Goal: Task Accomplishment & Management: Manage account settings

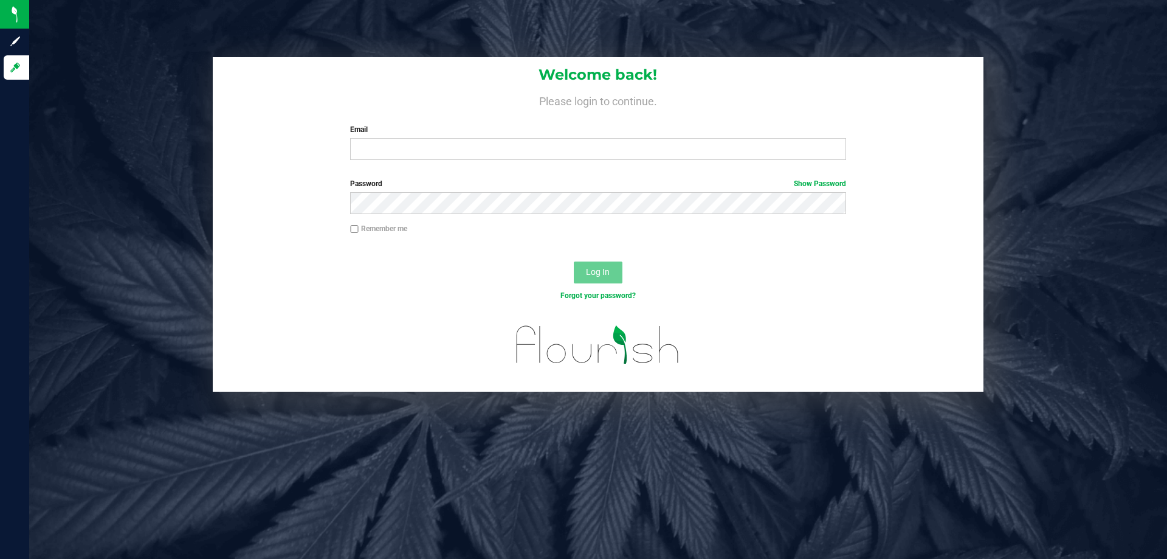
click at [440, 164] on div "Welcome back! Please login to continue. Email Required Please format your email…" at bounding box center [598, 113] width 771 height 112
drag, startPoint x: 440, startPoint y: 164, endPoint x: 471, endPoint y: 143, distance: 37.3
click at [471, 143] on div "Welcome back! Please login to continue. Email Required Please format your email…" at bounding box center [598, 113] width 771 height 112
click at [471, 143] on input "Email" at bounding box center [597, 149] width 495 height 22
type input "[EMAIL_ADDRESS][DOMAIN_NAME]"
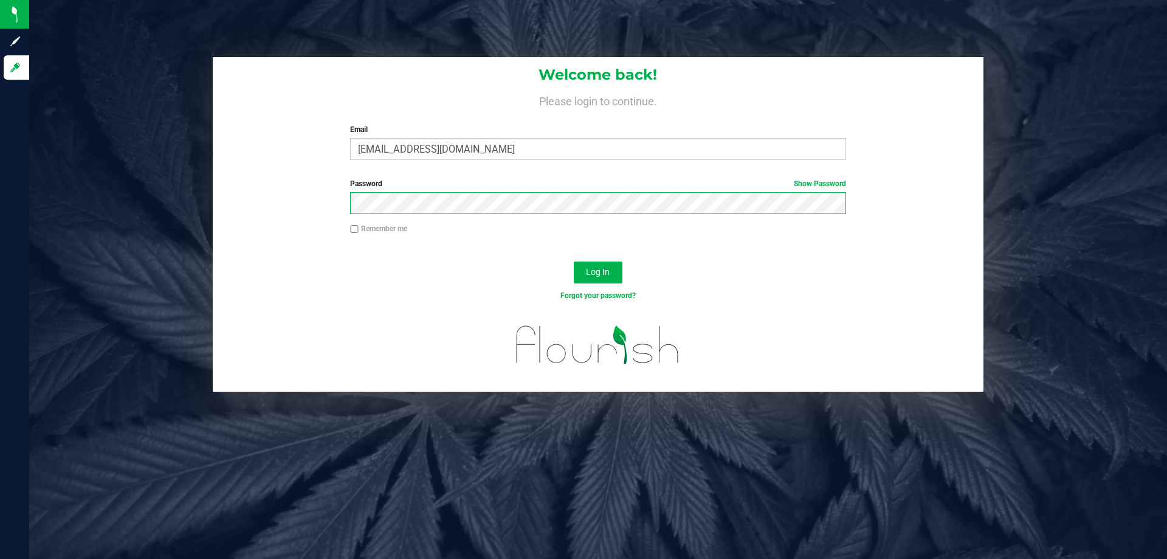
click at [574, 261] on button "Log In" at bounding box center [598, 272] width 49 height 22
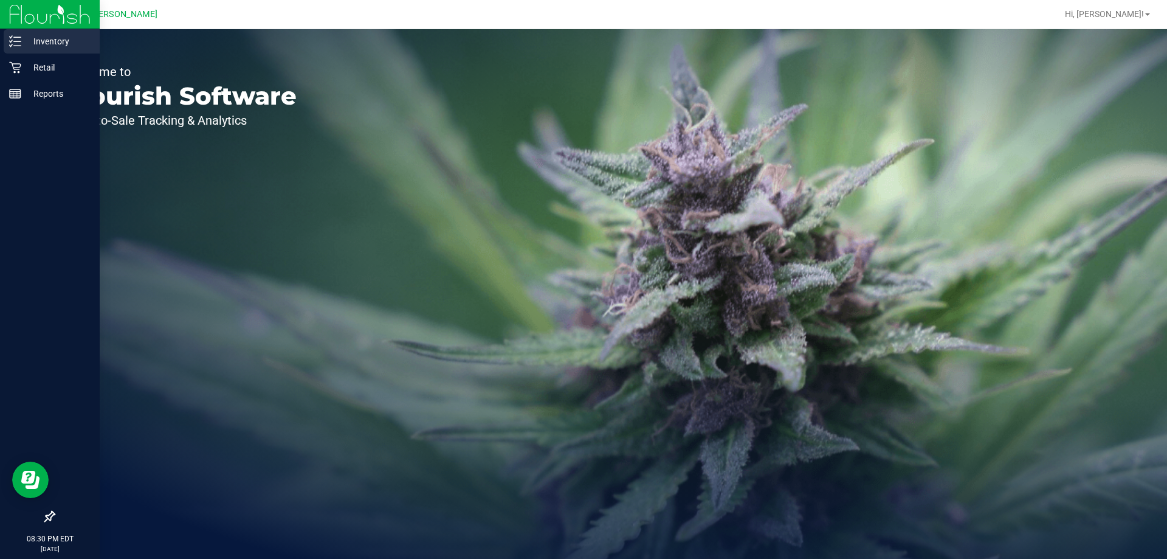
click at [32, 40] on p "Inventory" at bounding box center [57, 41] width 73 height 15
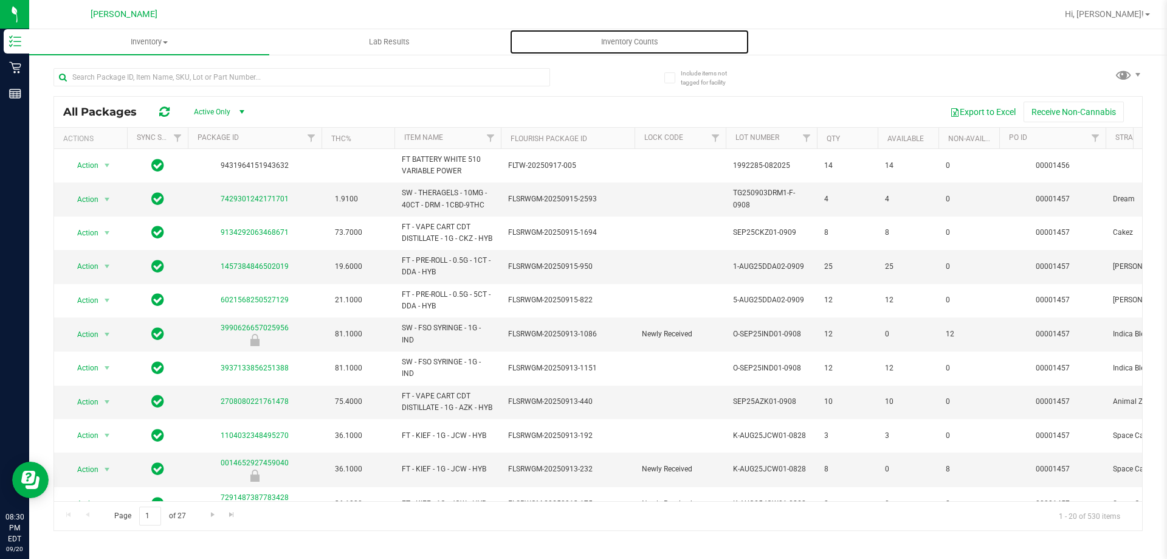
click at [636, 42] on span "Inventory Counts" at bounding box center [630, 41] width 90 height 11
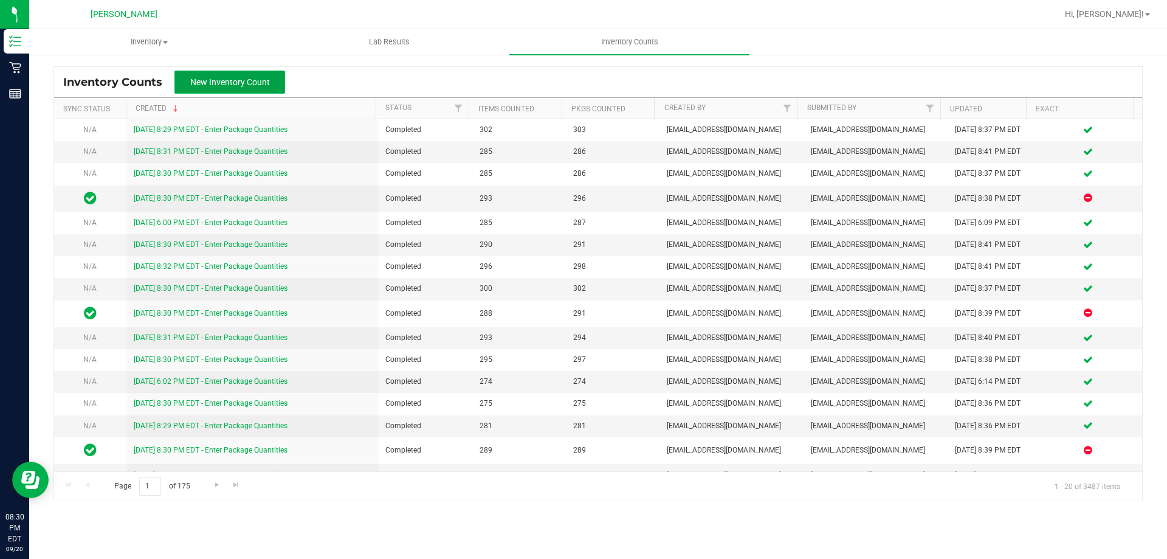
click at [239, 87] on span "New Inventory Count" at bounding box center [230, 82] width 80 height 10
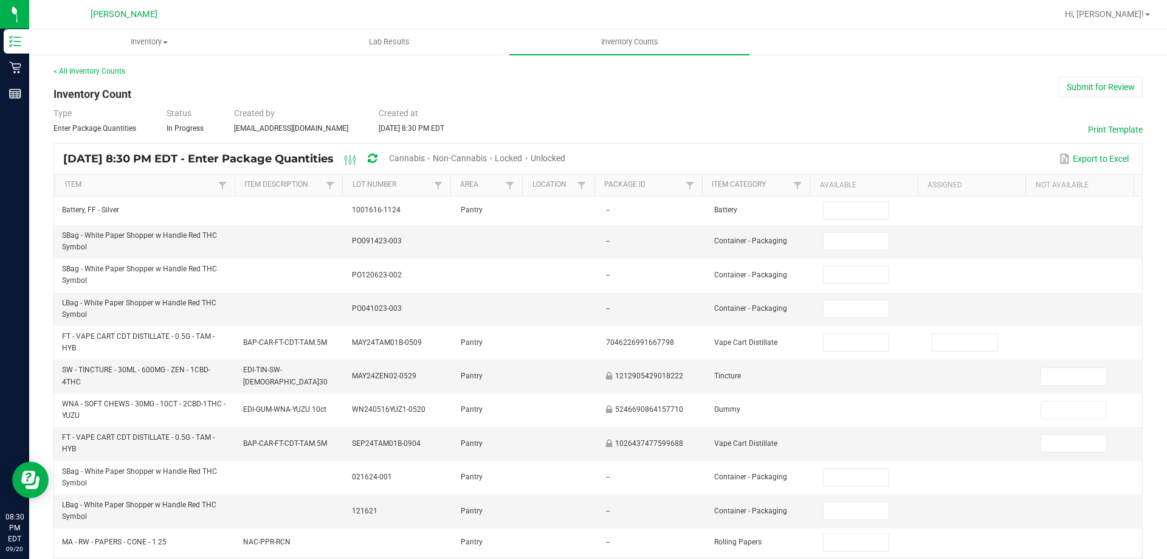
click at [565, 153] on span "Unlocked" at bounding box center [548, 158] width 35 height 10
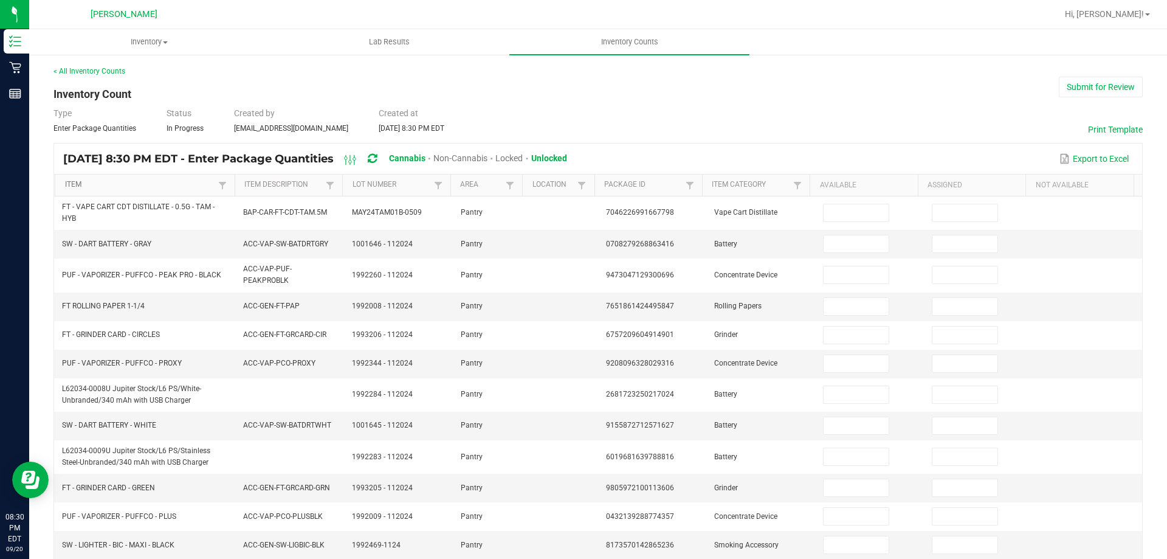
click at [178, 189] on link "Item" at bounding box center [140, 185] width 150 height 10
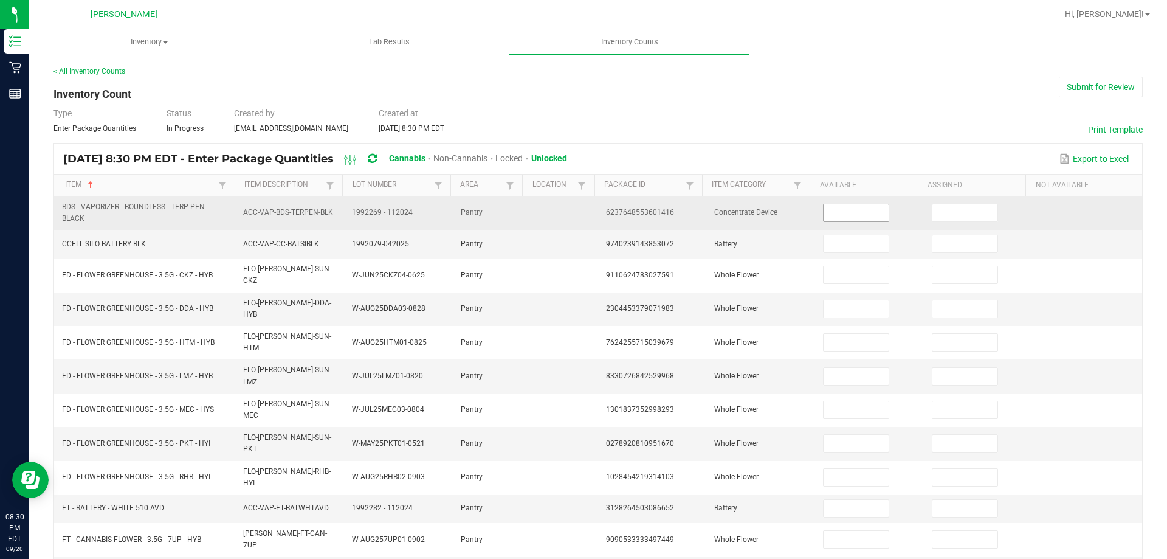
click at [860, 210] on input at bounding box center [856, 212] width 64 height 17
type input "1"
type input "5"
type input "17"
type input "15"
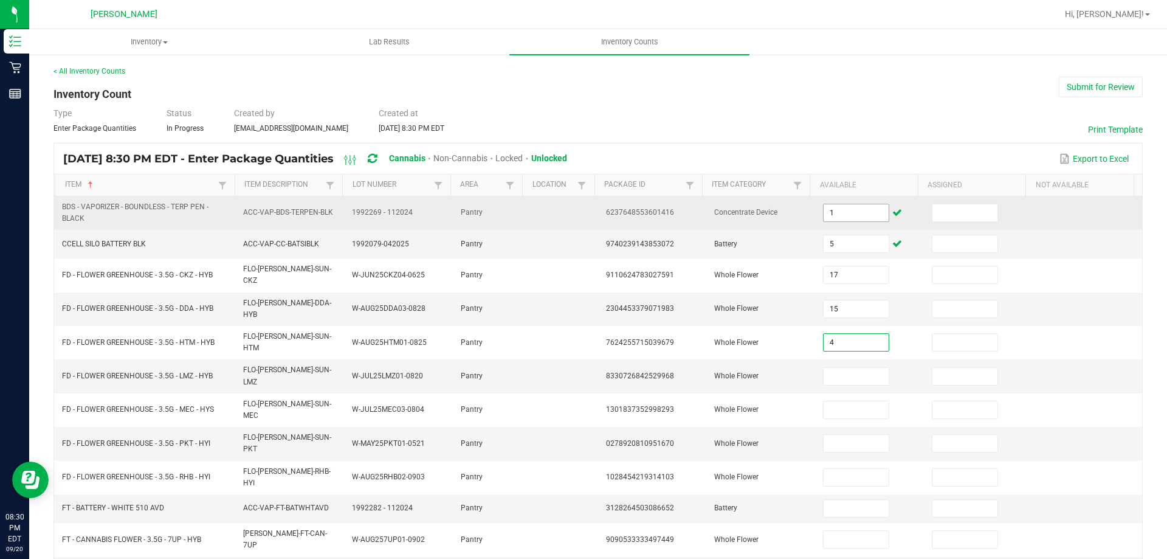
type input "4"
type input "13"
type input "32"
type input "8"
type input "3"
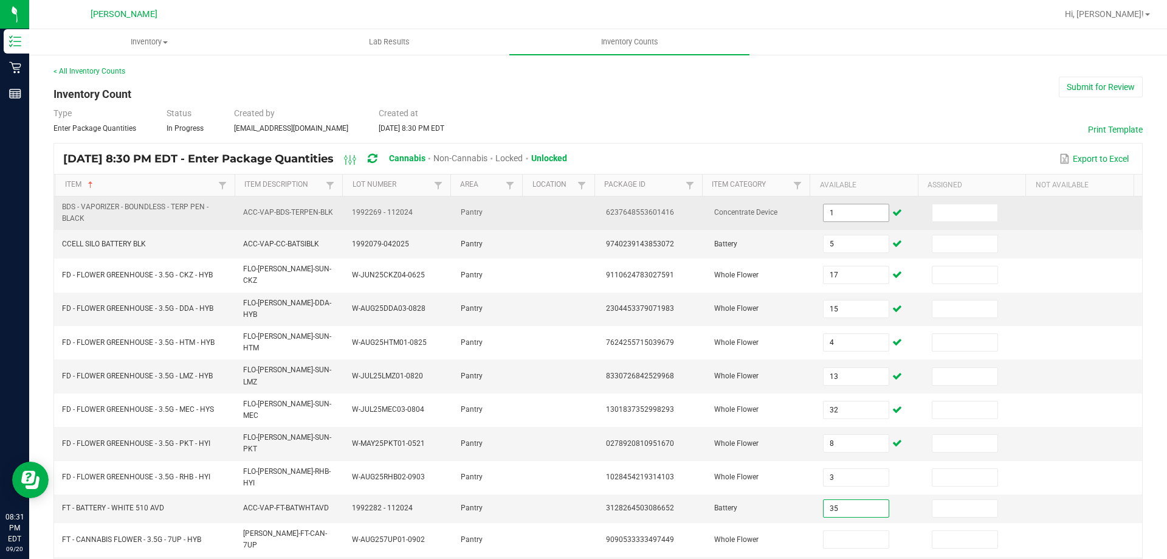
type input "35"
type input "7"
type input "3"
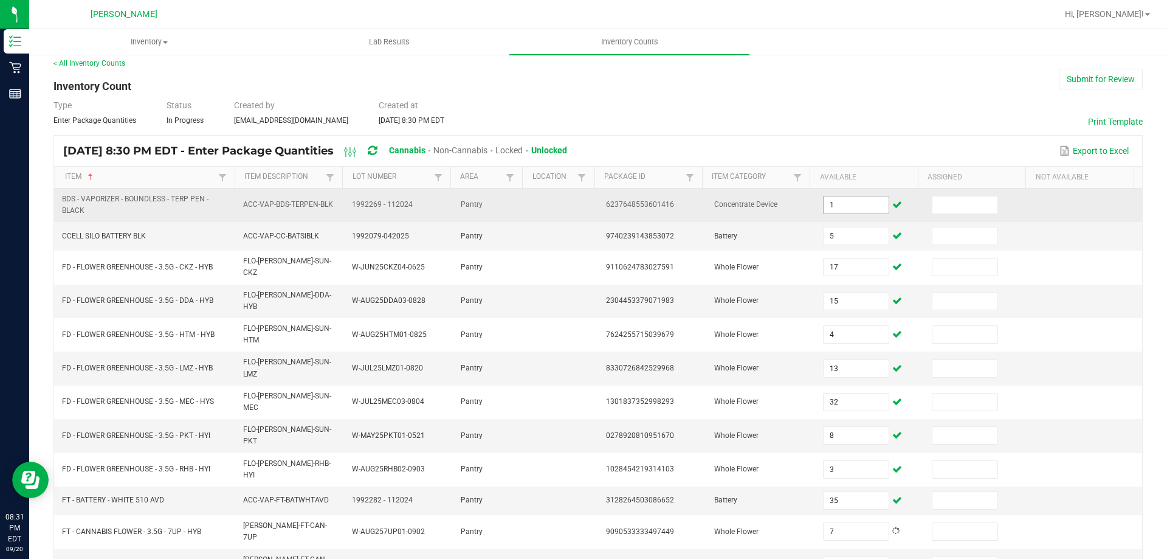
type input "1"
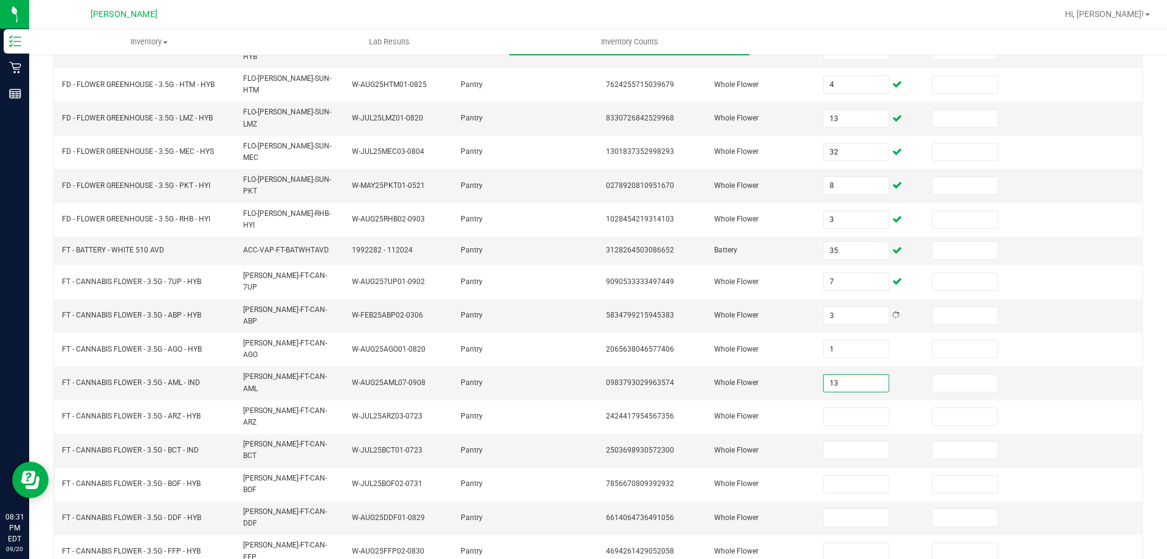
type input "13"
type input "1"
type input "10"
type input "16"
type input "18"
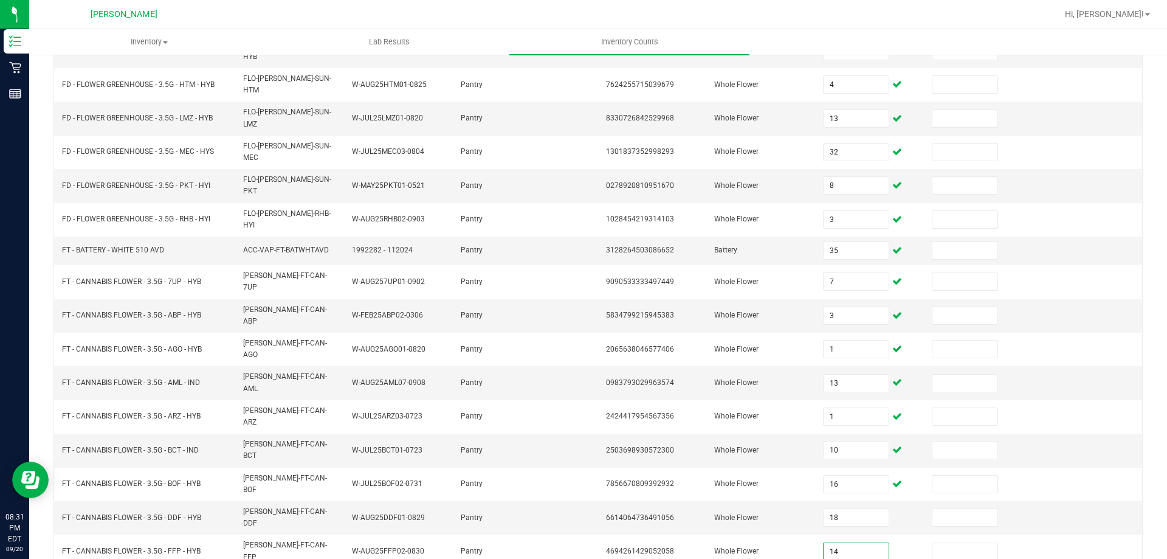
type input "14"
type input "8"
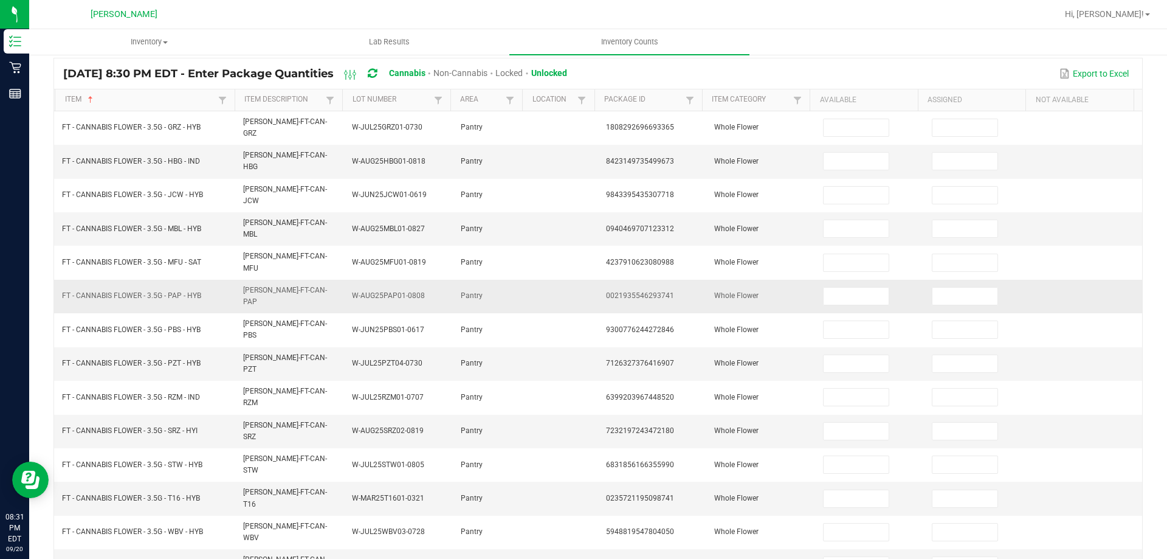
scroll to position [0, 0]
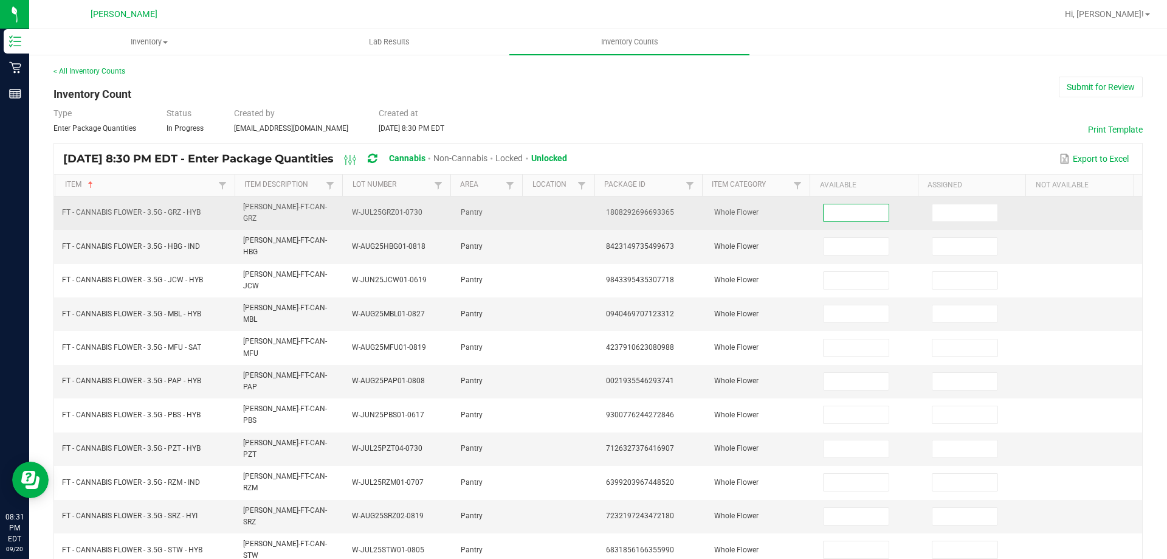
click at [831, 216] on input at bounding box center [856, 212] width 64 height 17
type input "12"
type input "5"
type input "12"
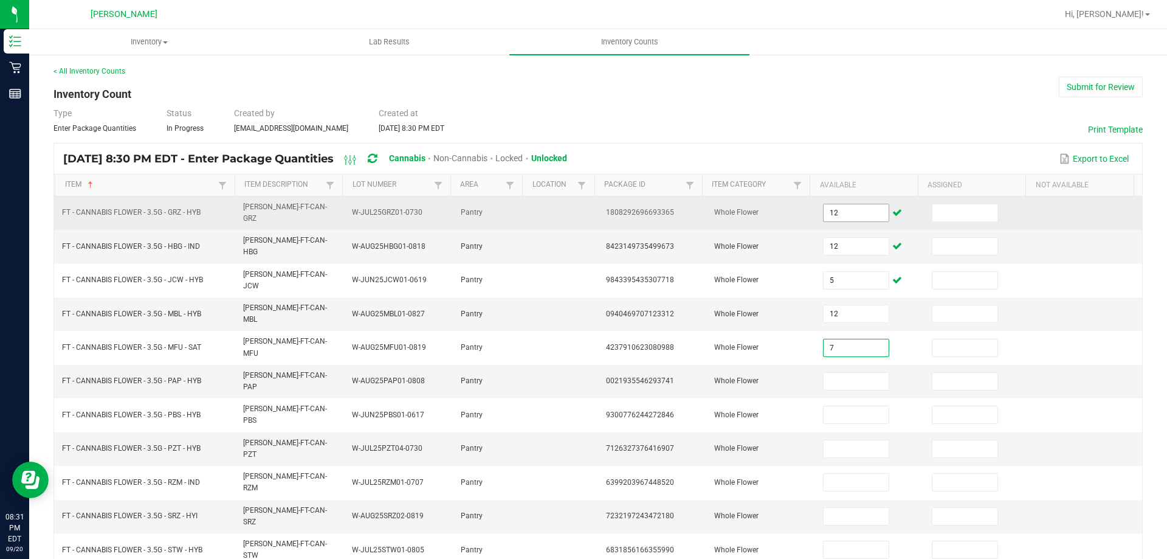
type input "7"
type input "6"
type input "20"
type input "10"
type input "18"
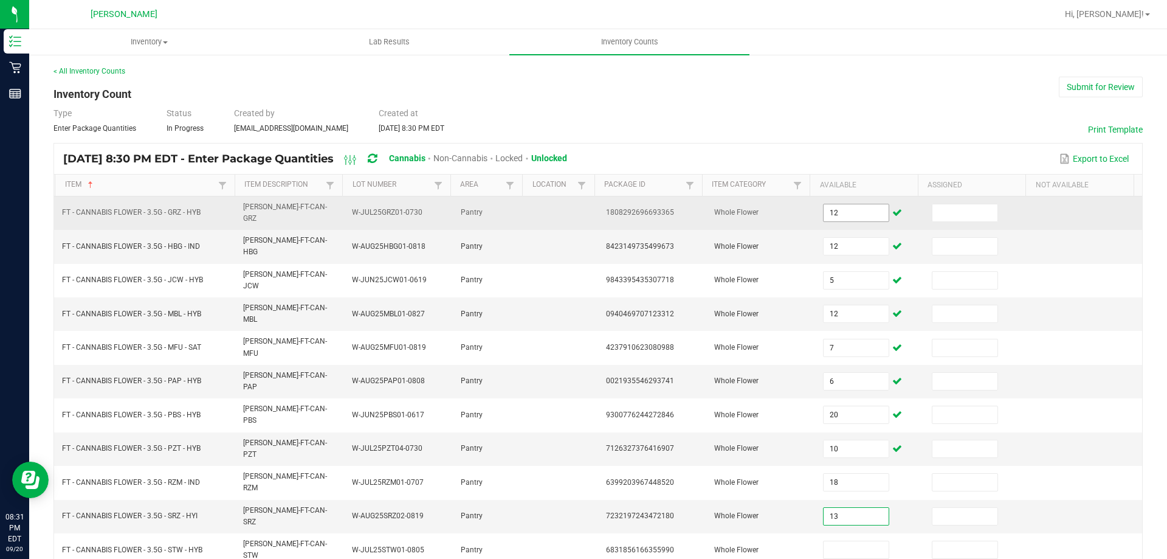
type input "13"
type input "15"
type input "16"
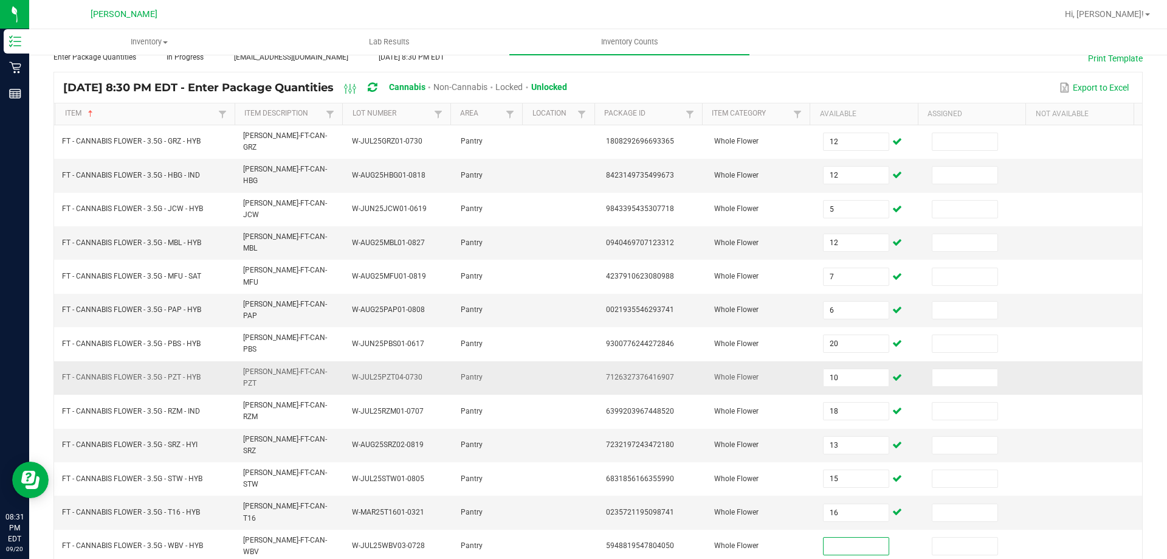
scroll to position [125, 0]
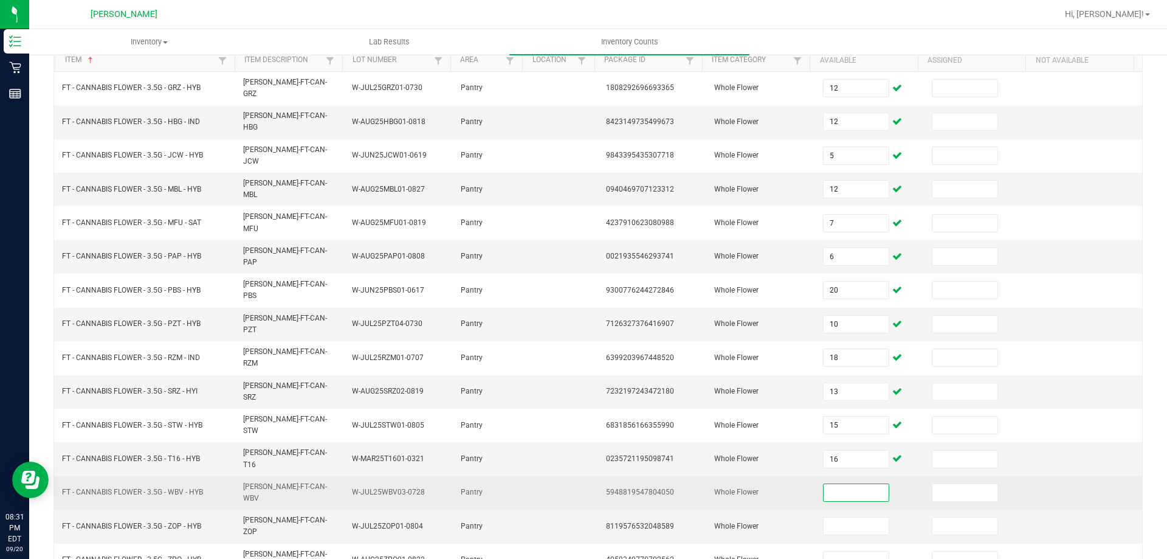
click at [843, 484] on input at bounding box center [856, 492] width 64 height 17
type input "20"
type input "5"
type input "20"
type input "19"
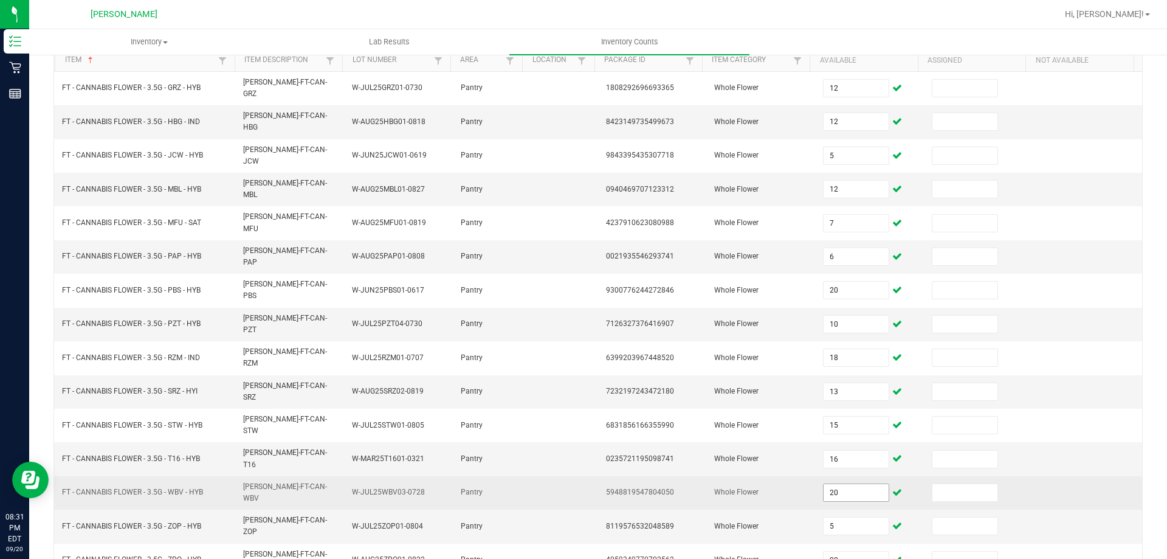
type input "1"
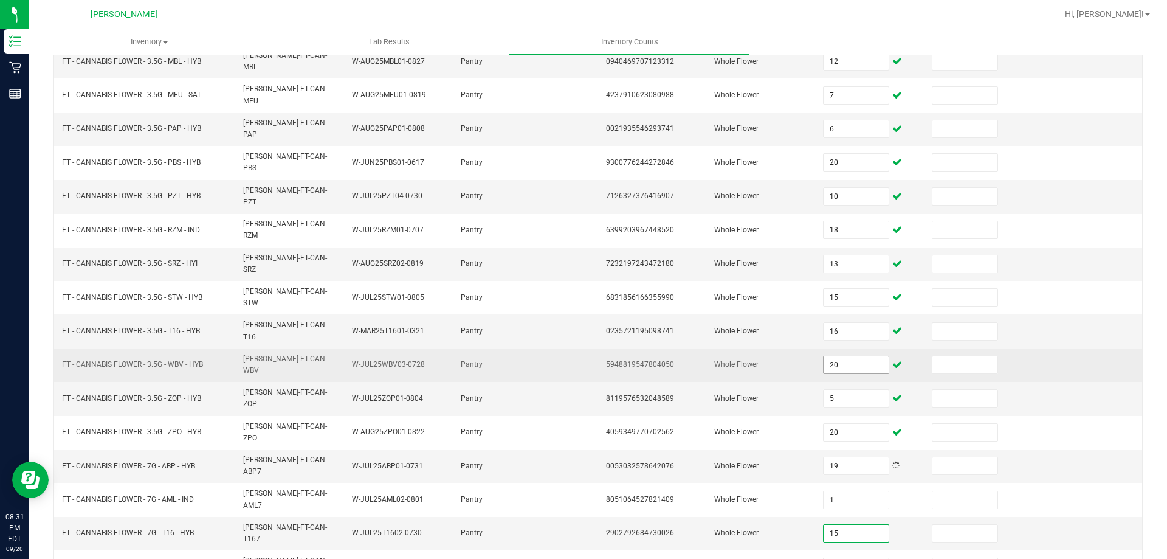
type input "15"
type input "13"
type input "5"
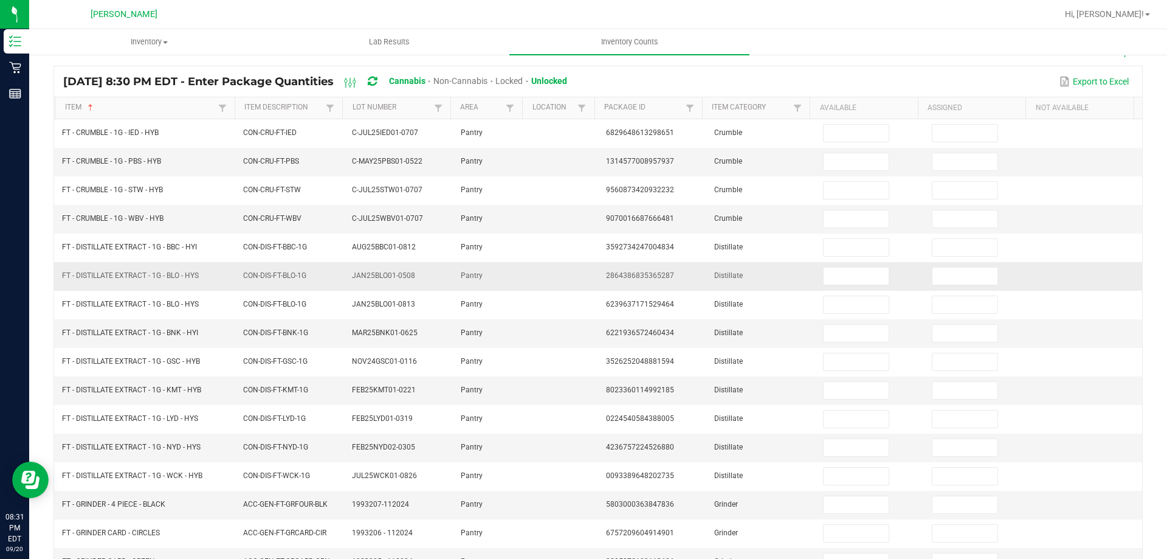
scroll to position [0, 0]
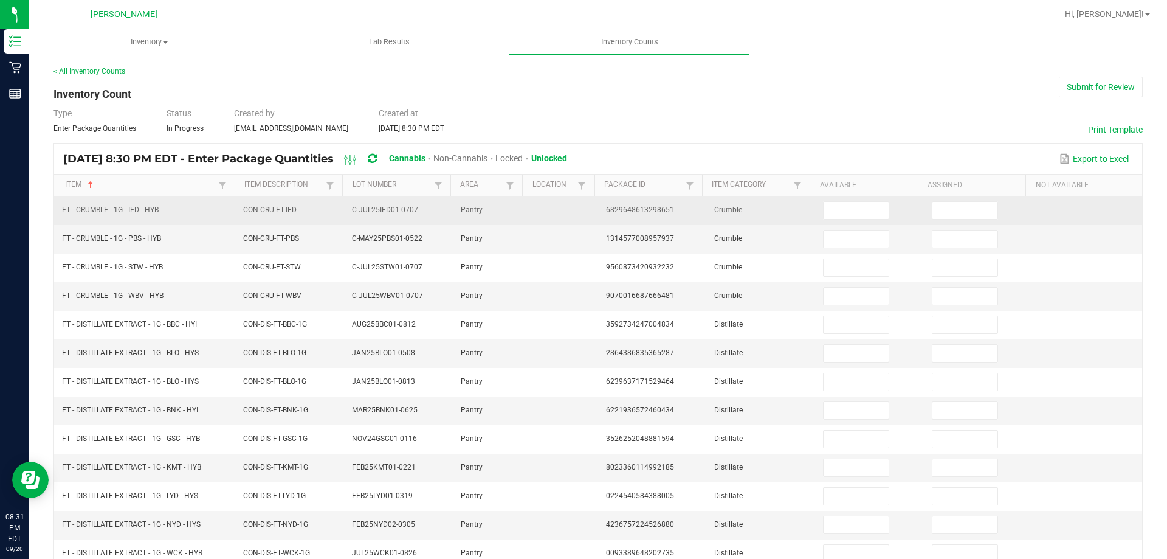
click at [802, 197] on td "Crumble" at bounding box center [761, 210] width 109 height 29
click at [816, 205] on td at bounding box center [870, 210] width 109 height 29
click at [824, 208] on input at bounding box center [856, 210] width 64 height 17
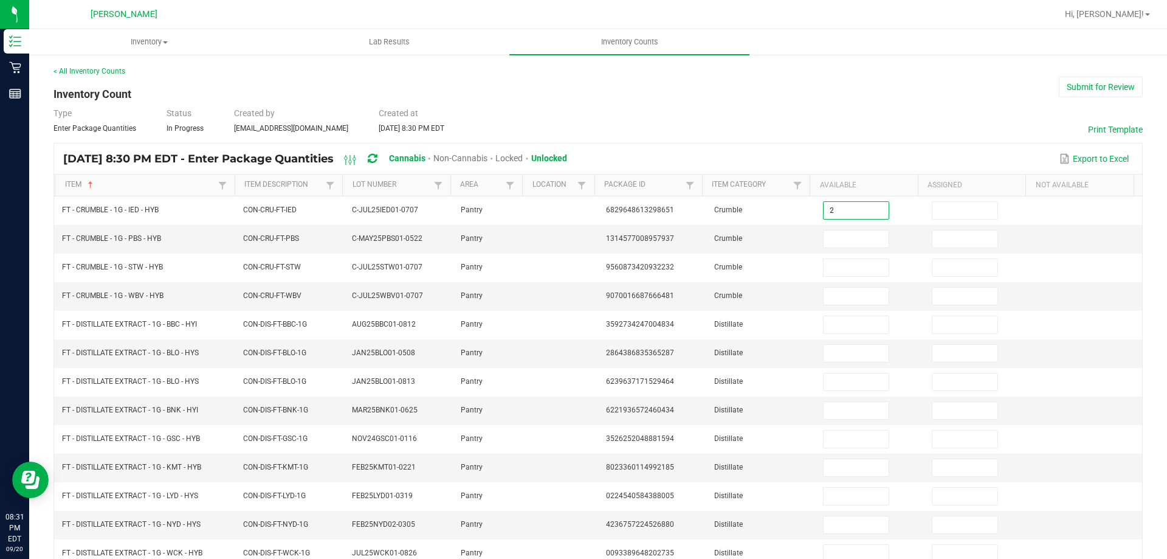
type input "2"
type input "1"
type input "5"
type input "3"
type input "7"
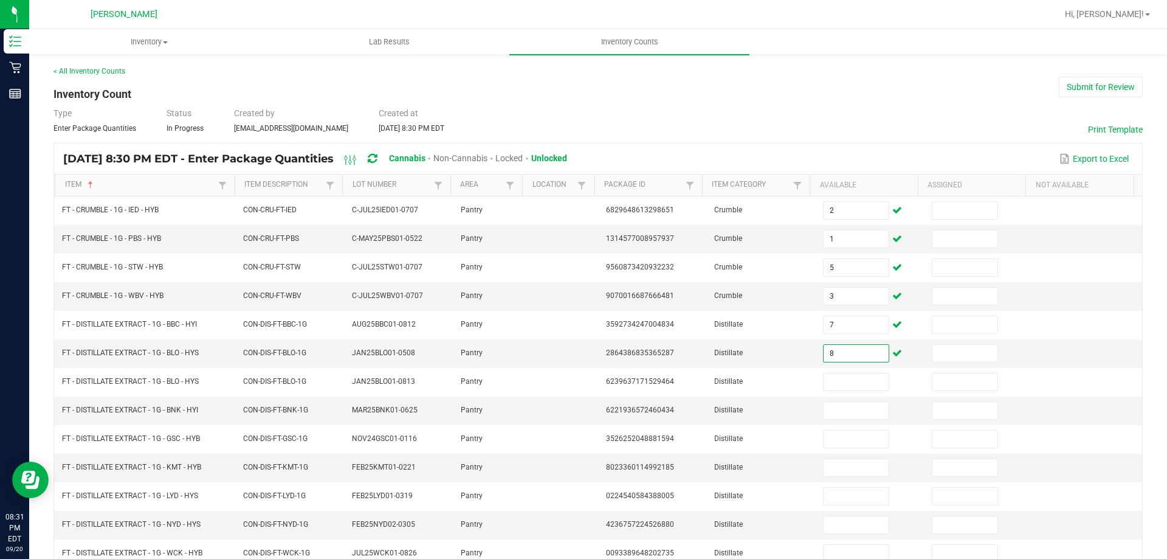
type input "8"
type input "1"
type input "9"
type input "1"
type input "12"
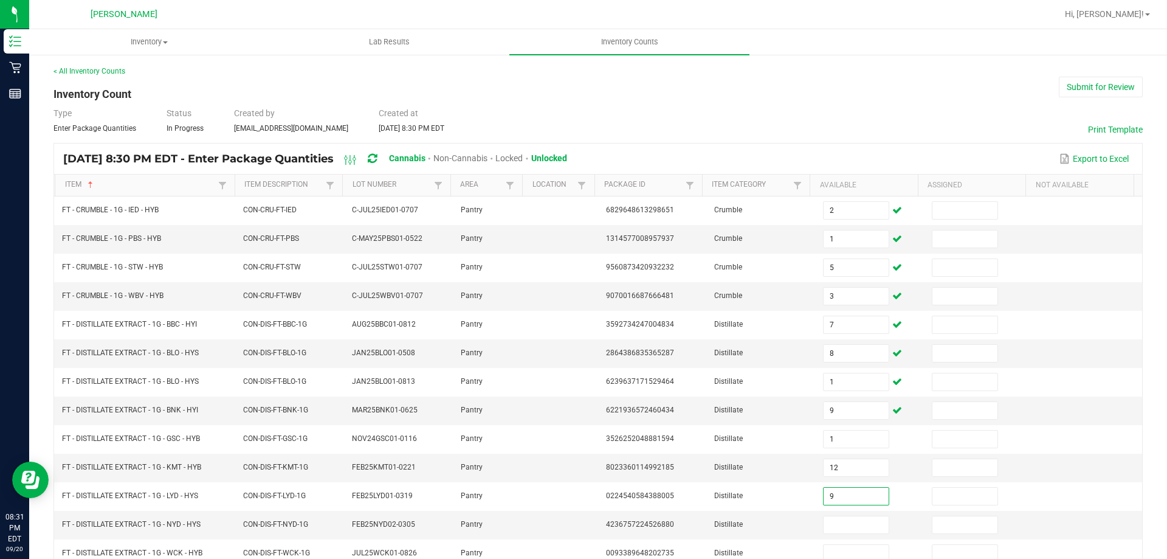
type input "9"
type input "7"
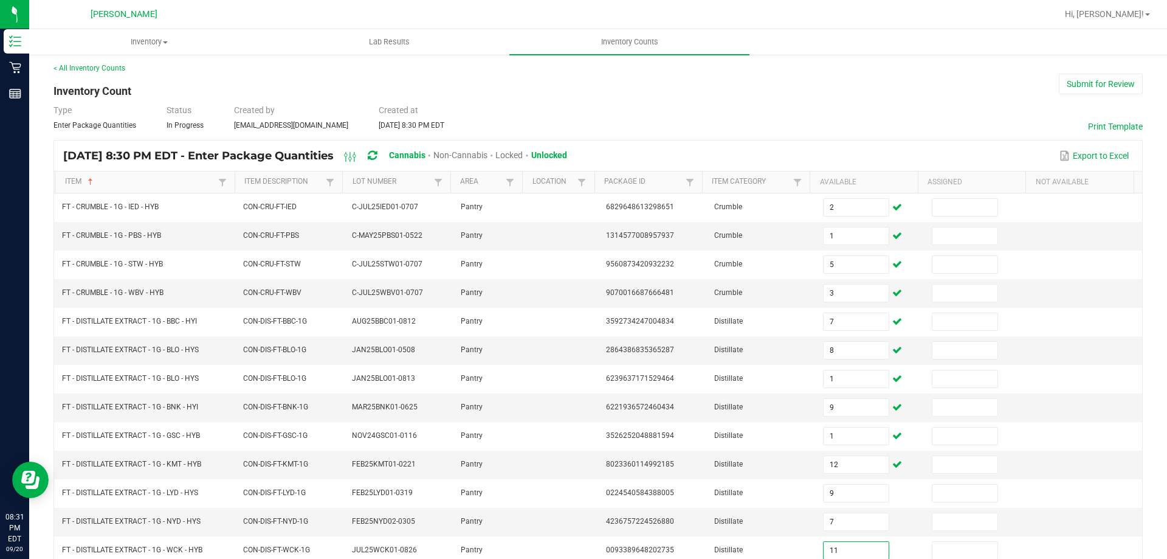
type input "11"
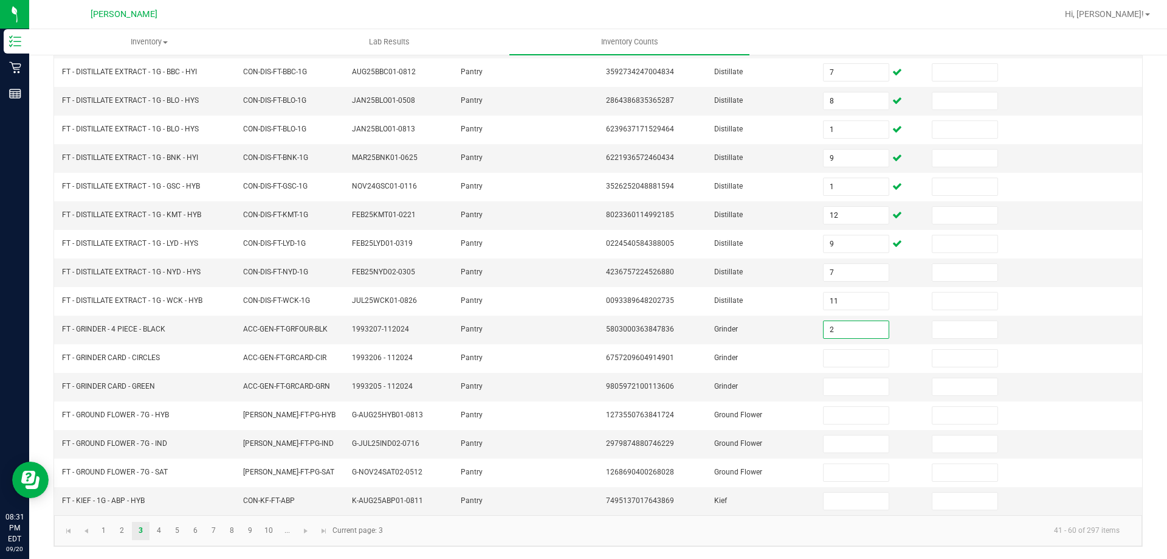
type input "2"
type input "1"
type input "12"
type input "7"
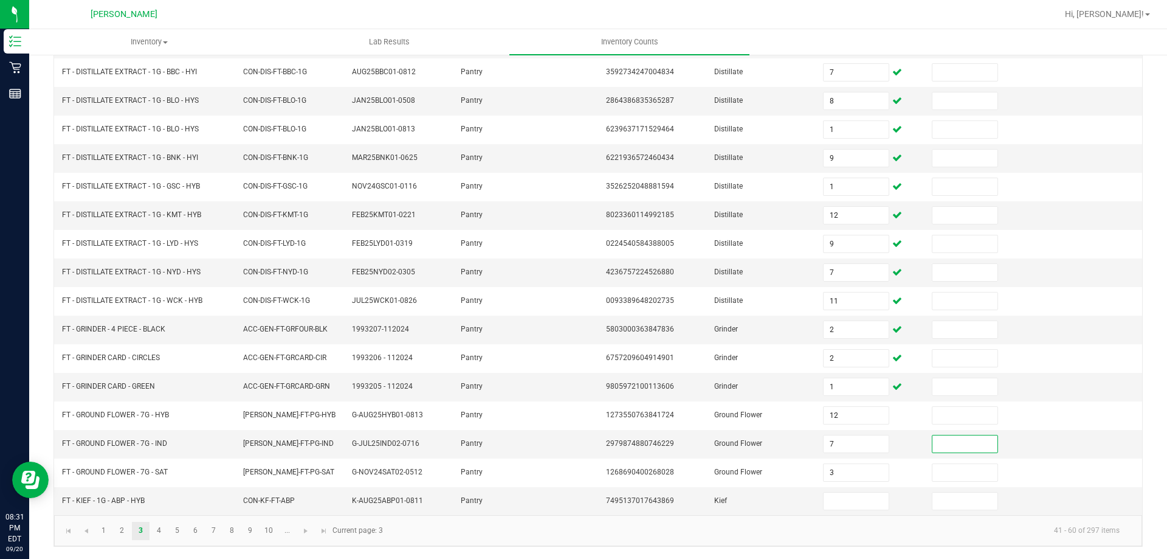
type input "3"
type input "2"
click at [606, 446] on span "2979874880746229" at bounding box center [640, 443] width 68 height 9
click at [300, 532] on link at bounding box center [306, 531] width 18 height 18
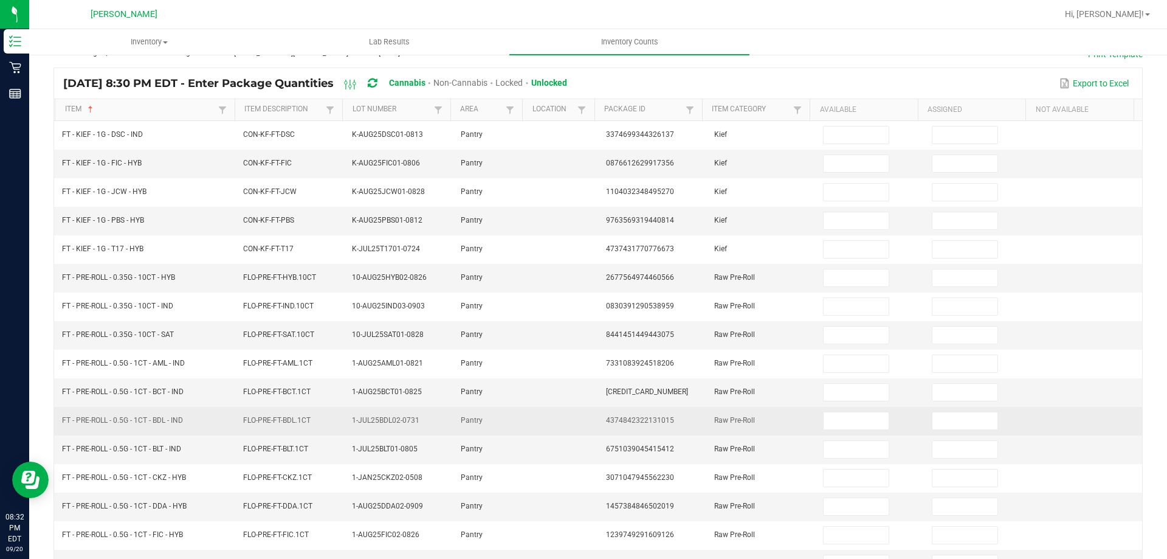
scroll to position [0, 0]
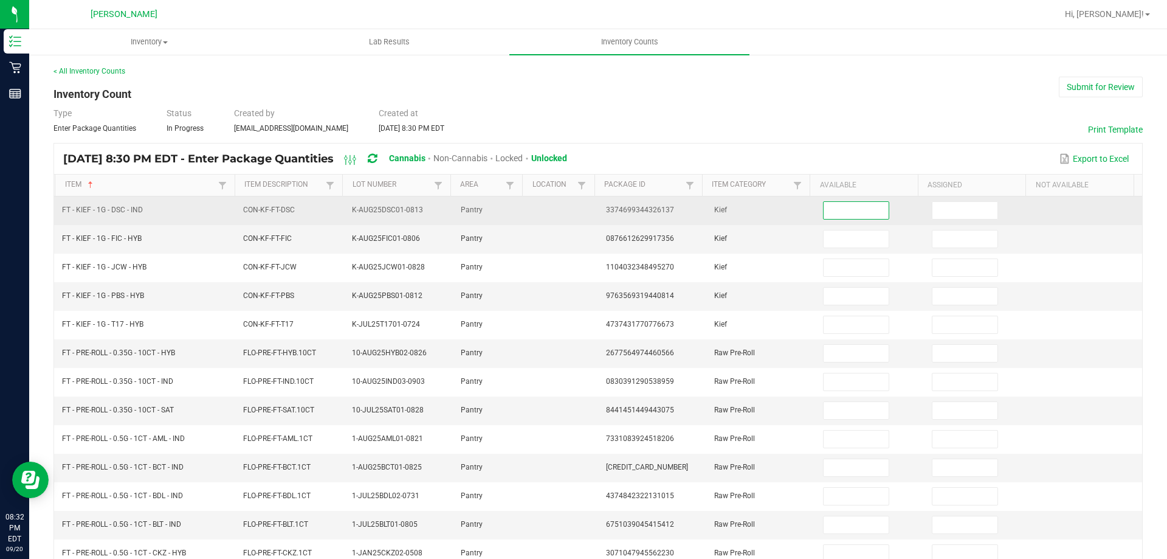
click at [837, 204] on input at bounding box center [856, 210] width 64 height 17
type input "7"
type input "3"
type input "8"
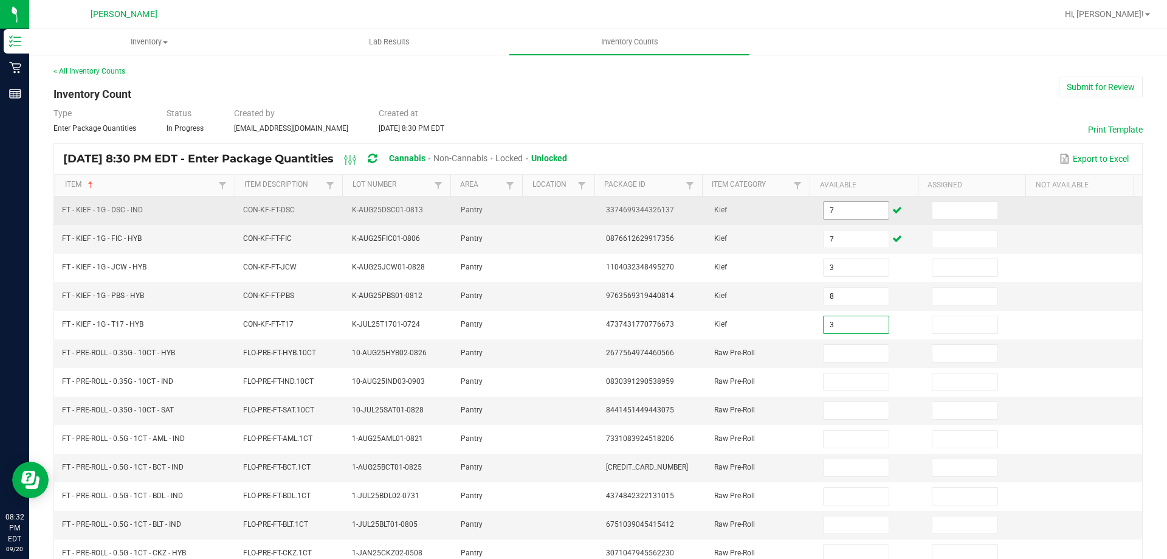
type input "3"
type input "6"
type input "20"
type input "4"
type input "11"
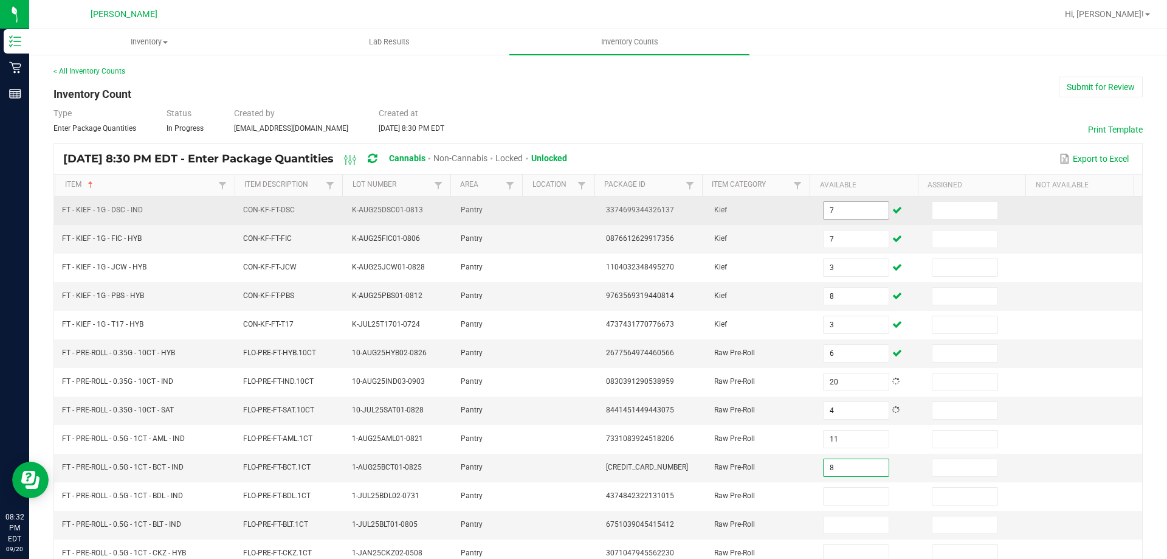
type input "8"
type input "10"
type input "19"
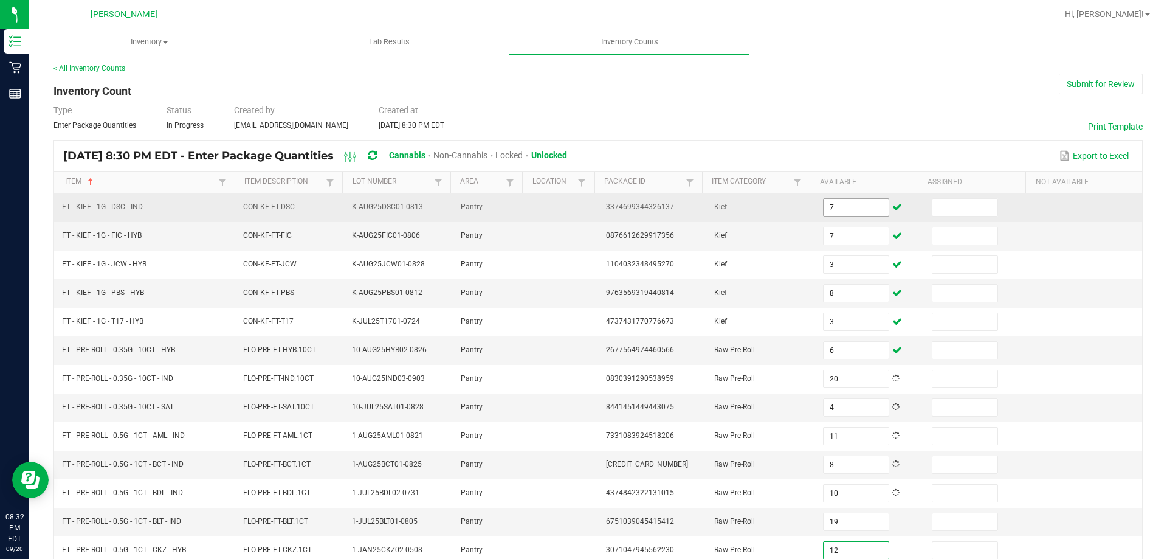
type input "12"
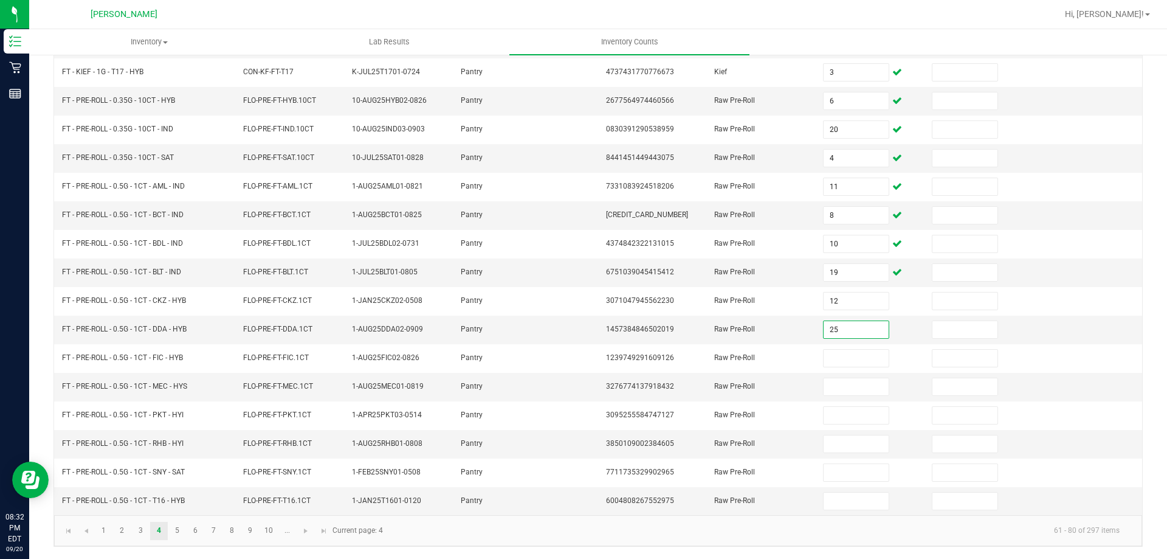
type input "25"
type input "22"
type input "1"
type input "5"
type input "12"
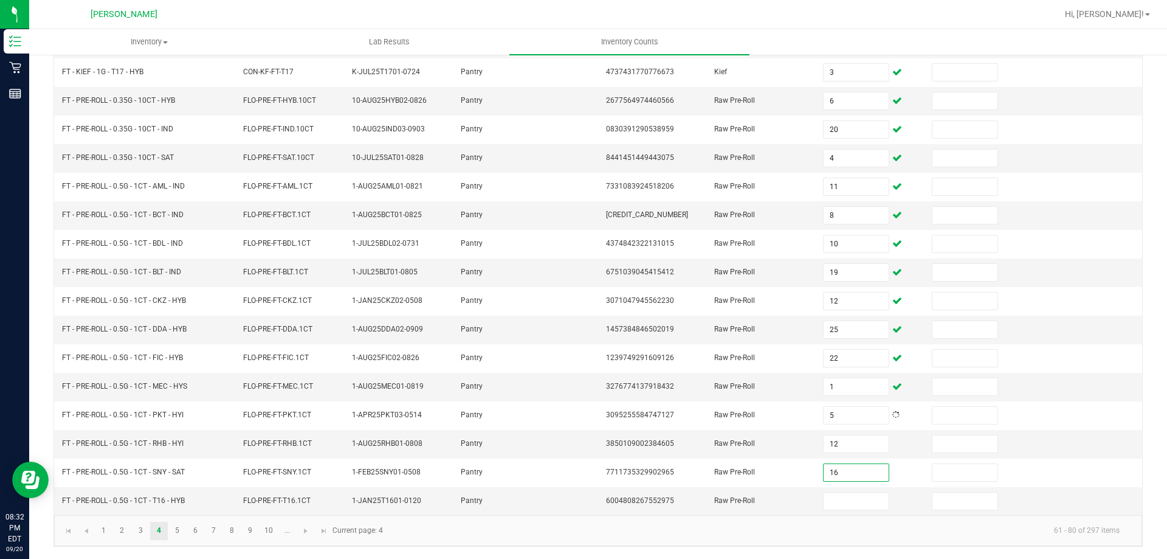
type input "16"
type input "2"
click at [308, 529] on span "Go to the next page" at bounding box center [306, 531] width 10 height 10
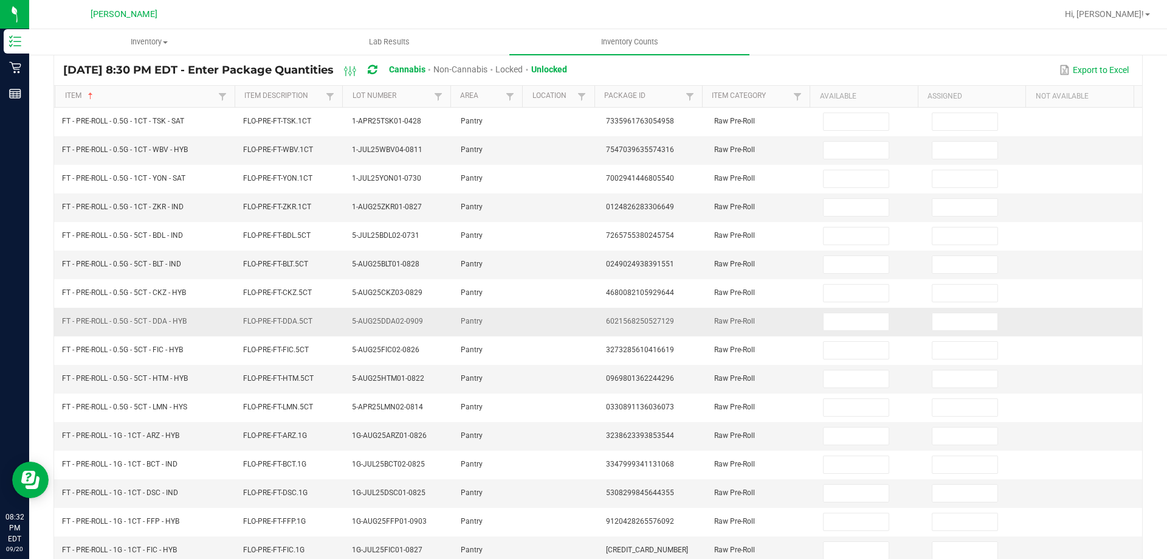
scroll to position [0, 0]
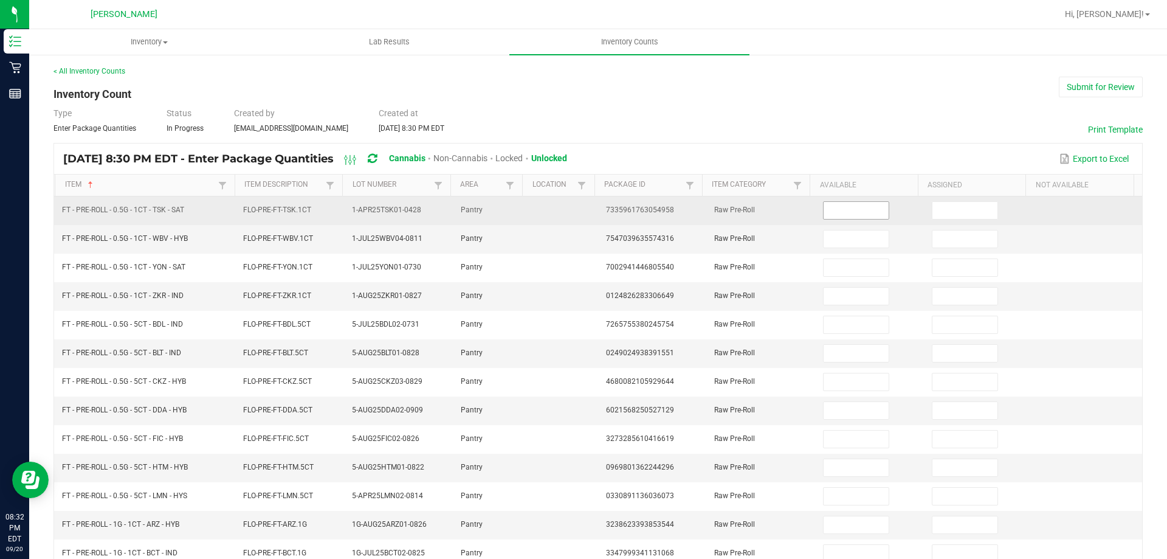
click at [851, 218] on input at bounding box center [856, 210] width 64 height 17
type input "25"
type input "16"
type input "1"
type input "5"
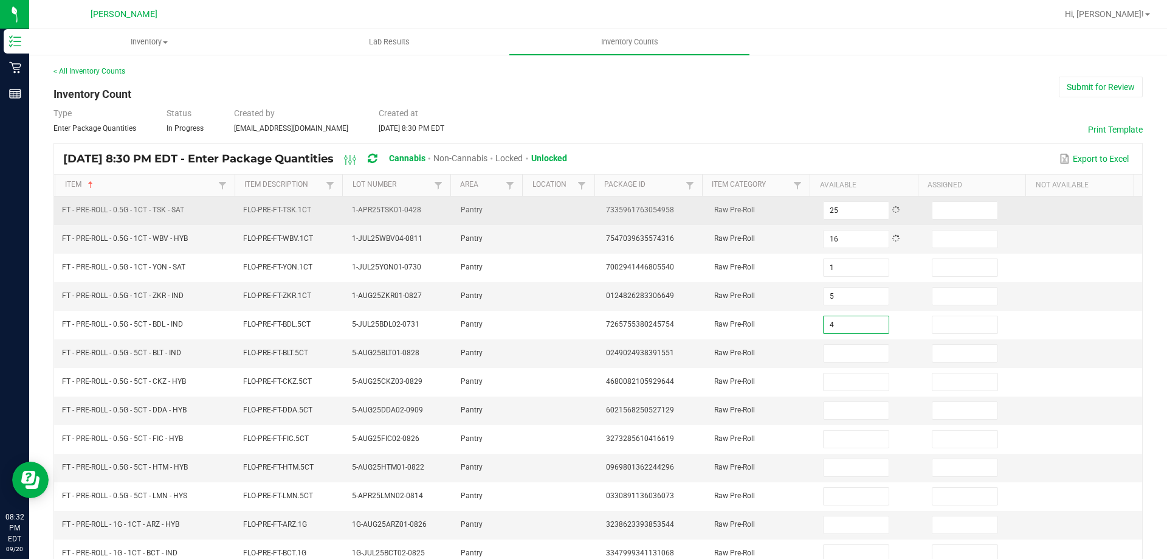
type input "4"
type input "11"
type input "12"
type input "6"
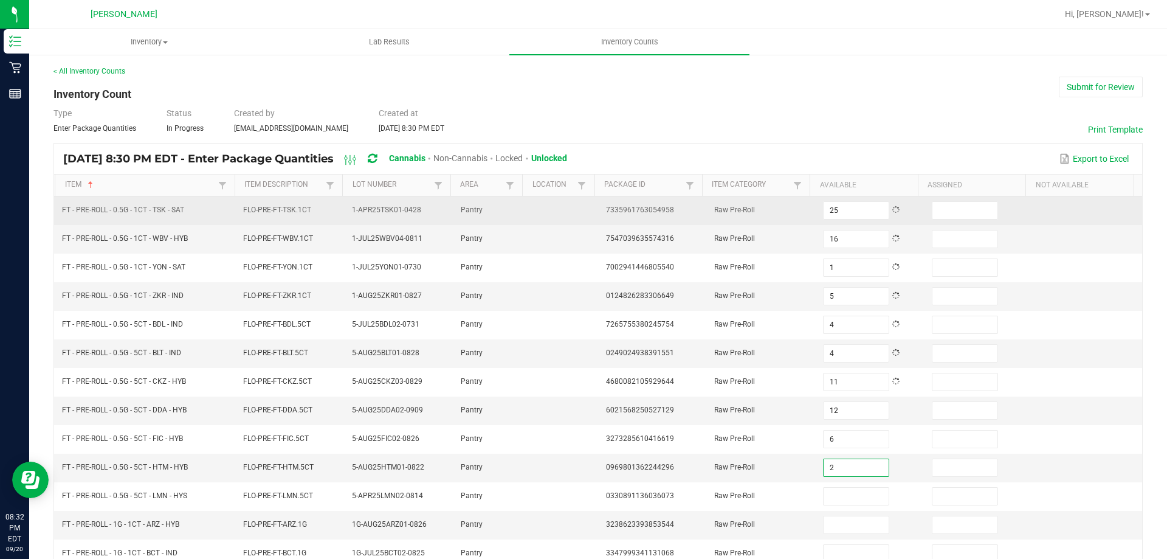
type input "2"
type input "4"
type input "16"
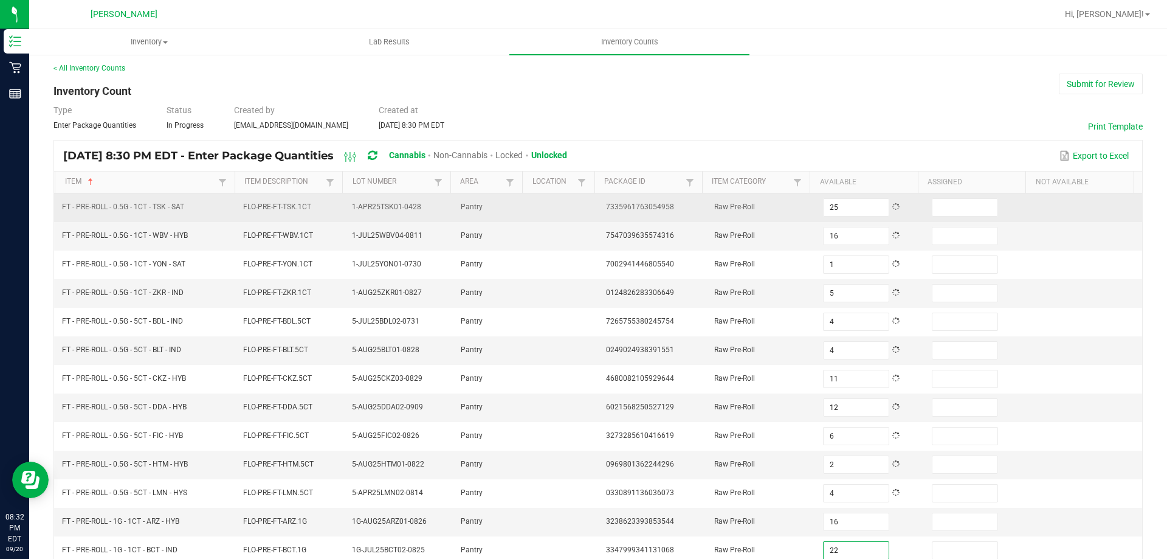
type input "22"
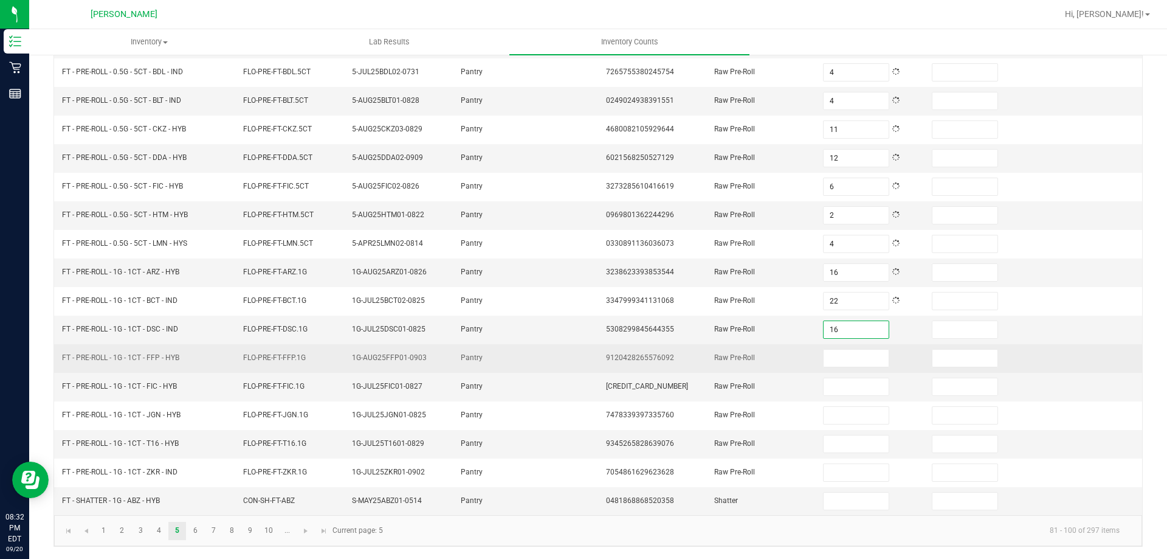
type input "16"
type input "1"
type input "21"
type input "23"
type input "20"
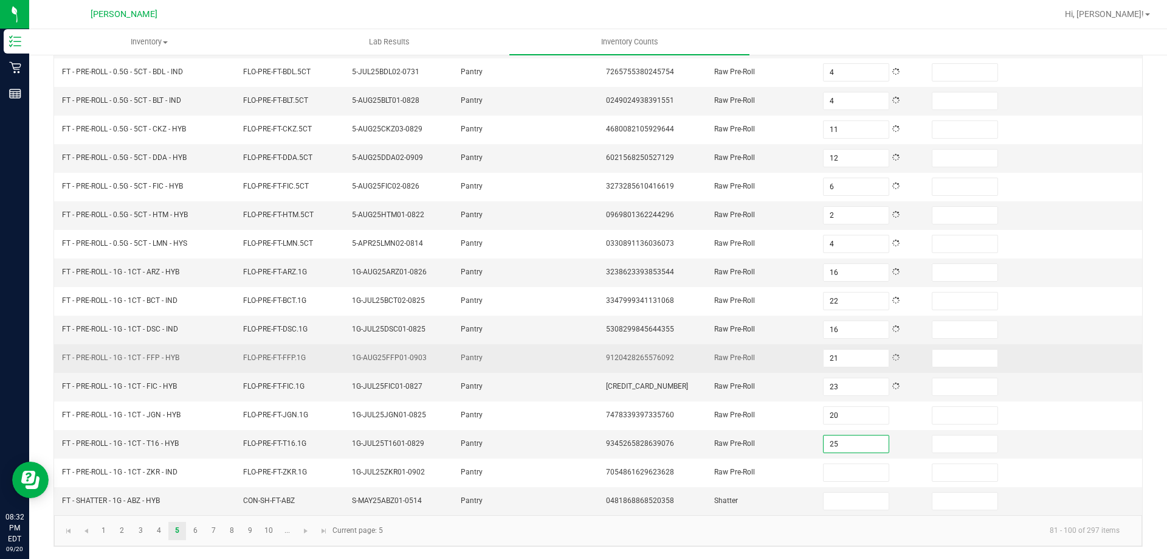
type input "25"
type input "24"
type input "8"
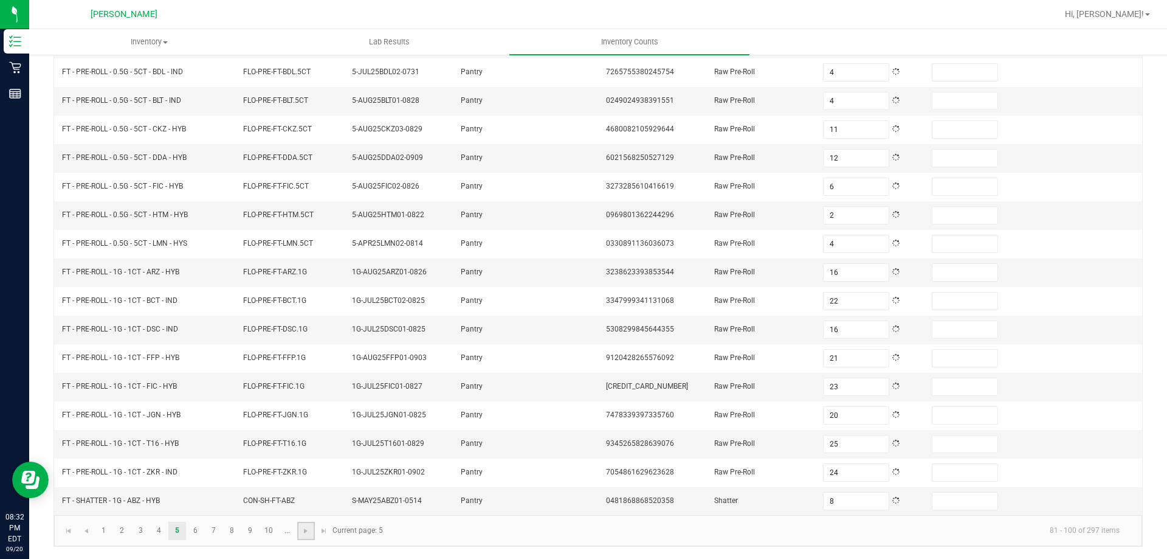
click at [312, 532] on link at bounding box center [306, 531] width 18 height 18
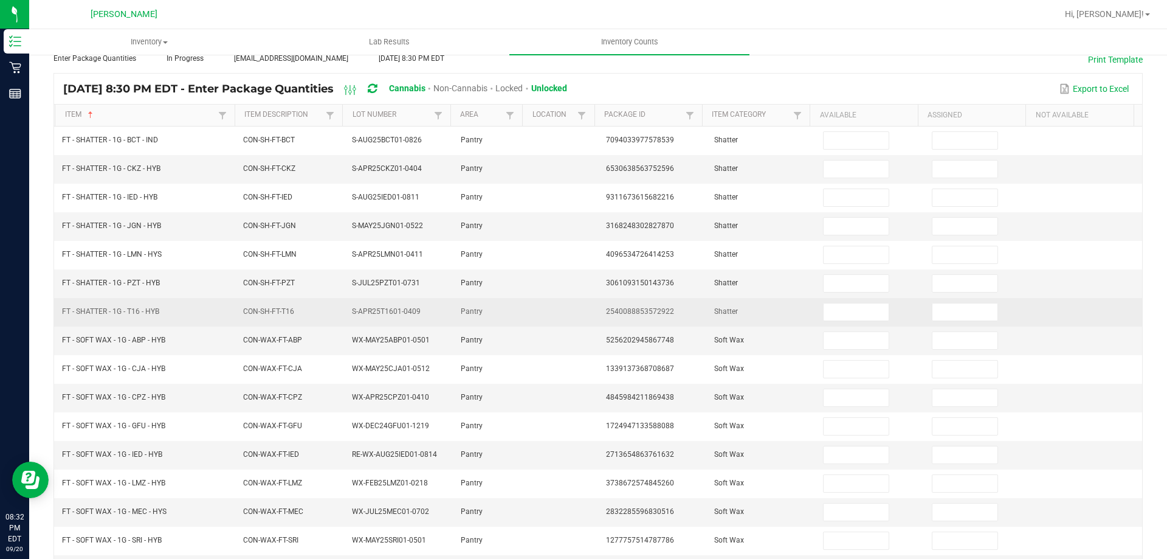
scroll to position [0, 0]
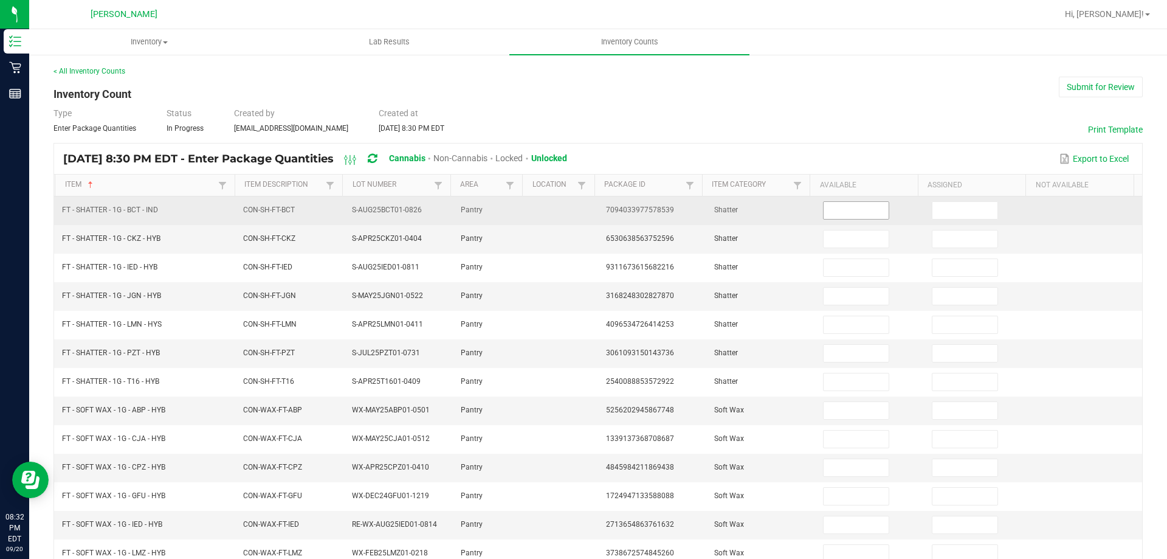
click at [861, 211] on input at bounding box center [856, 210] width 64 height 17
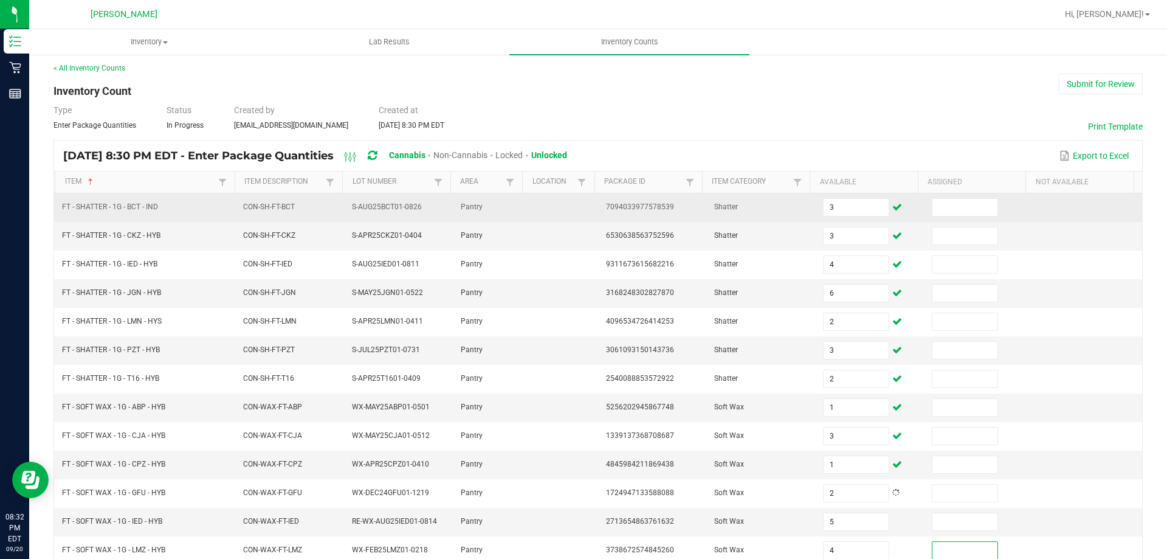
scroll to position [273, 0]
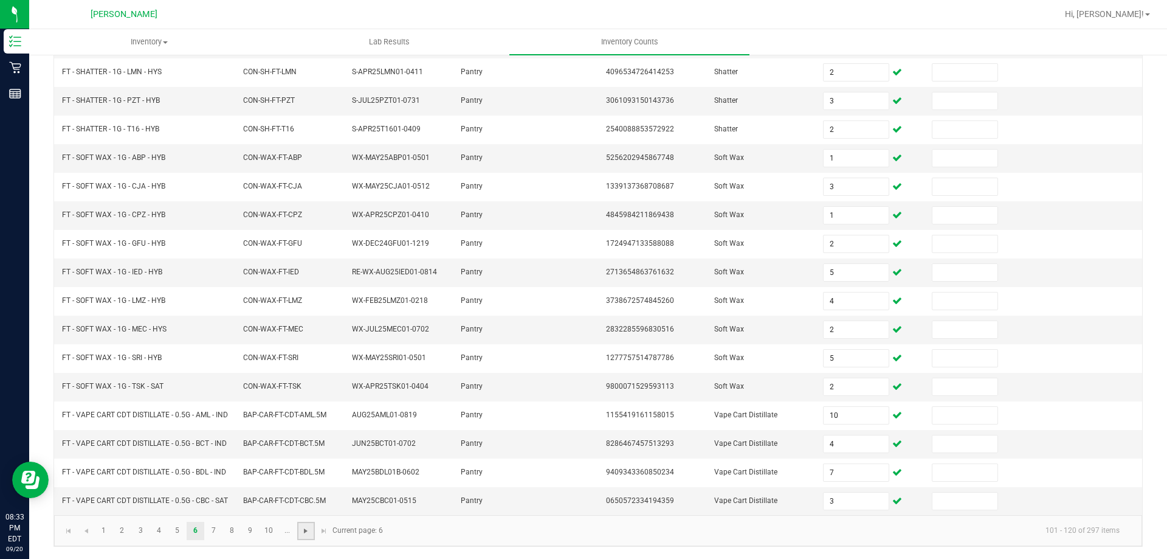
click at [306, 529] on span "Go to the next page" at bounding box center [306, 531] width 10 height 10
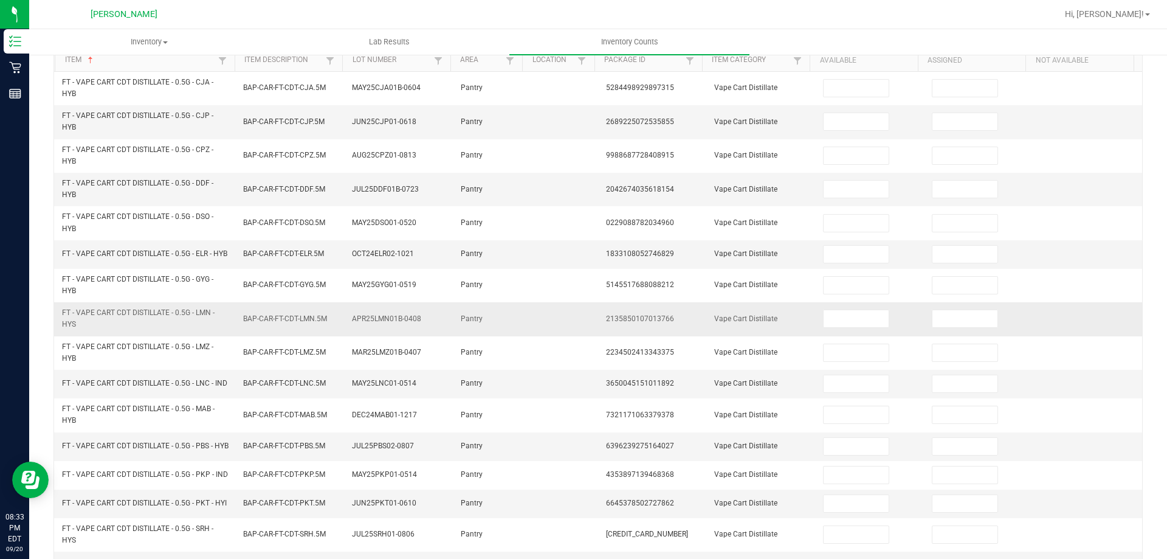
scroll to position [0, 0]
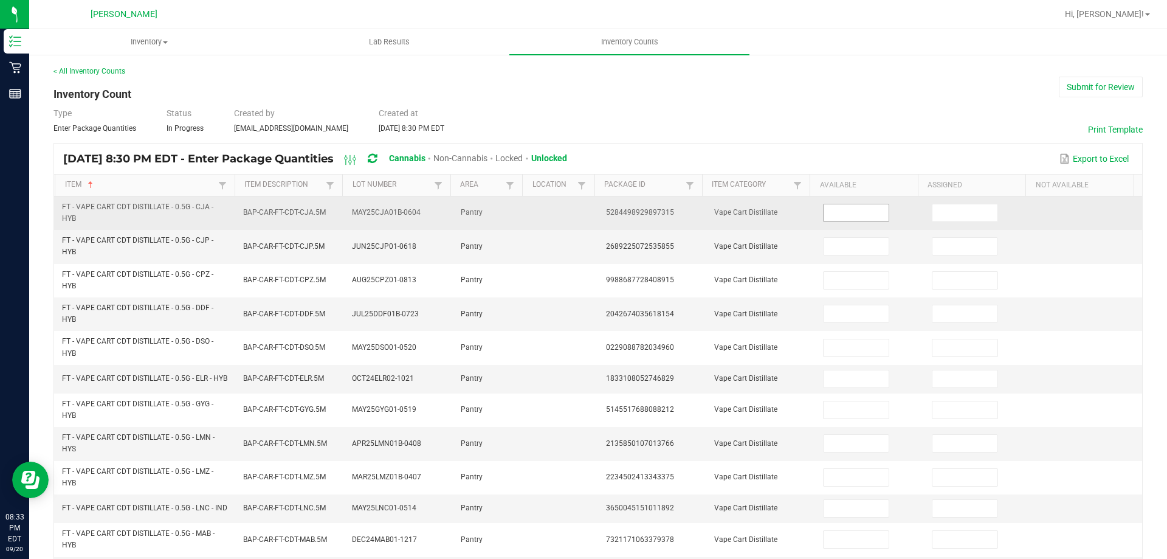
click at [824, 216] on input at bounding box center [856, 212] width 64 height 17
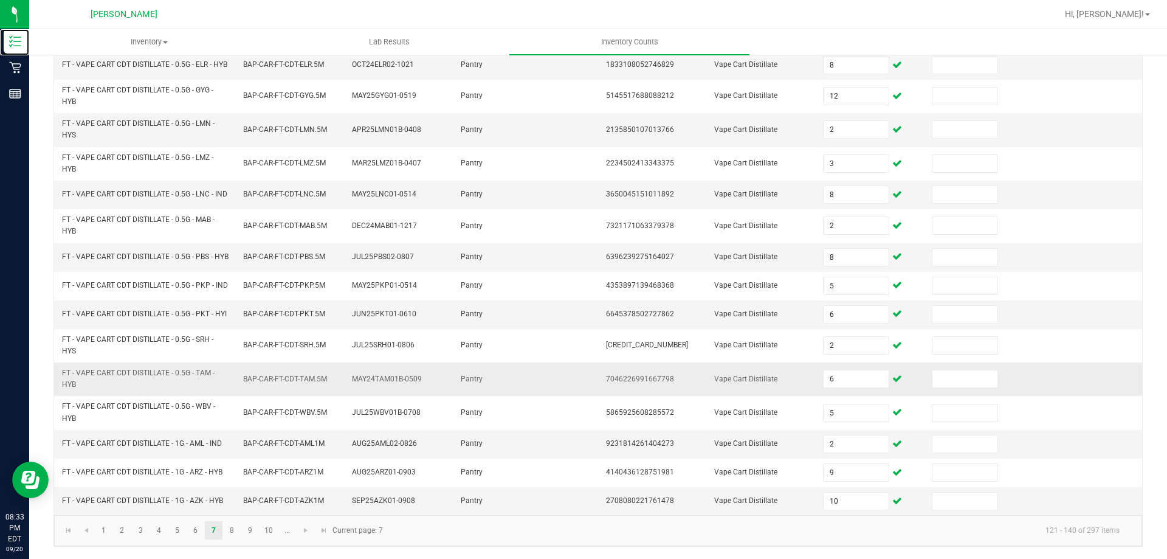
scroll to position [339, 0]
click at [305, 529] on span "Go to the next page" at bounding box center [306, 530] width 10 height 10
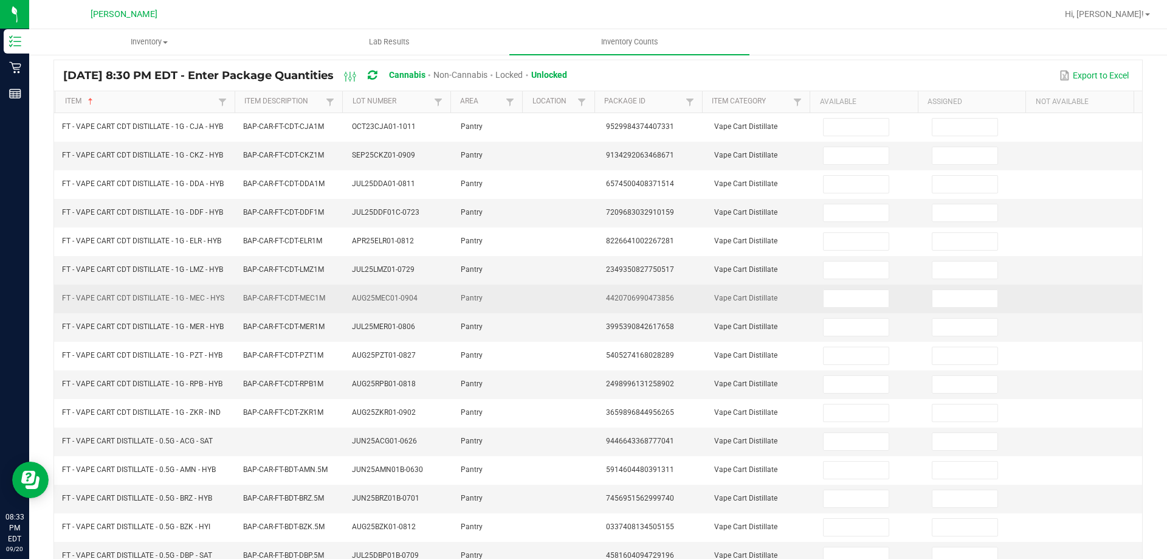
scroll to position [0, 0]
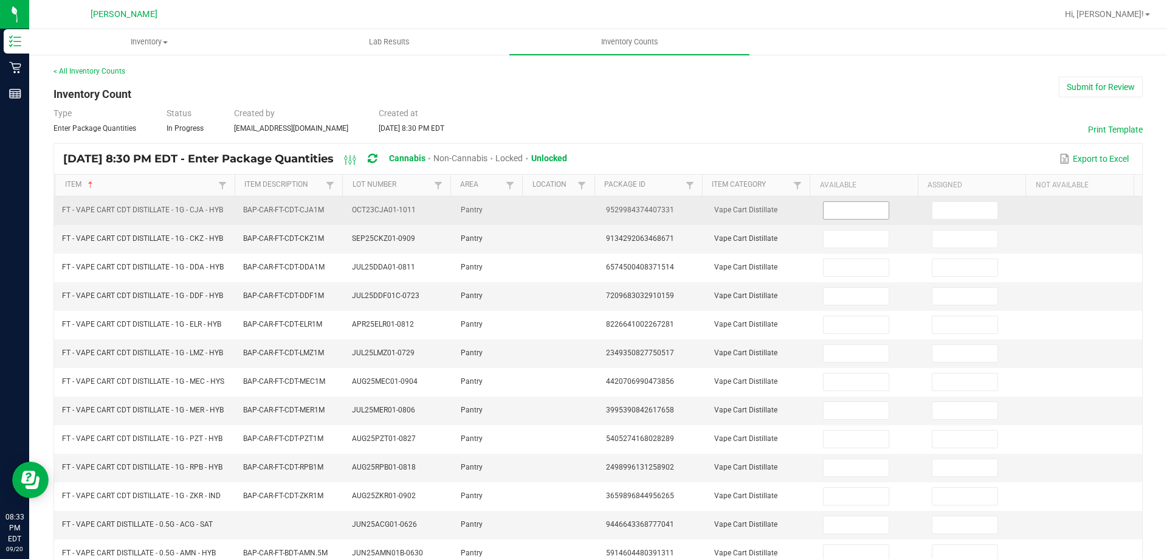
click at [843, 209] on input at bounding box center [856, 210] width 64 height 17
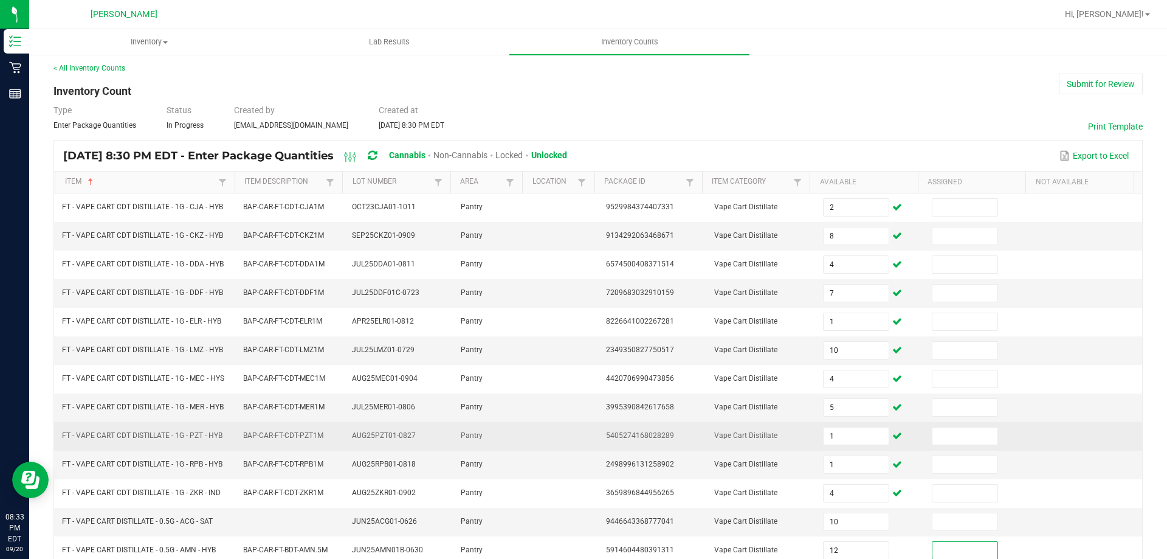
scroll to position [252, 0]
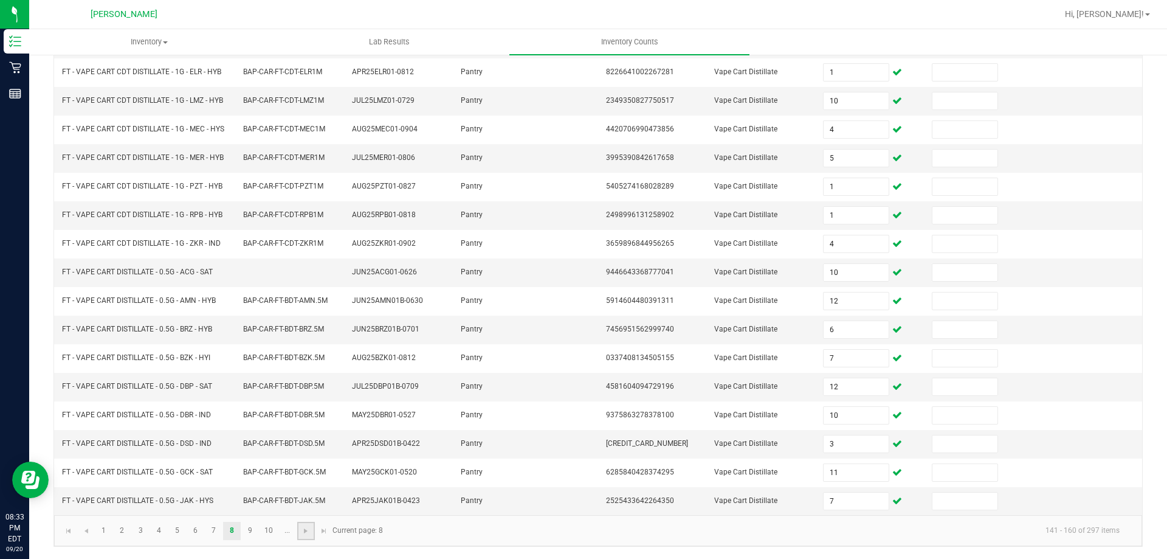
click at [311, 523] on link at bounding box center [306, 531] width 18 height 18
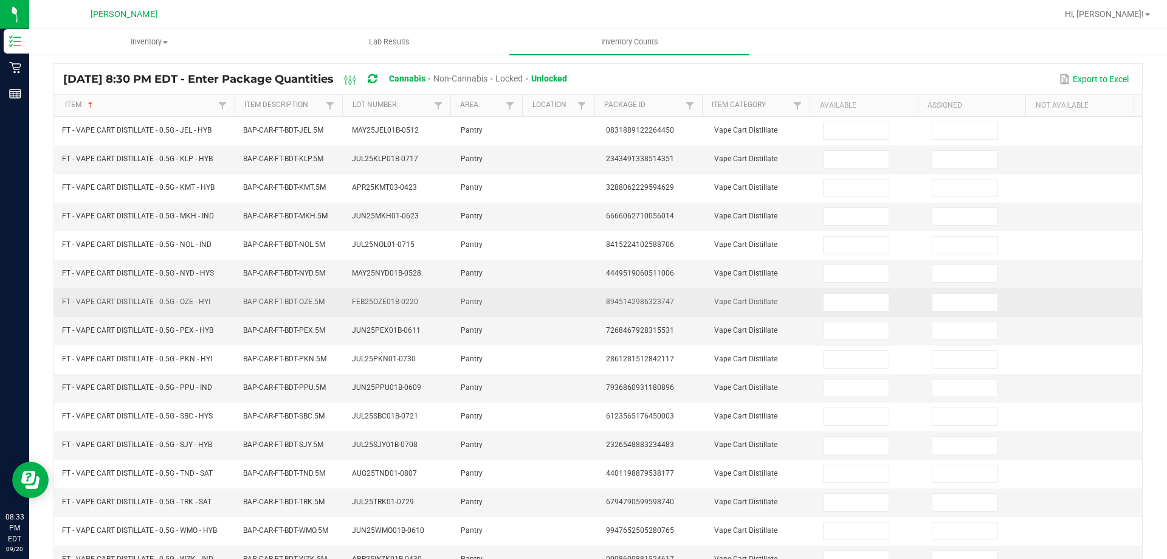
scroll to position [0, 0]
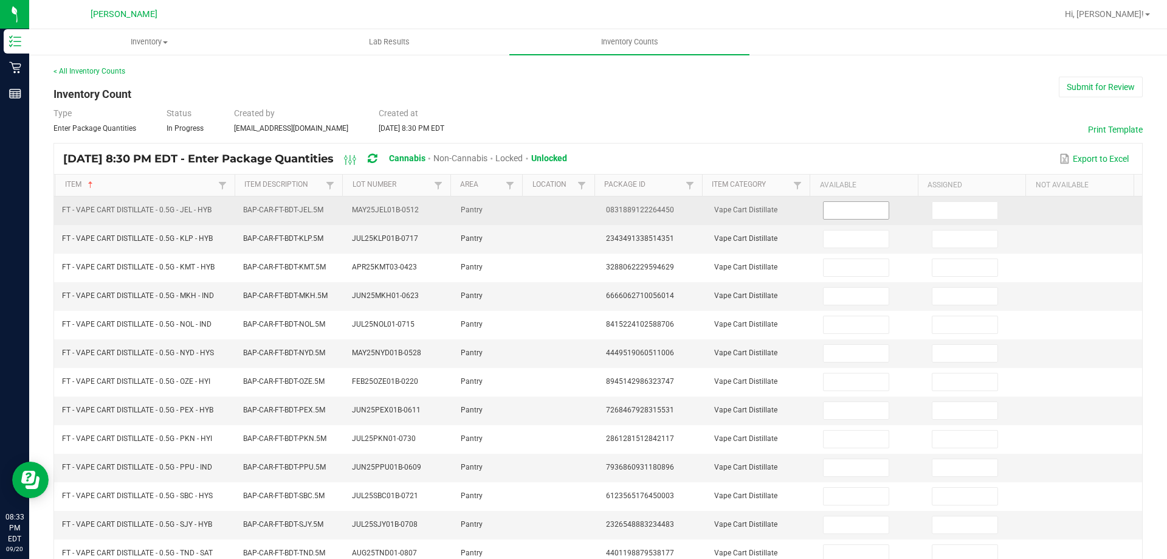
drag, startPoint x: 862, startPoint y: 213, endPoint x: 856, endPoint y: 210, distance: 6.8
click at [856, 210] on input at bounding box center [856, 210] width 64 height 17
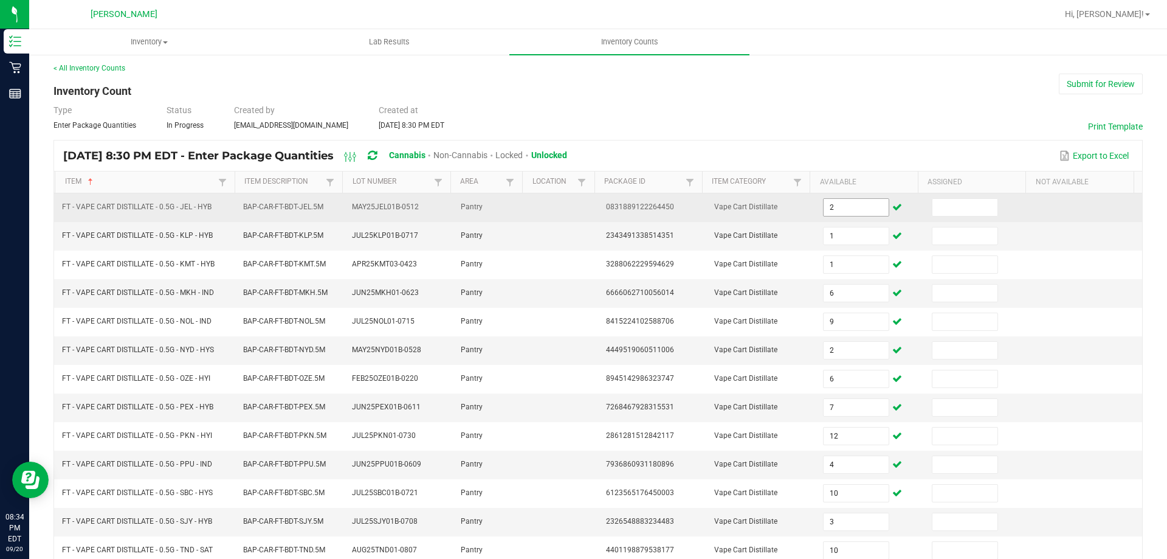
scroll to position [252, 0]
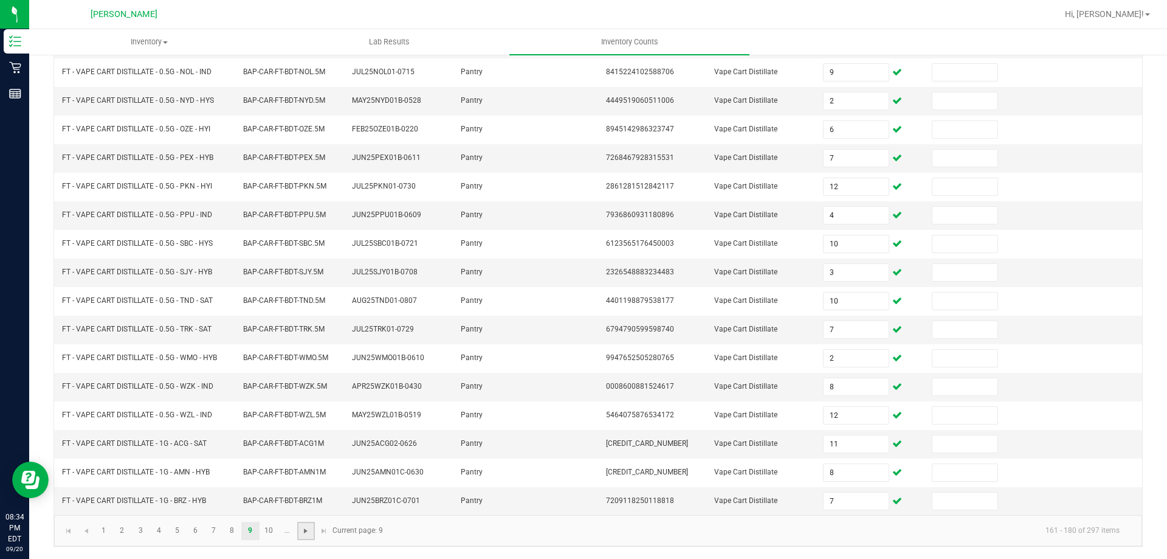
click at [303, 531] on span "Go to the next page" at bounding box center [306, 531] width 10 height 10
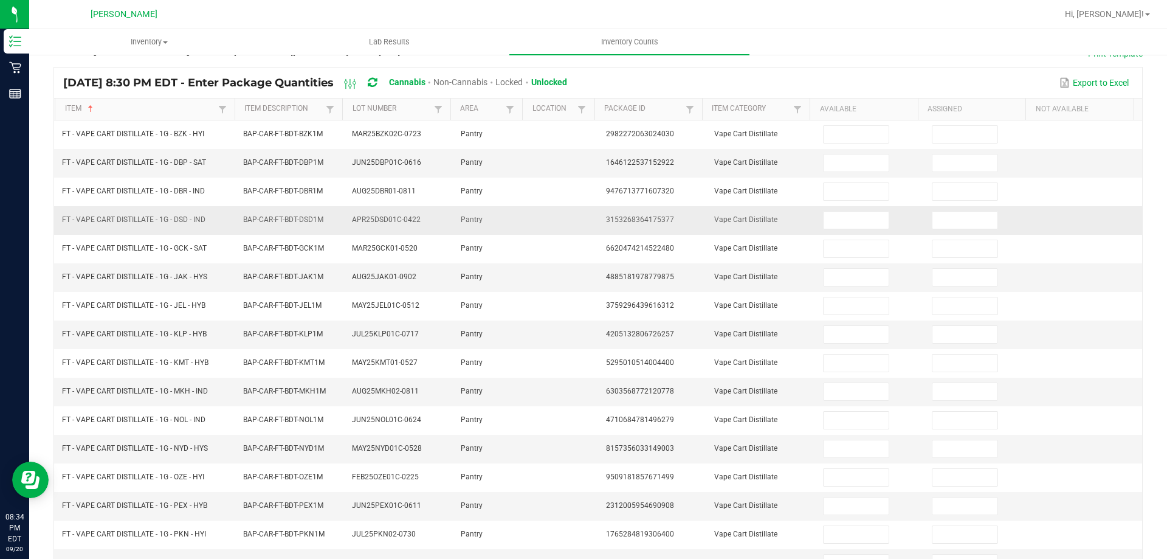
scroll to position [0, 0]
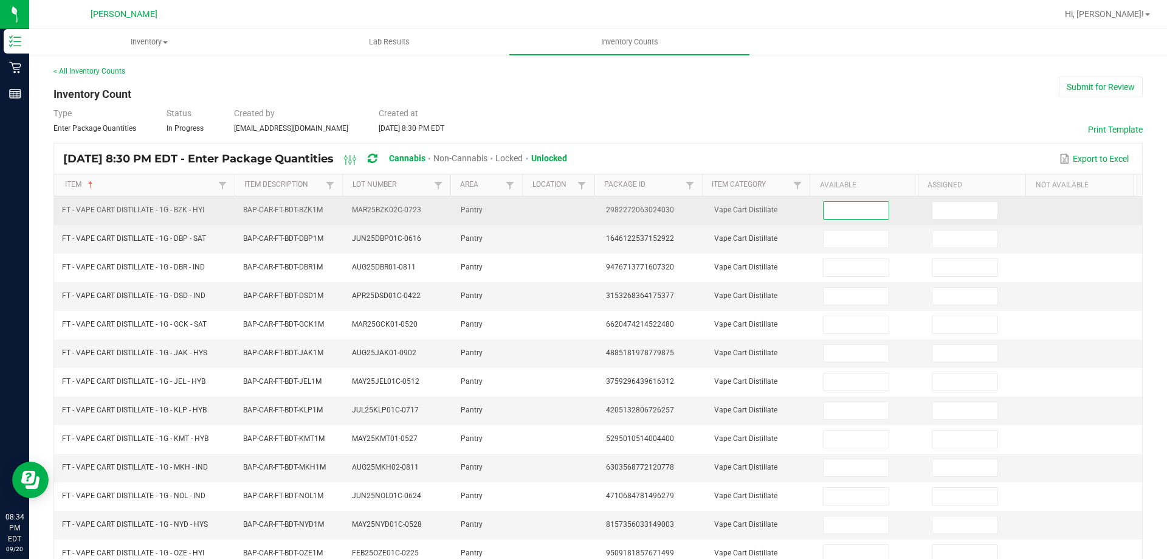
click at [841, 202] on input at bounding box center [856, 210] width 64 height 17
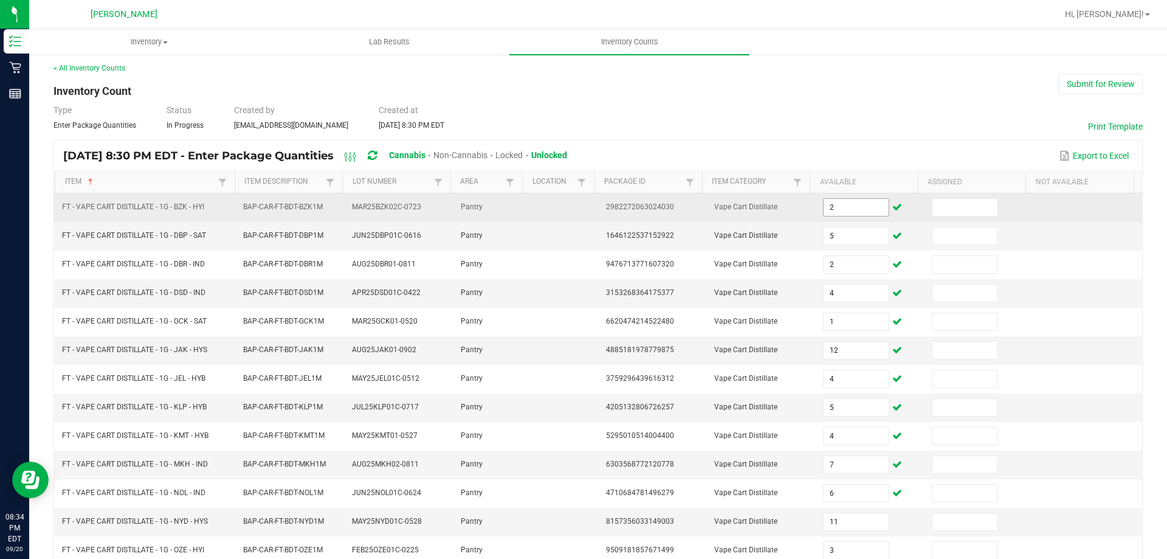
scroll to position [252, 0]
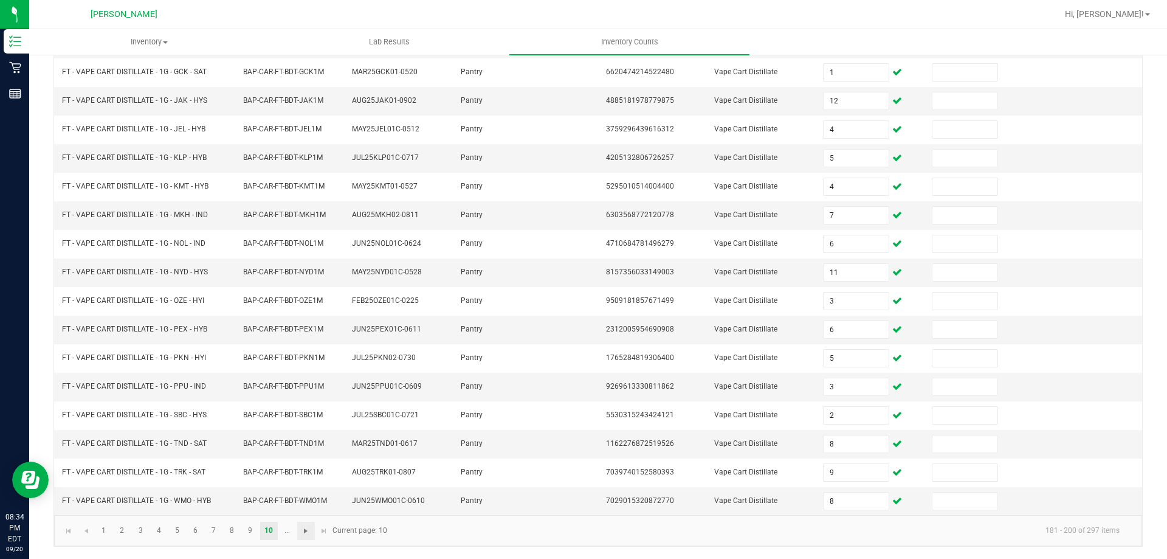
click at [310, 527] on span "Go to the next page" at bounding box center [306, 531] width 10 height 10
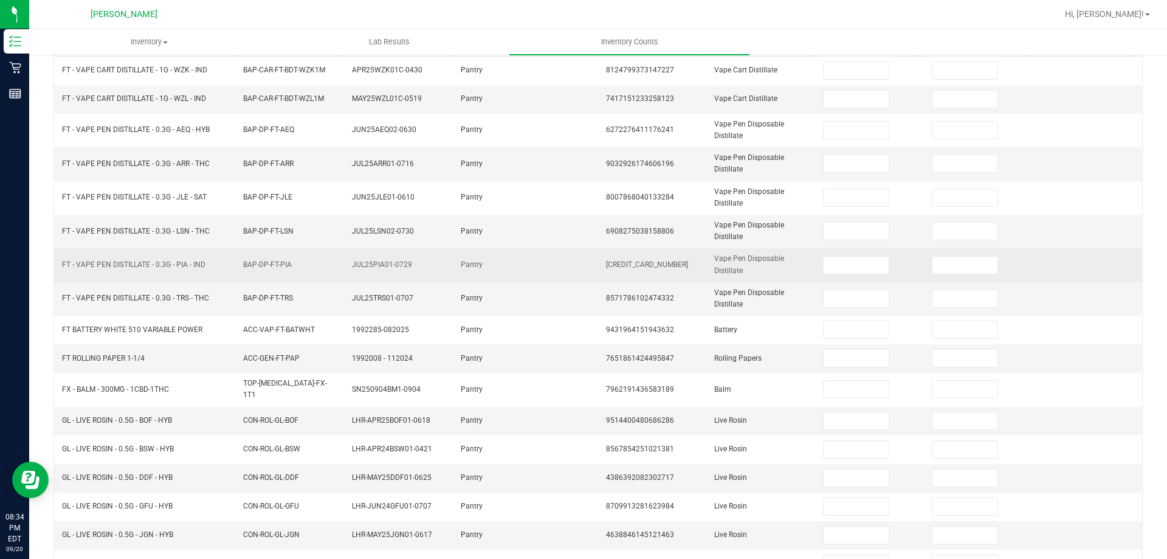
scroll to position [0, 0]
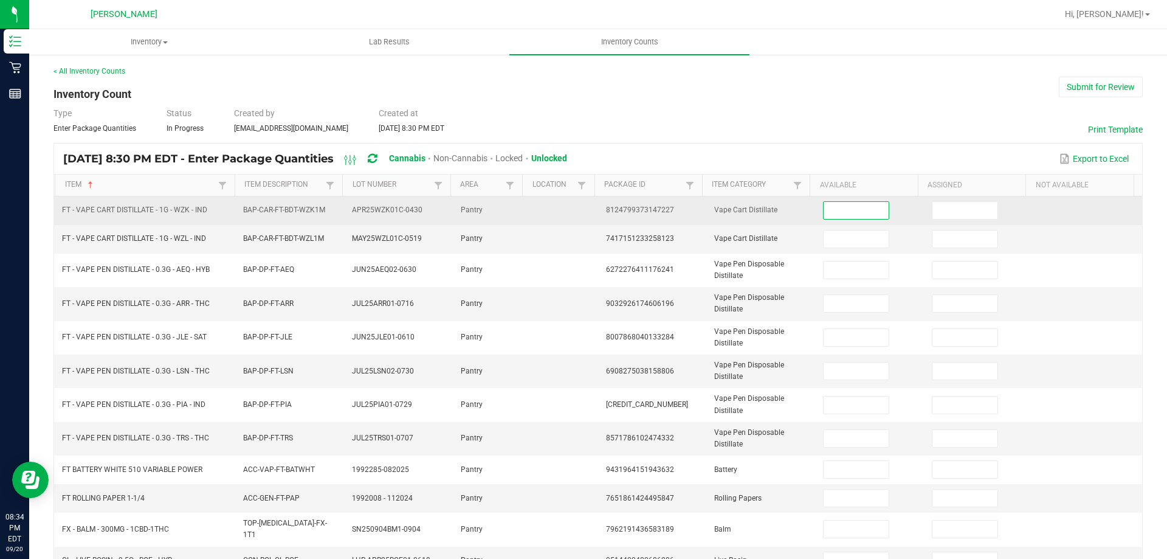
click at [852, 212] on input at bounding box center [856, 210] width 64 height 17
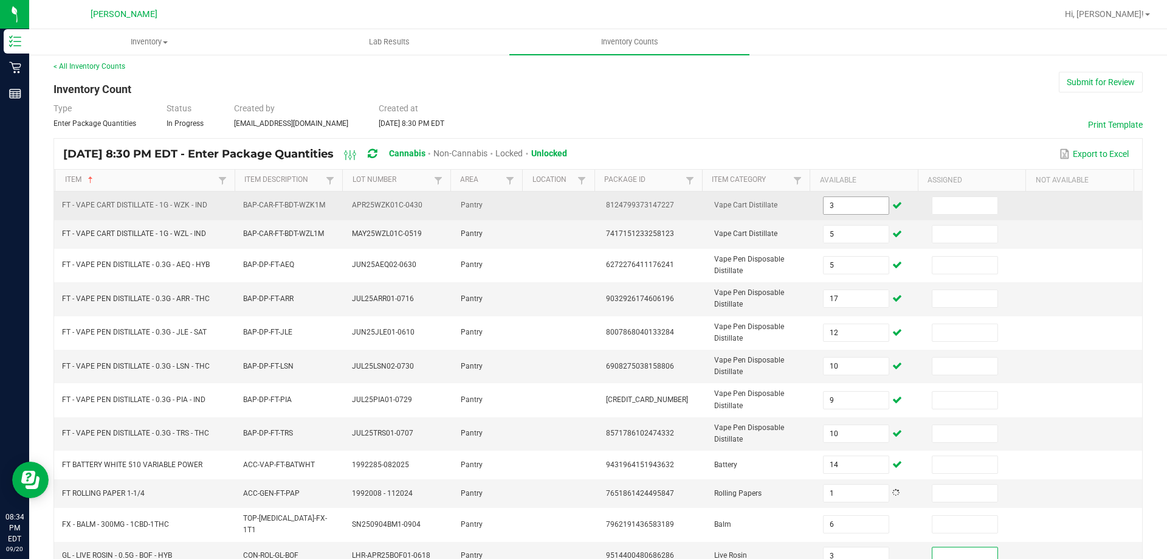
scroll to position [283, 0]
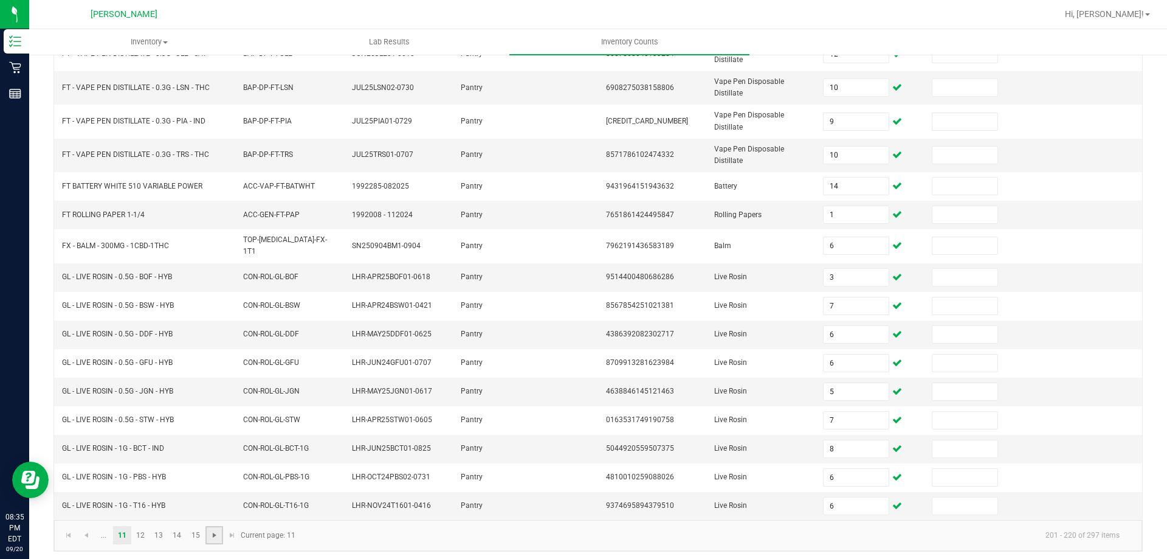
click at [213, 532] on span "Go to the next page" at bounding box center [215, 535] width 10 height 10
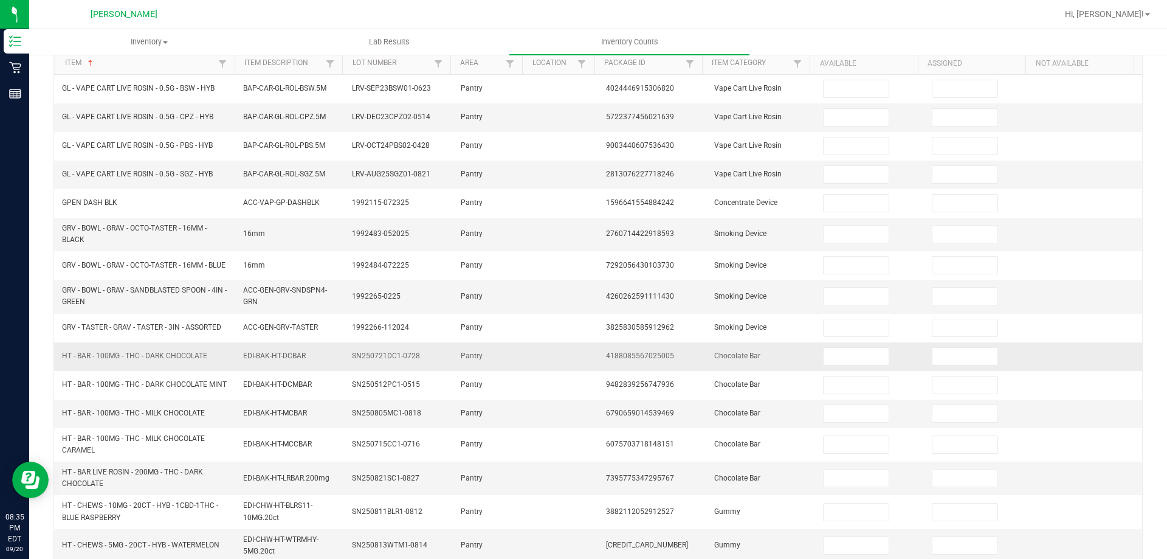
scroll to position [0, 0]
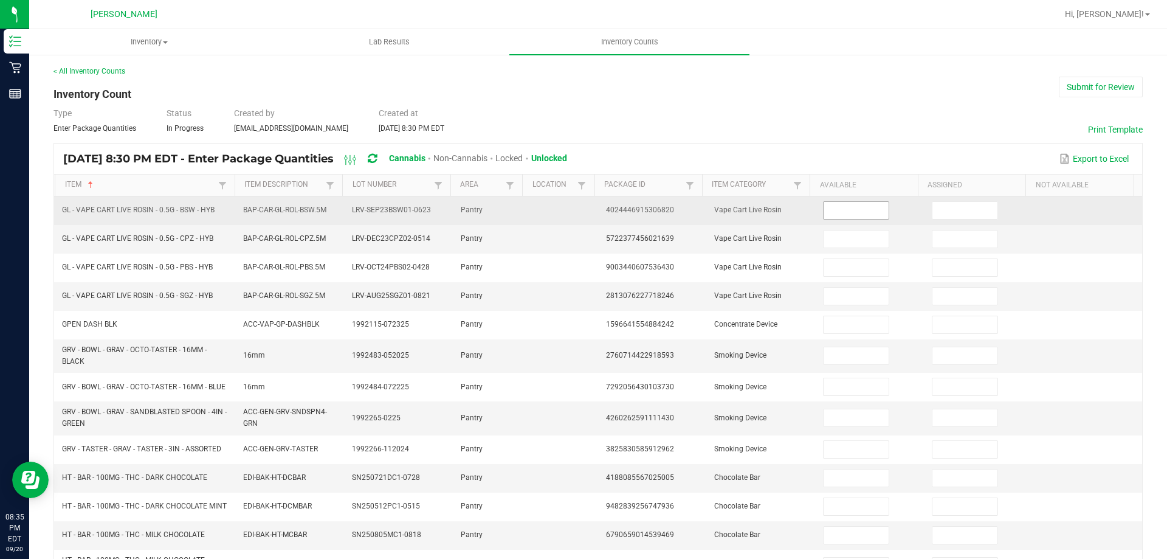
click at [843, 213] on input at bounding box center [856, 210] width 64 height 17
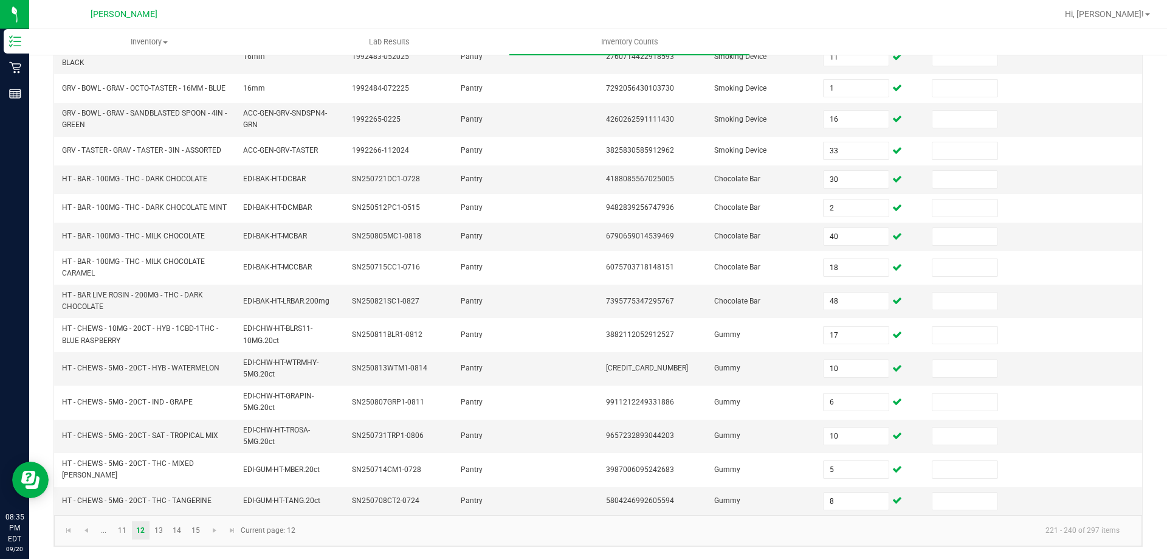
scroll to position [303, 0]
click at [219, 532] on span "Go to the next page" at bounding box center [215, 530] width 10 height 10
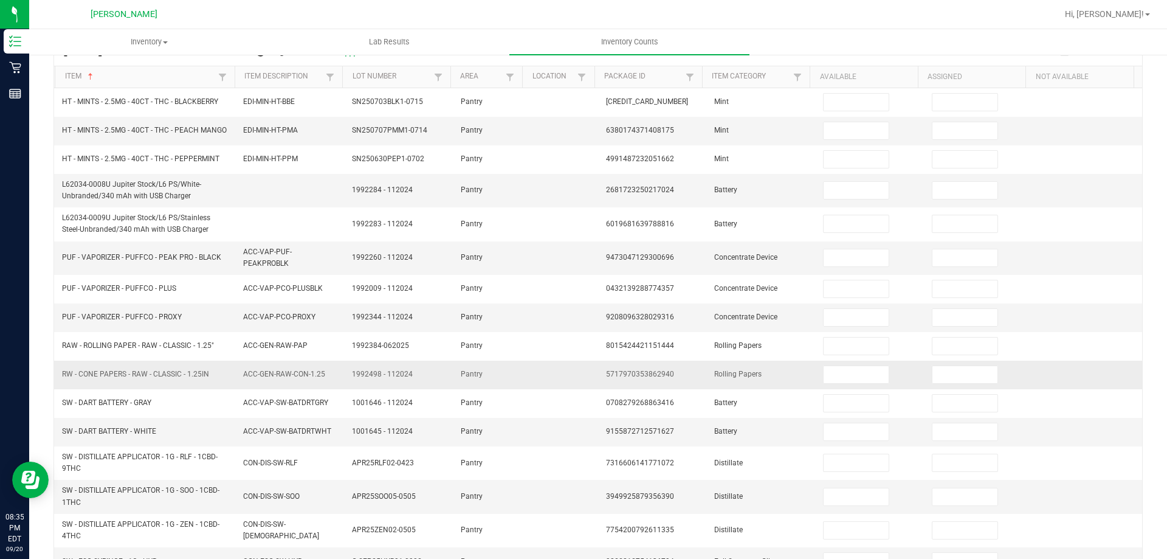
scroll to position [0, 0]
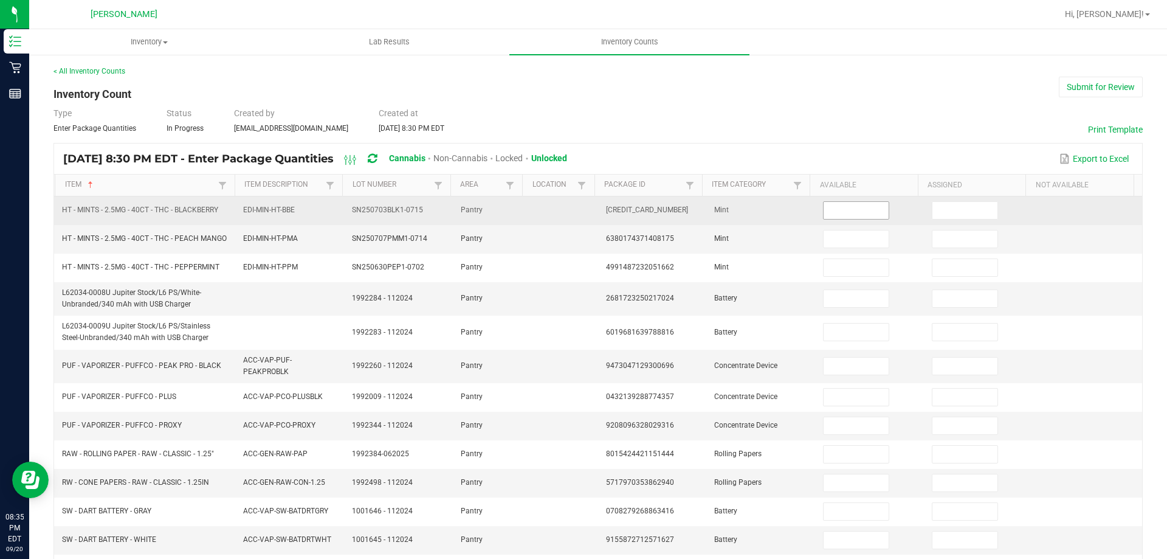
click at [854, 219] on span at bounding box center [856, 210] width 66 height 18
click at [847, 207] on input at bounding box center [856, 210] width 64 height 17
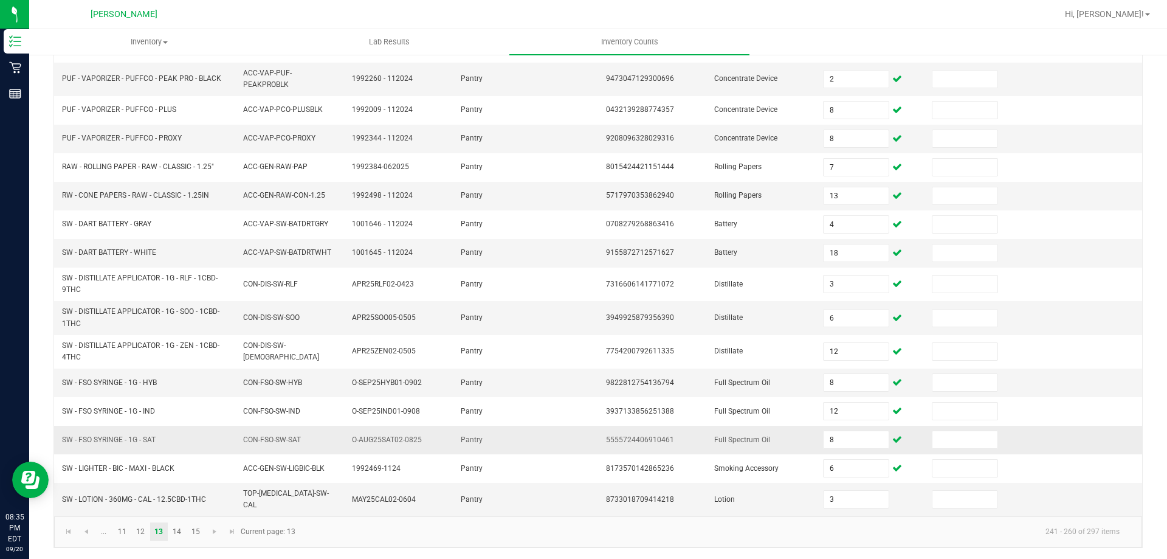
scroll to position [288, 0]
click at [213, 534] on span "Go to the next page" at bounding box center [215, 530] width 10 height 10
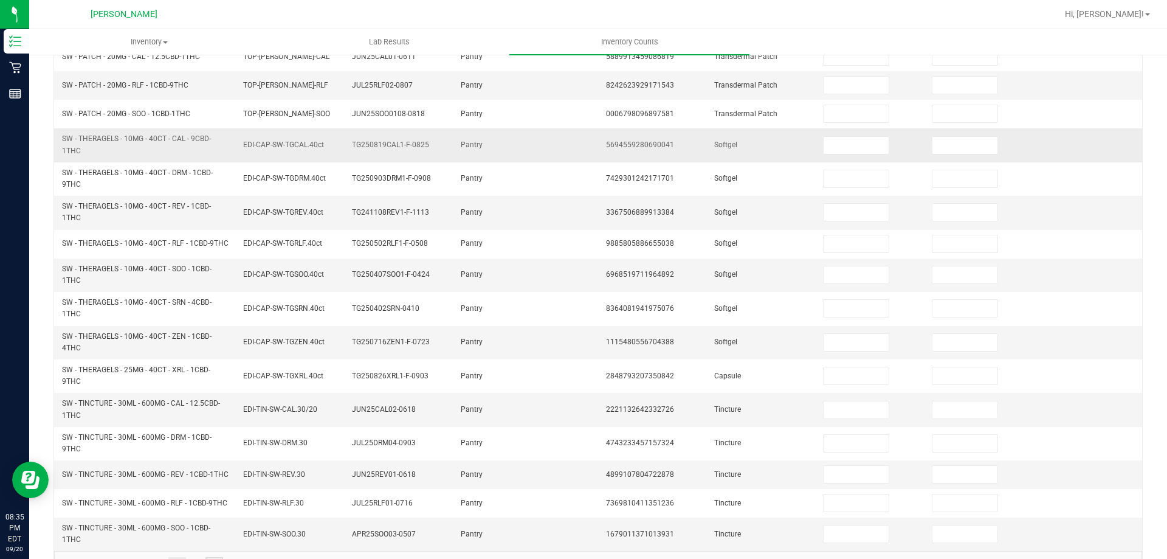
scroll to position [0, 0]
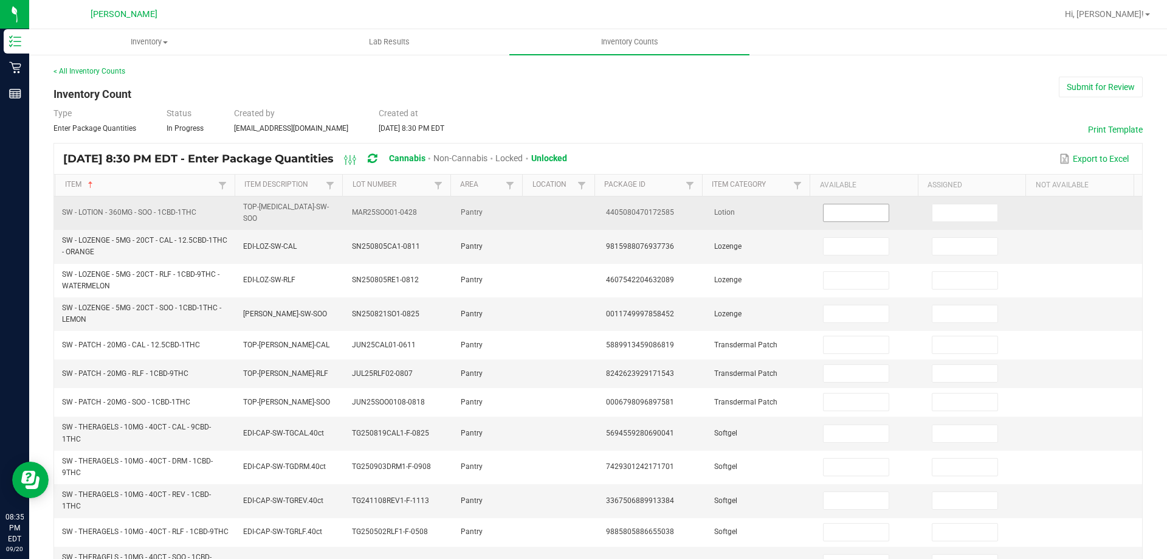
click at [835, 216] on input at bounding box center [856, 212] width 64 height 17
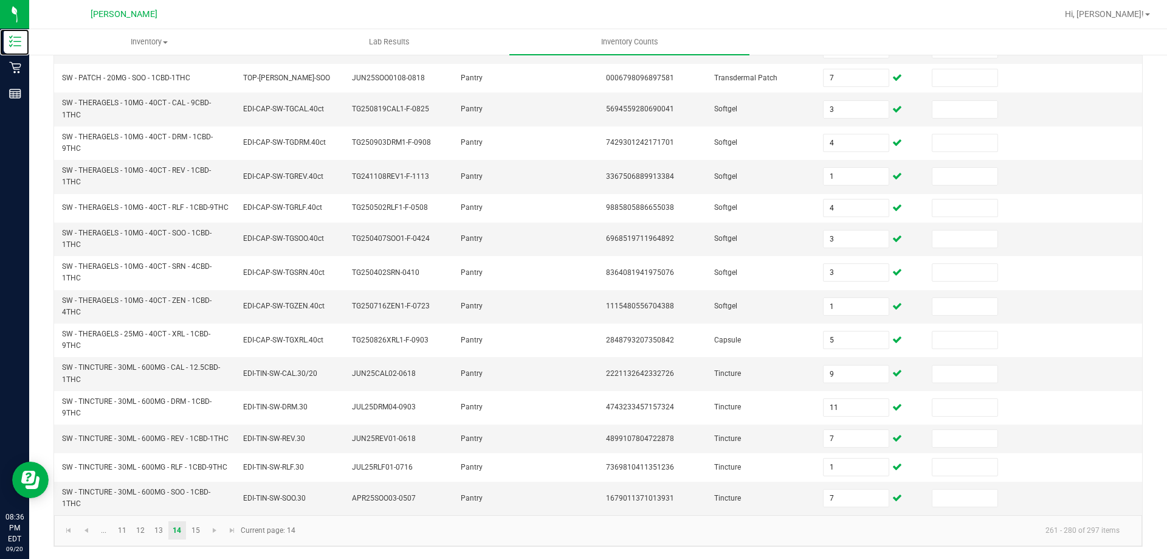
scroll to position [334, 0]
click at [212, 530] on span "Go to the next page" at bounding box center [215, 530] width 10 height 10
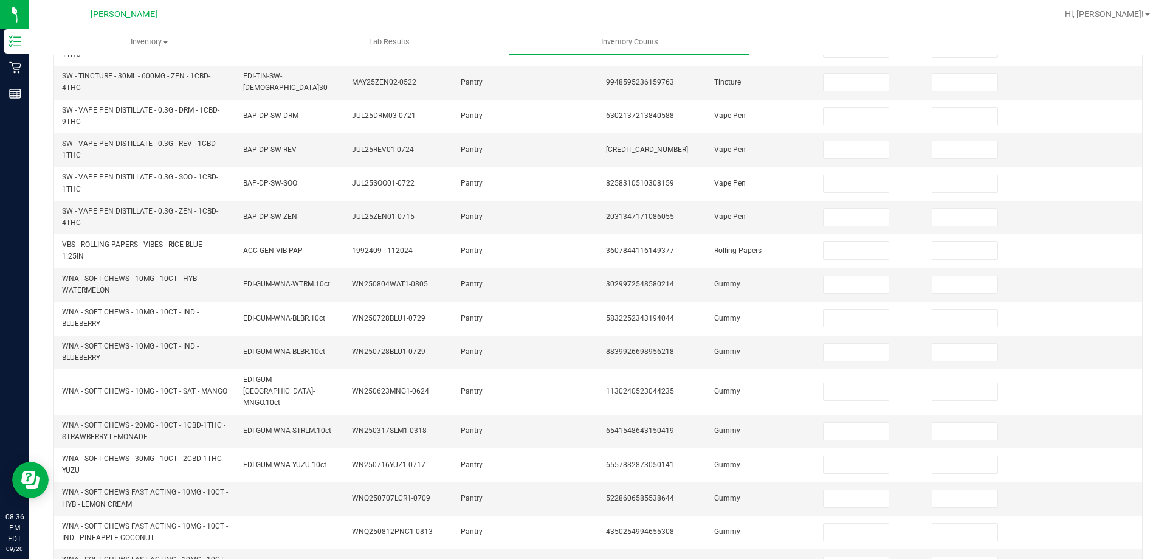
scroll to position [0, 0]
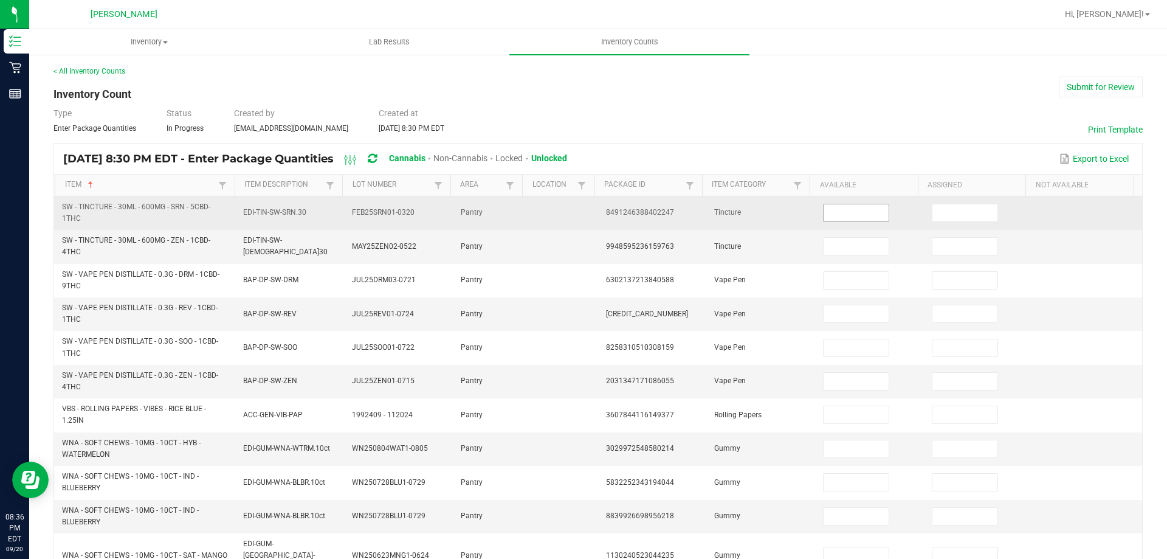
click at [859, 212] on input at bounding box center [856, 212] width 64 height 17
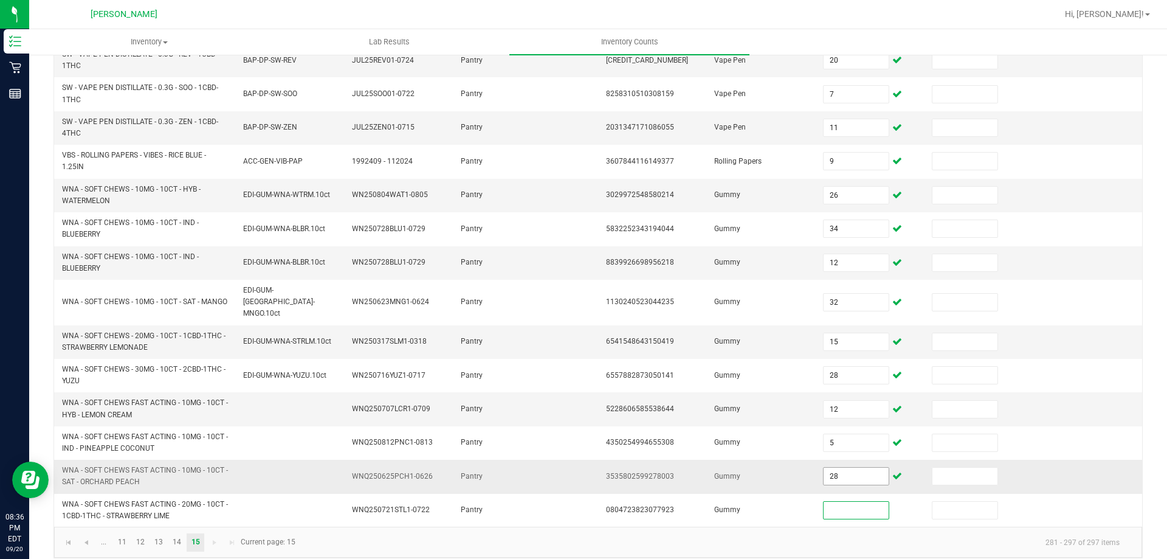
click at [838, 468] on input "28" at bounding box center [856, 476] width 64 height 17
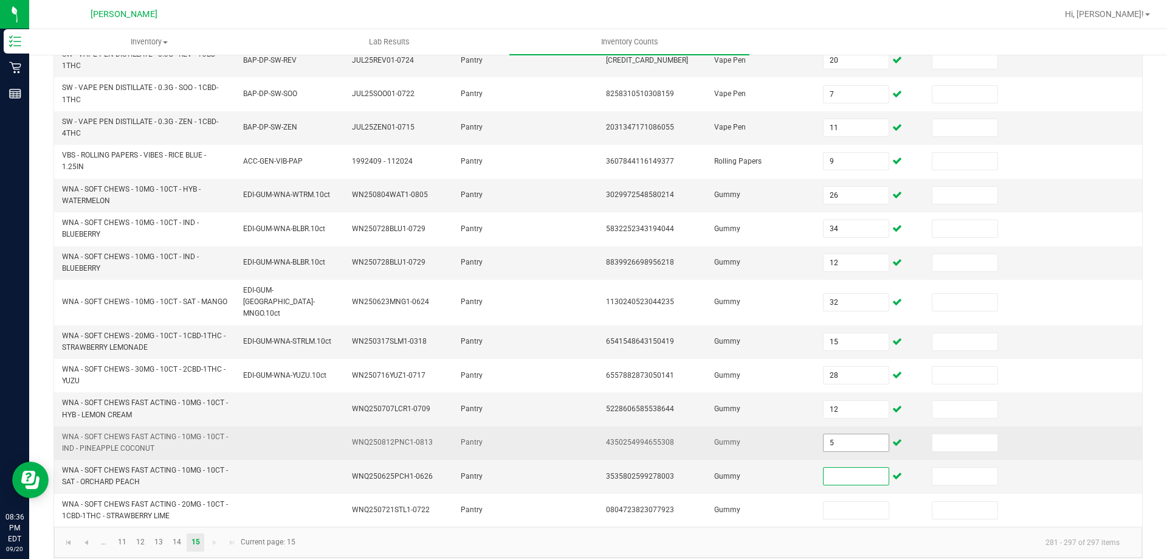
click at [852, 434] on input "5" at bounding box center [856, 442] width 64 height 17
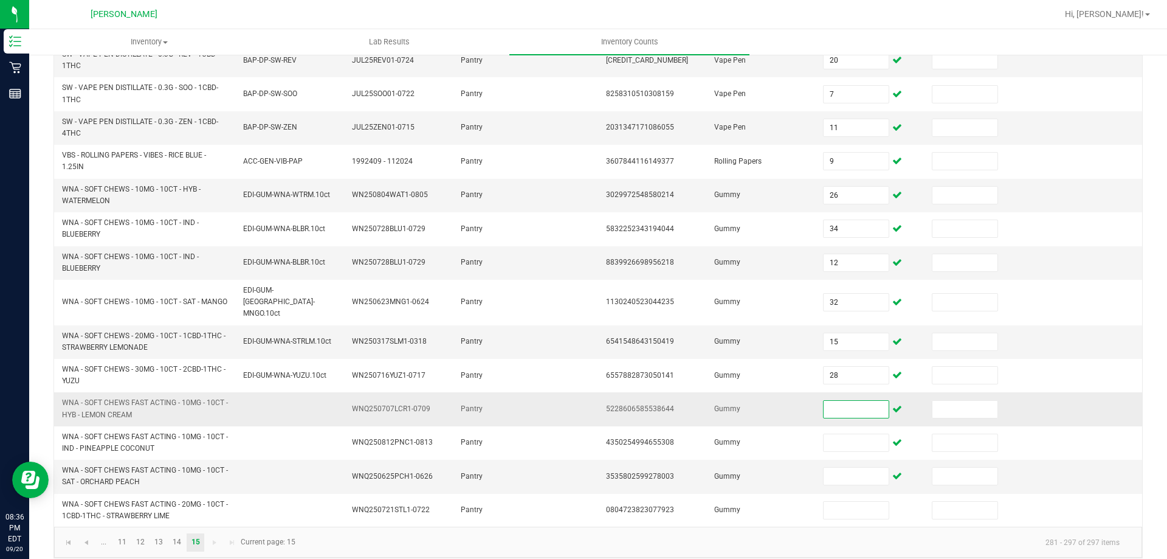
click at [855, 401] on input at bounding box center [856, 409] width 64 height 17
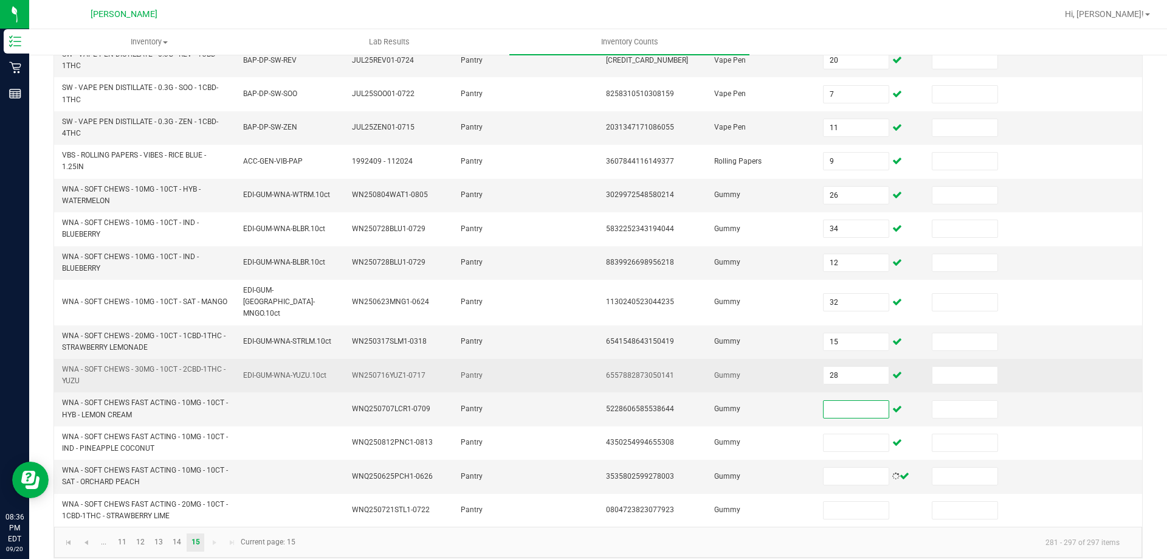
click at [856, 373] on td "28" at bounding box center [870, 375] width 109 height 33
click at [855, 367] on input "28" at bounding box center [856, 375] width 64 height 17
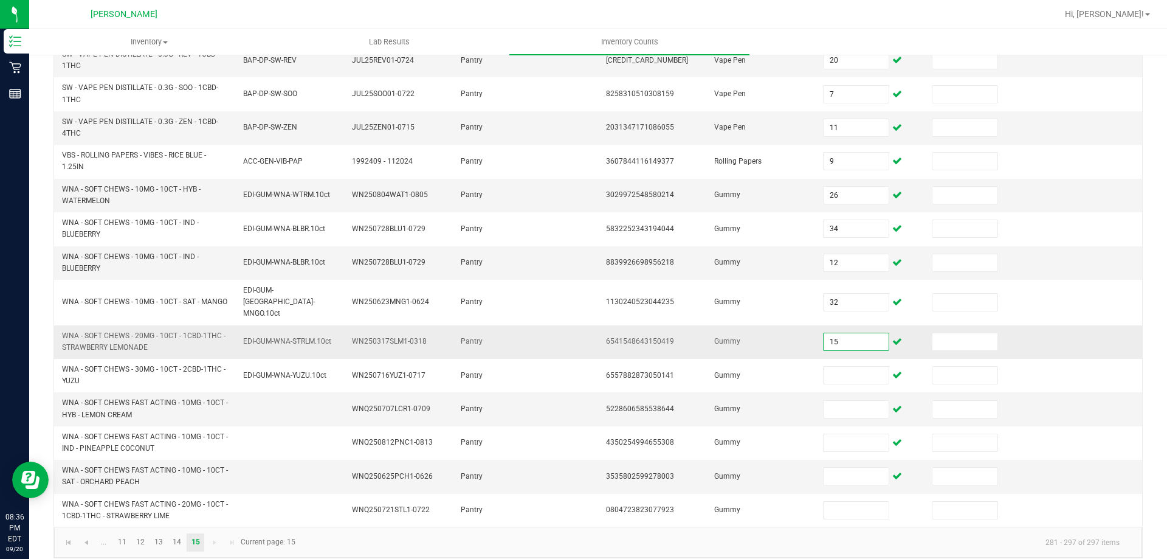
click at [851, 334] on input "15" at bounding box center [856, 341] width 64 height 17
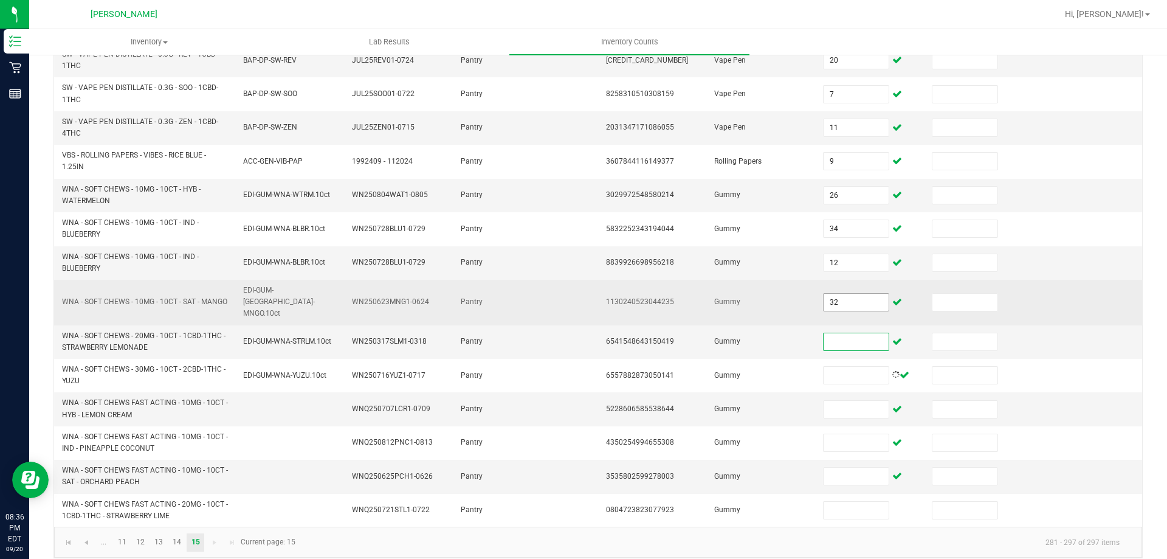
click at [835, 304] on input "32" at bounding box center [856, 302] width 64 height 17
click at [835, 297] on input at bounding box center [856, 302] width 64 height 17
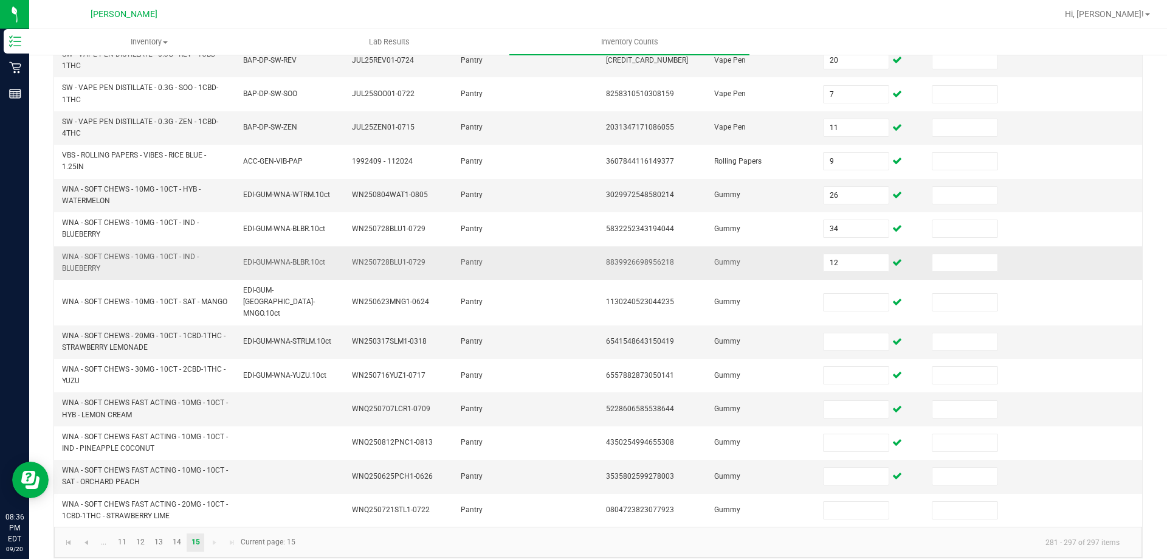
click at [834, 251] on td "12" at bounding box center [870, 262] width 109 height 33
click at [834, 254] on input "12" at bounding box center [856, 262] width 64 height 17
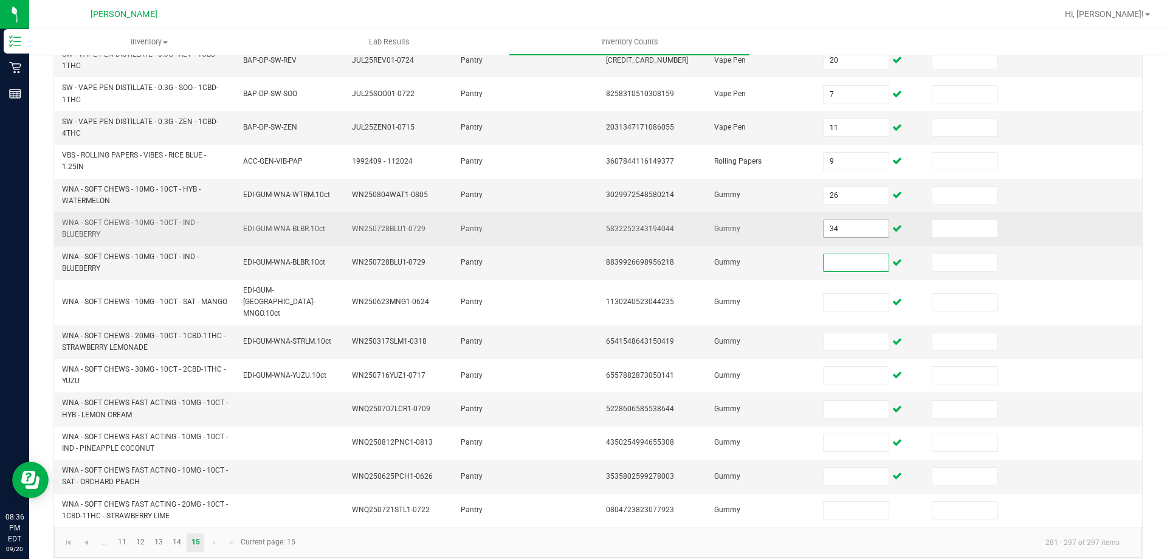
click at [848, 219] on span "34" at bounding box center [856, 228] width 66 height 18
click at [849, 223] on input "34" at bounding box center [856, 228] width 64 height 17
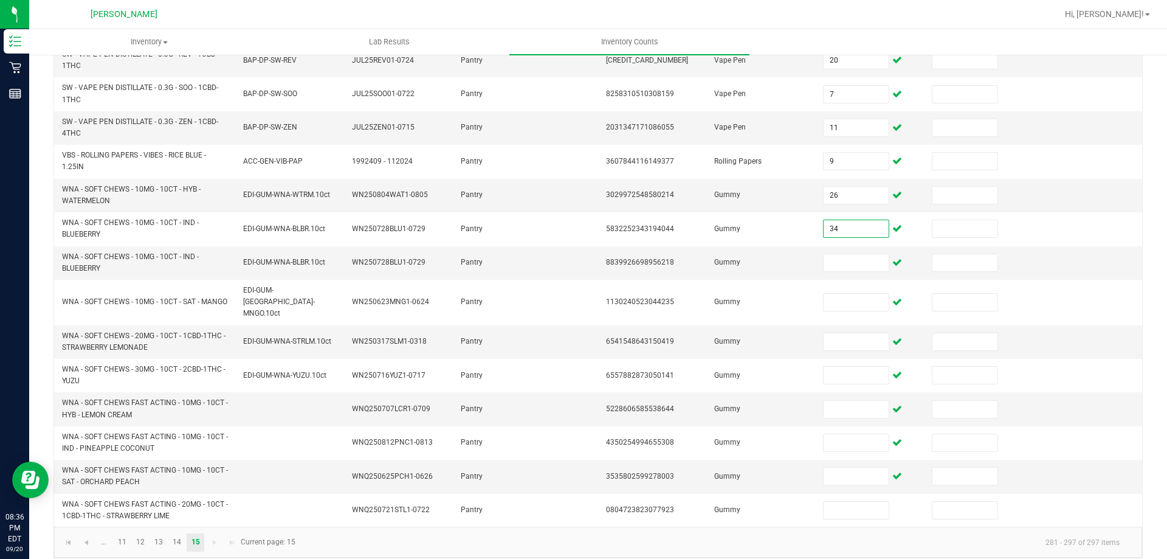
scroll to position [0, 0]
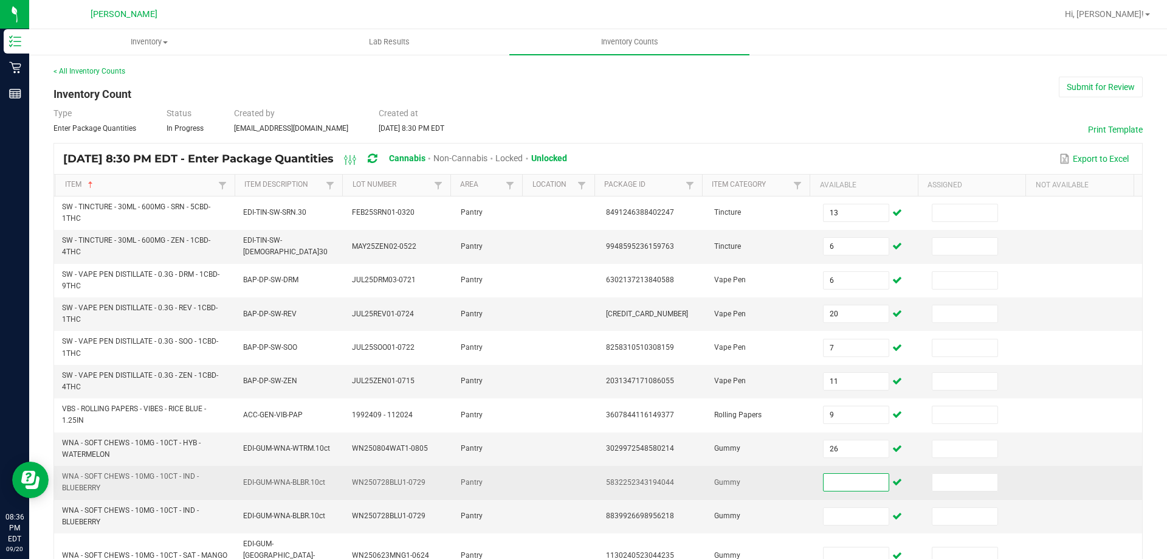
click at [834, 468] on td at bounding box center [870, 482] width 109 height 33
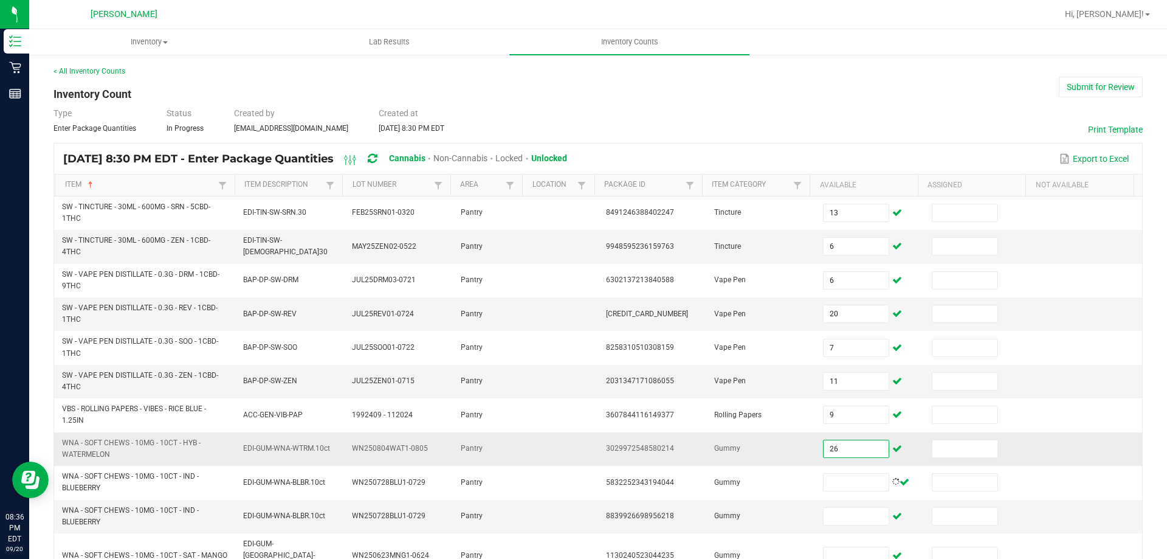
click at [833, 452] on input "26" at bounding box center [856, 448] width 64 height 17
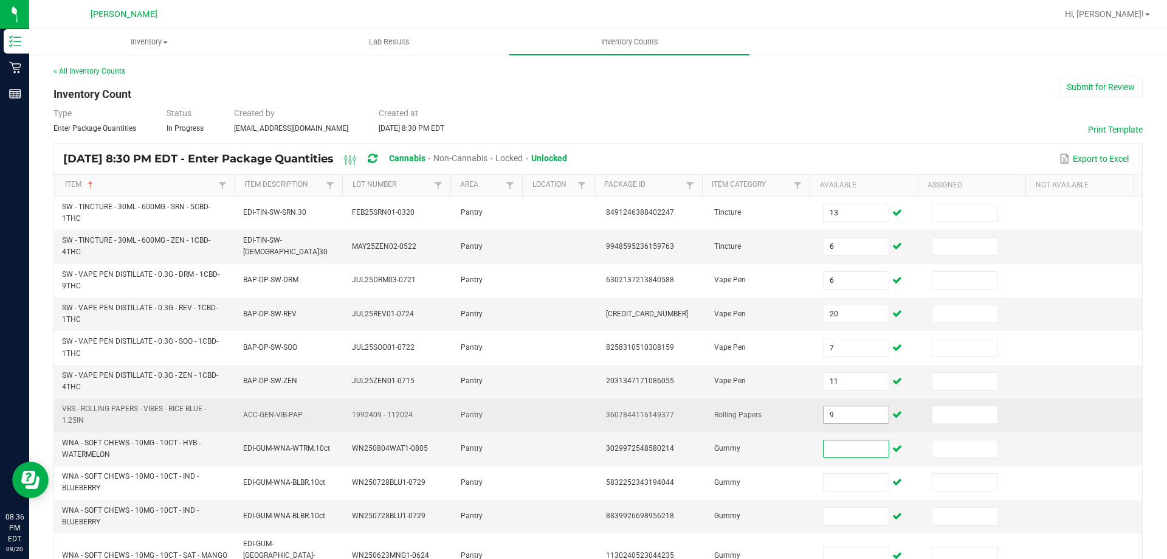
click at [837, 409] on input "9" at bounding box center [856, 414] width 64 height 17
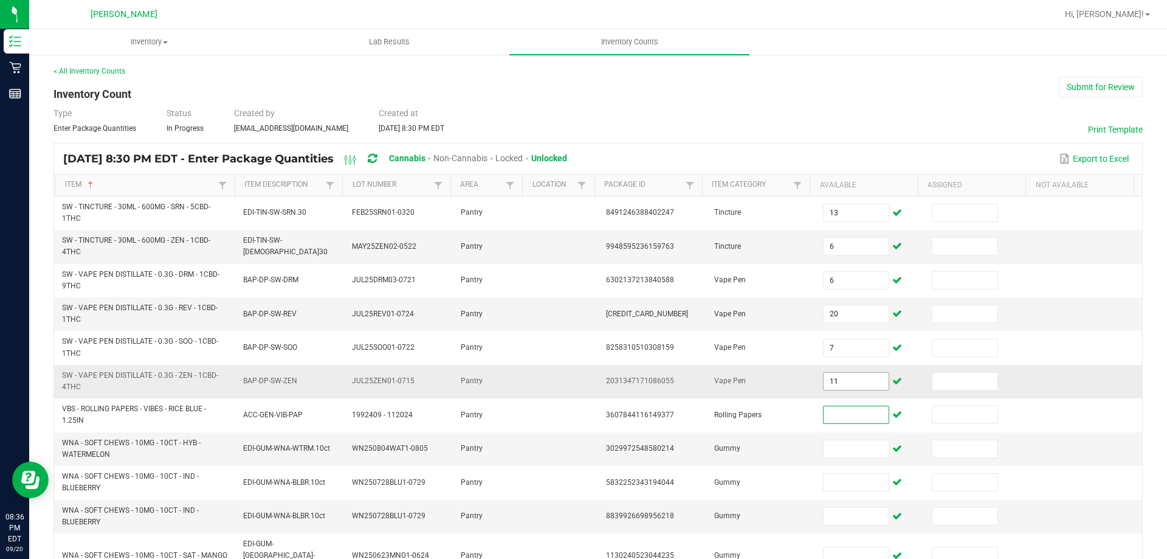
click at [850, 379] on input "11" at bounding box center [856, 381] width 64 height 17
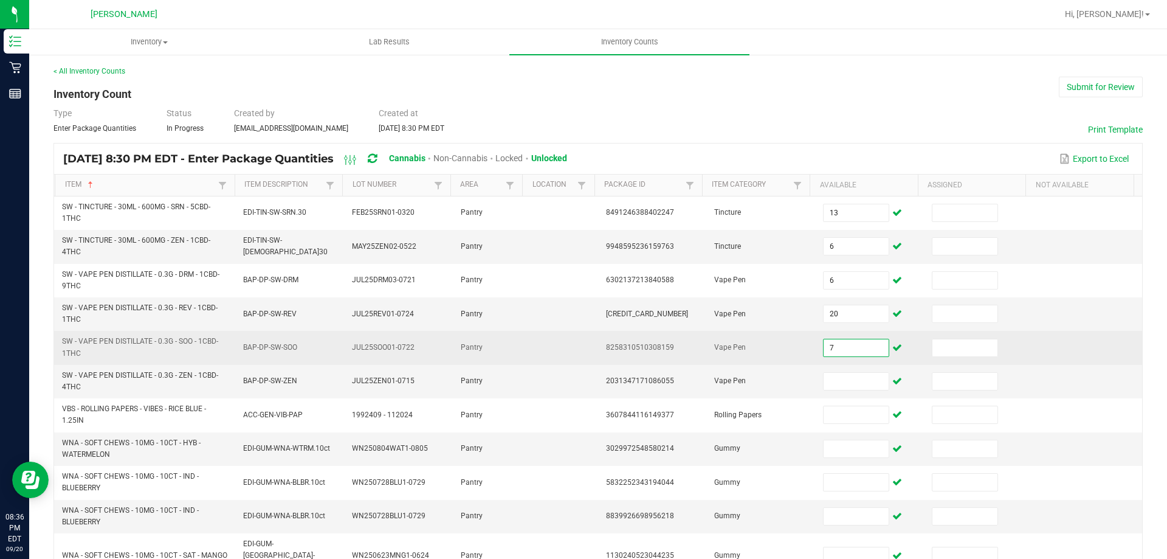
click at [855, 348] on input "7" at bounding box center [856, 347] width 64 height 17
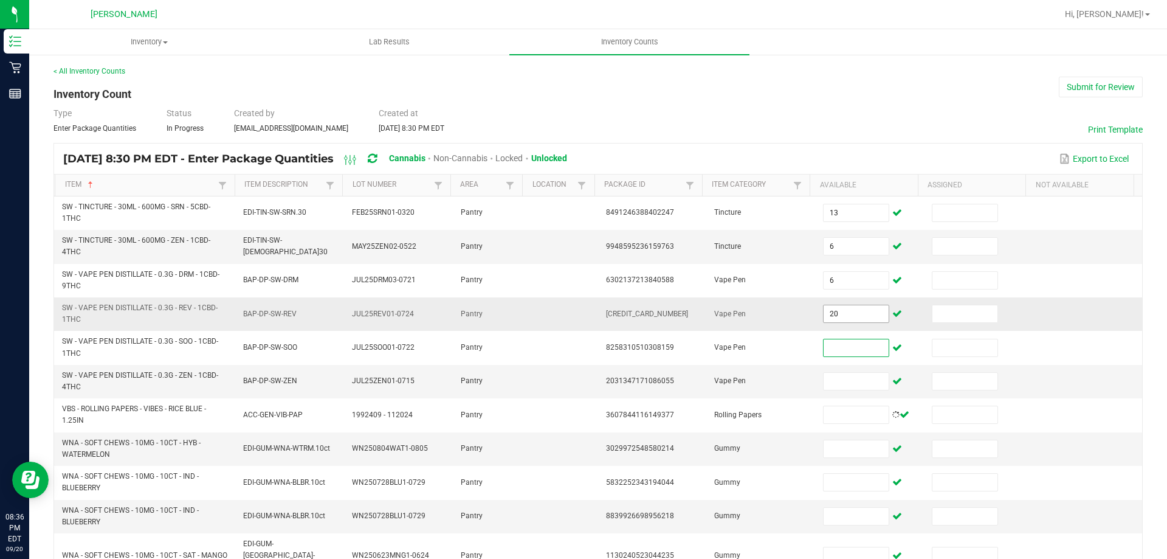
click at [855, 311] on input "20" at bounding box center [856, 313] width 64 height 17
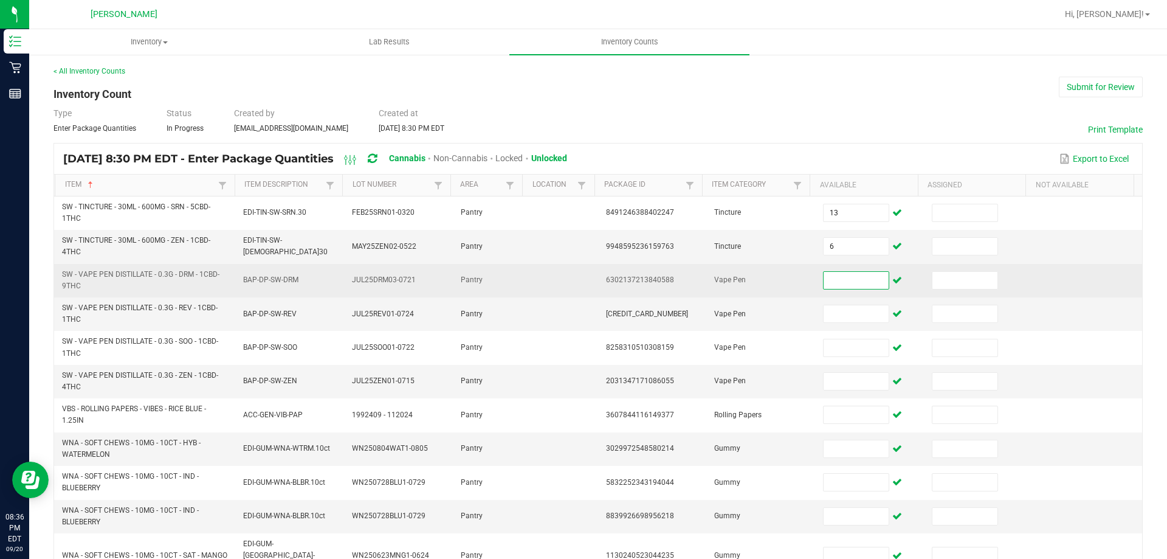
click at [847, 279] on input at bounding box center [856, 280] width 64 height 17
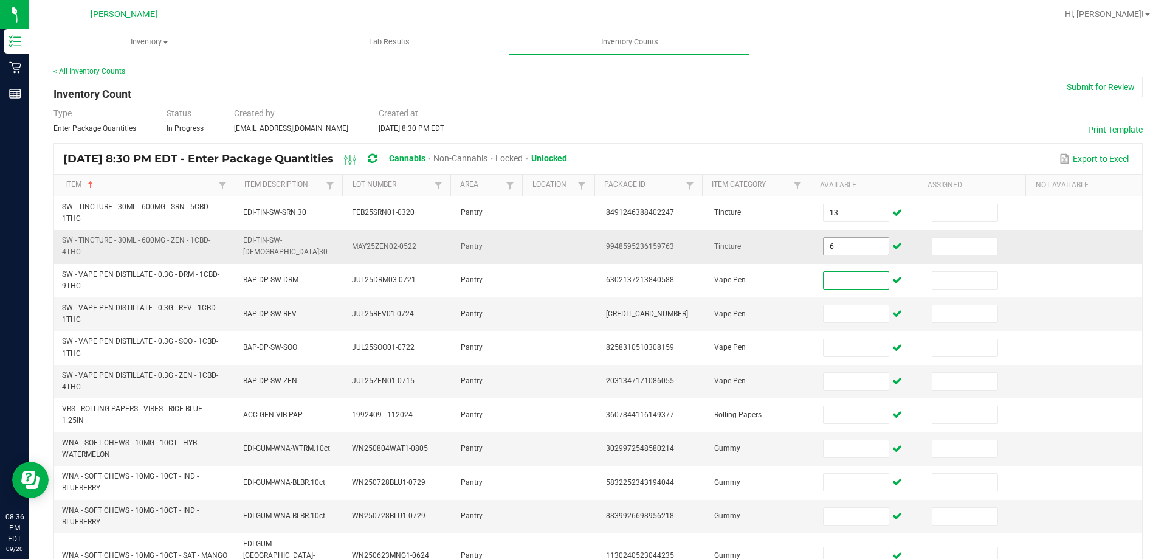
click at [827, 242] on input "6" at bounding box center [856, 246] width 64 height 17
click at [832, 254] on input at bounding box center [856, 246] width 64 height 17
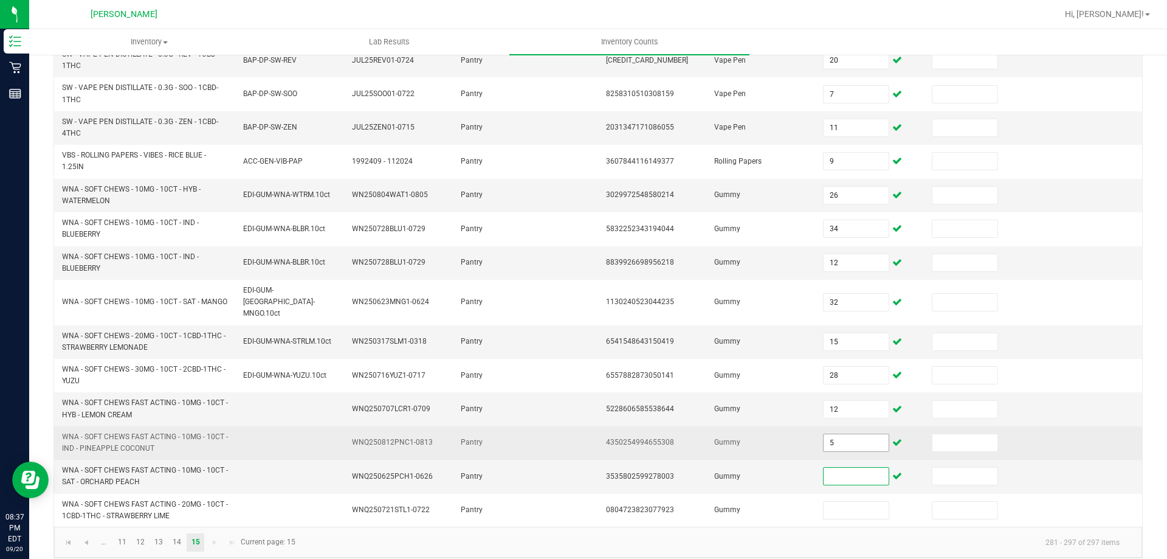
click at [826, 434] on input "5" at bounding box center [856, 442] width 64 height 17
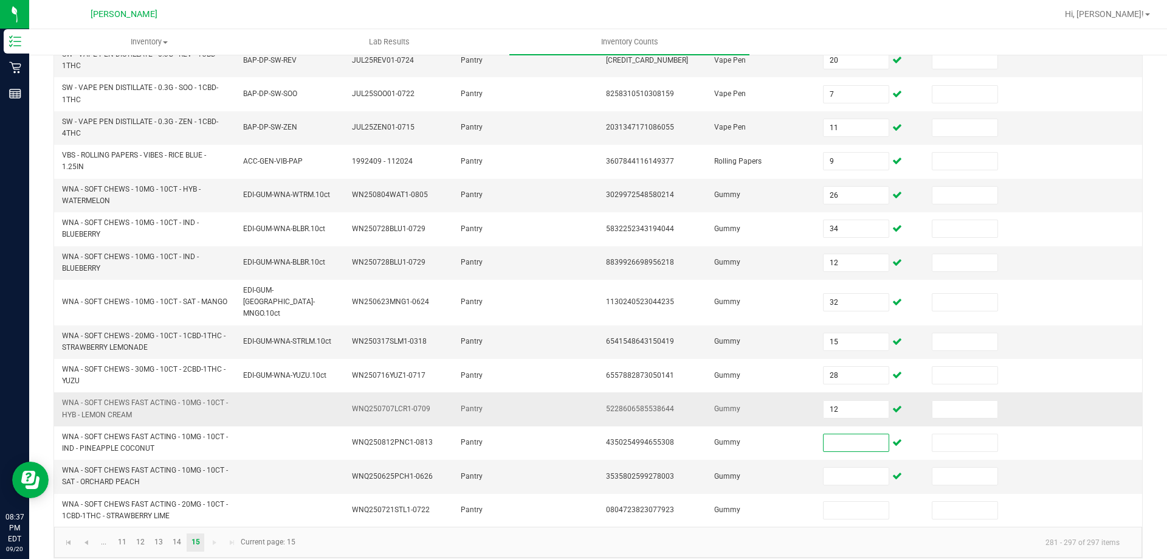
click at [838, 407] on td "12" at bounding box center [870, 408] width 109 height 33
click at [839, 401] on input "12" at bounding box center [856, 409] width 64 height 17
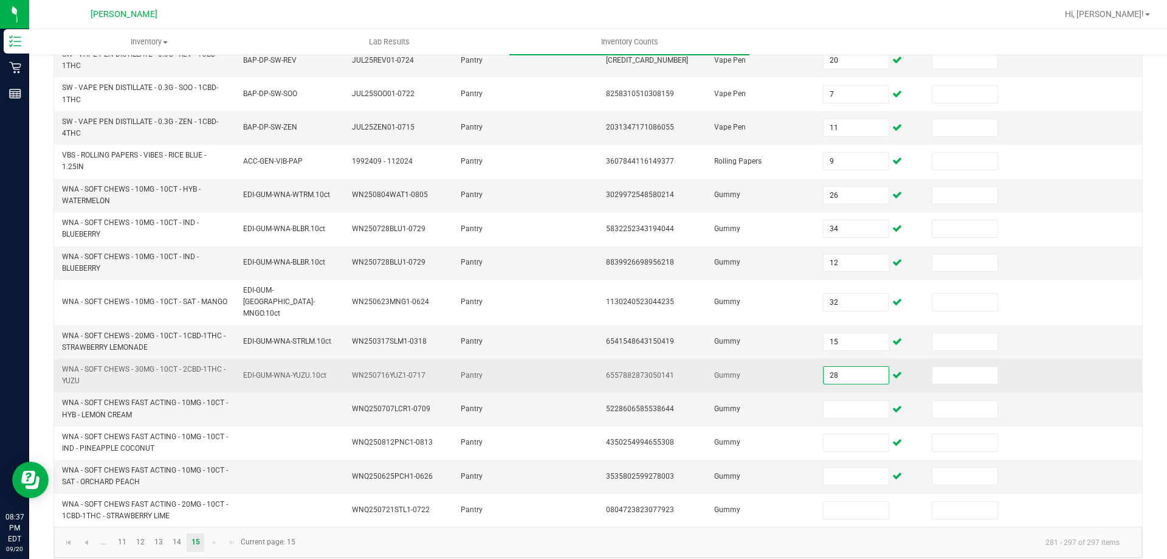
click at [838, 367] on input "28" at bounding box center [856, 375] width 64 height 17
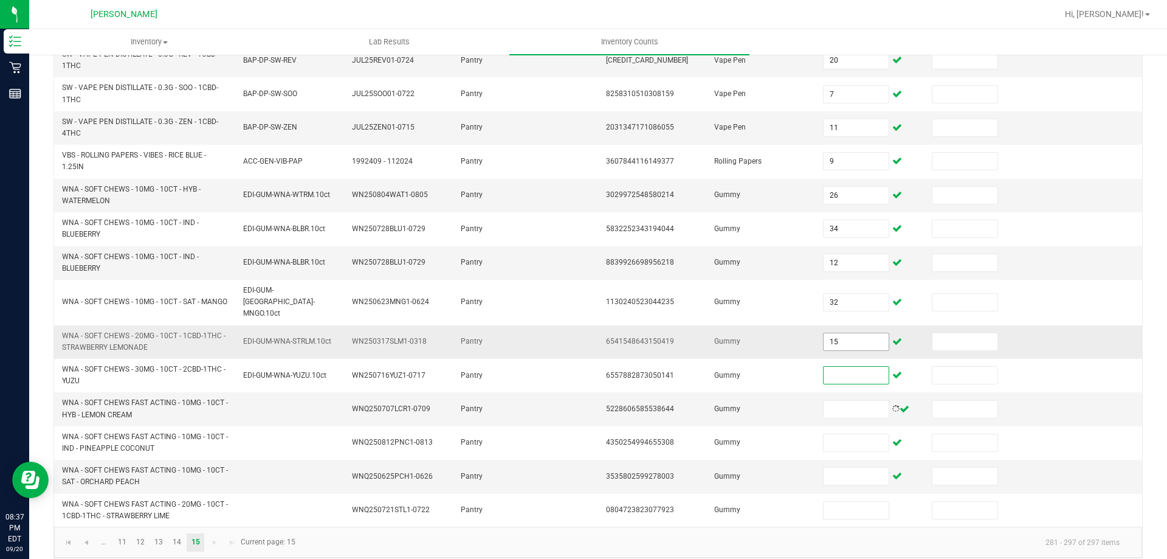
click at [831, 333] on input "15" at bounding box center [856, 341] width 64 height 17
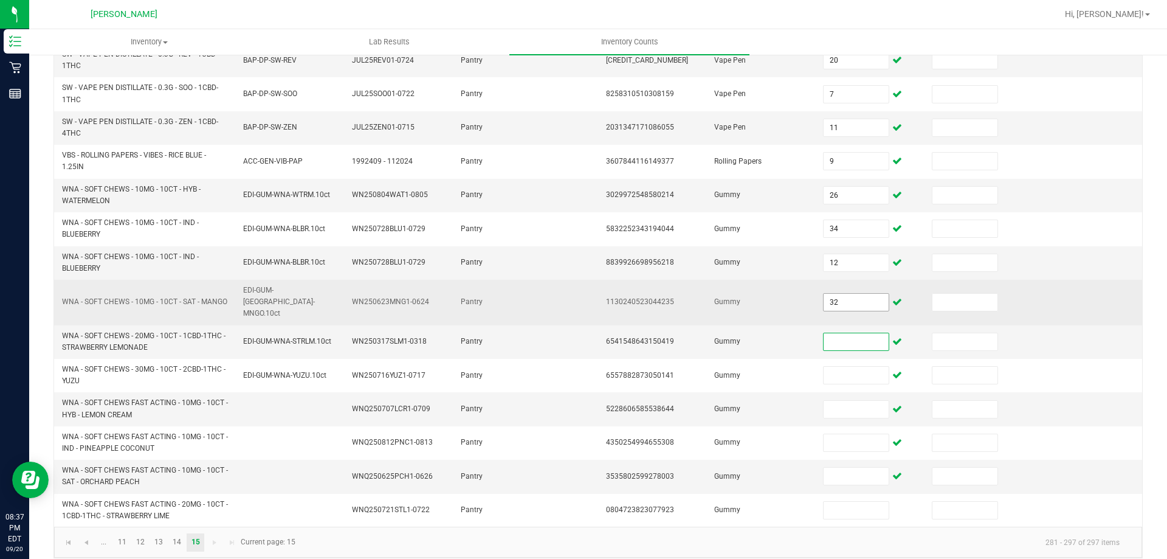
click at [824, 294] on input "32" at bounding box center [856, 302] width 64 height 17
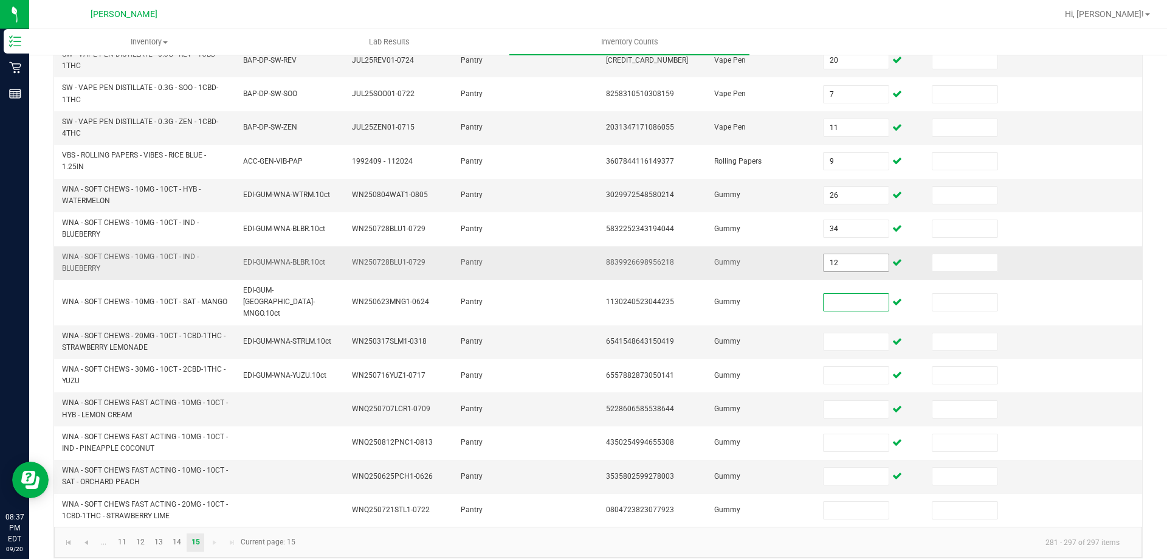
click at [843, 258] on input "12" at bounding box center [856, 262] width 64 height 17
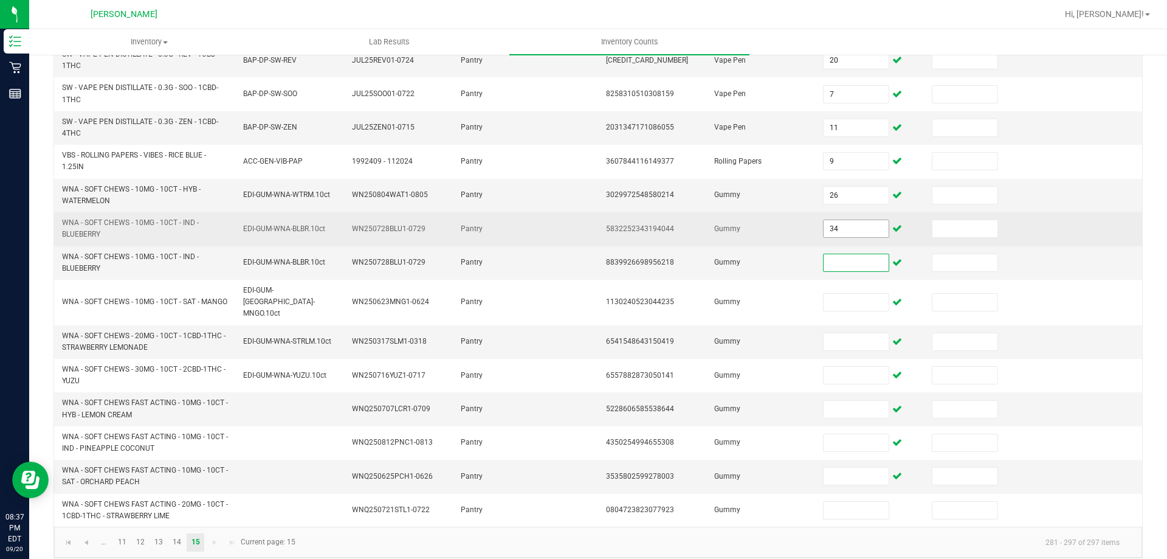
click at [850, 230] on input "34" at bounding box center [856, 228] width 64 height 17
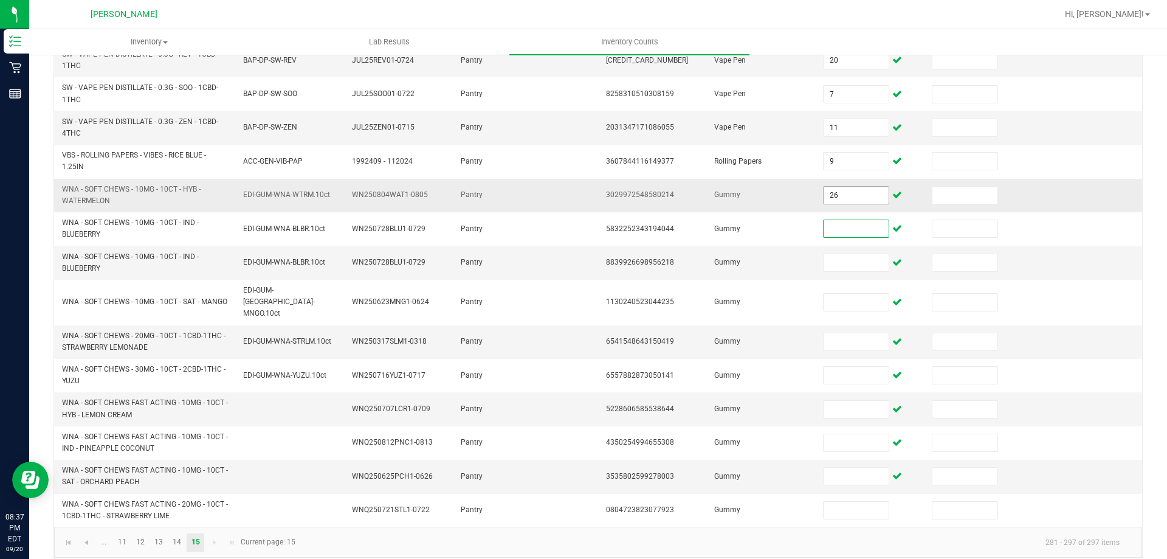
click at [841, 195] on input "26" at bounding box center [856, 195] width 64 height 17
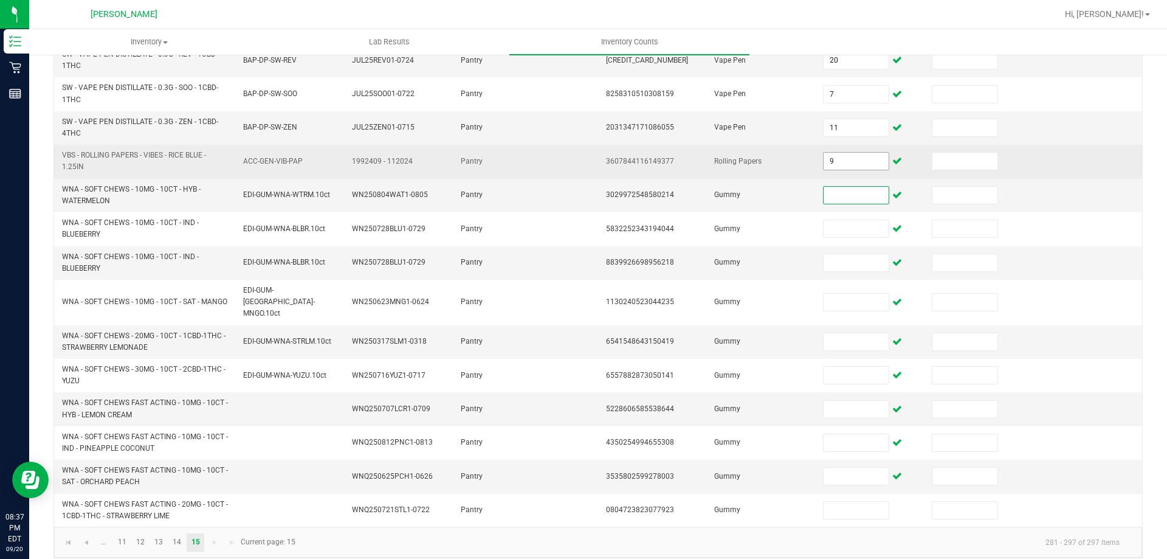
click at [850, 156] on input "9" at bounding box center [856, 161] width 64 height 17
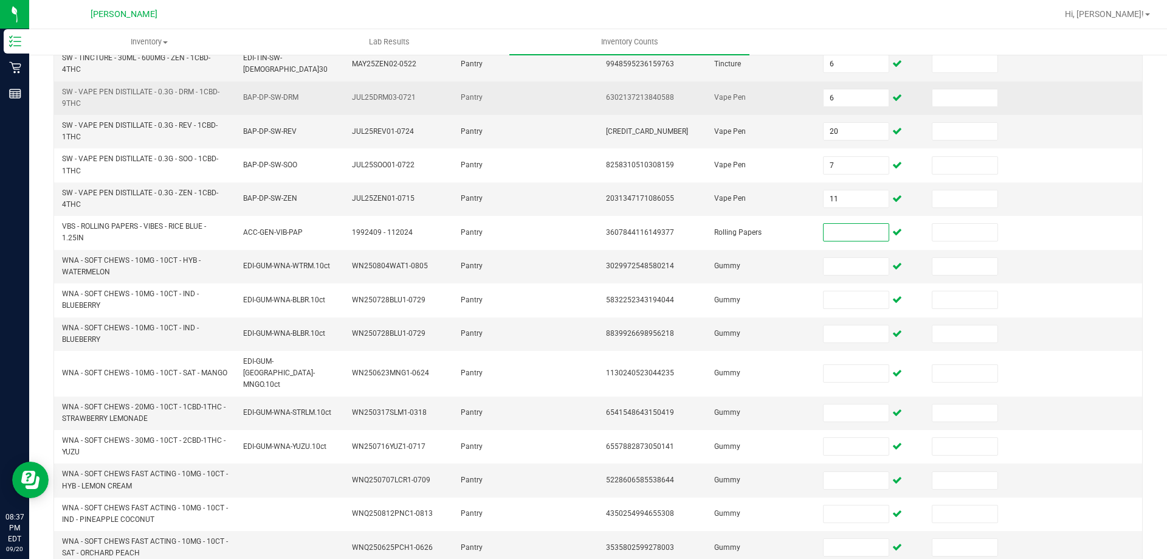
scroll to position [71, 0]
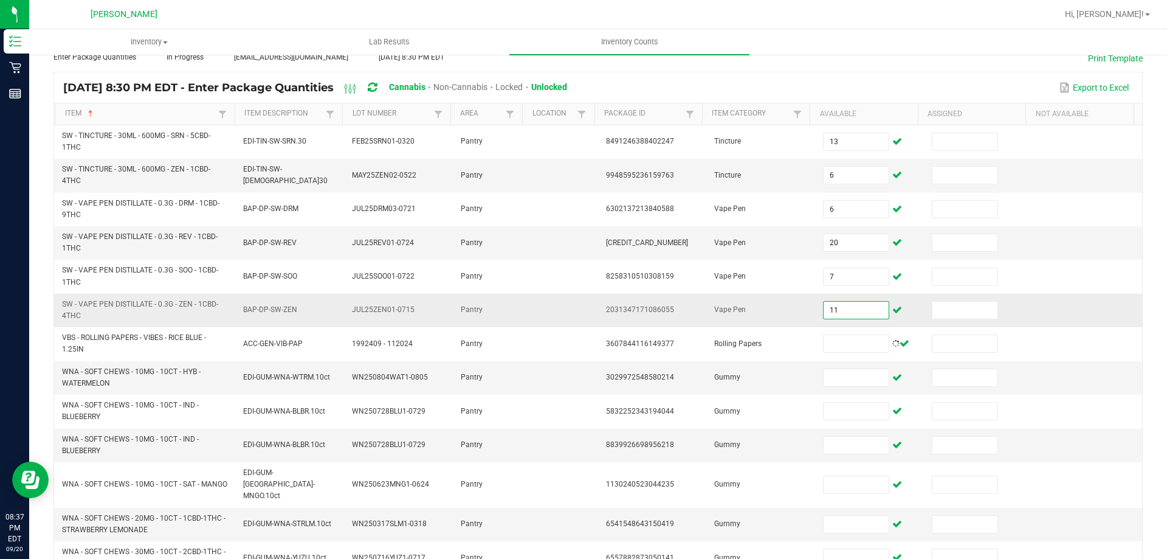
click at [856, 304] on input "11" at bounding box center [856, 310] width 64 height 17
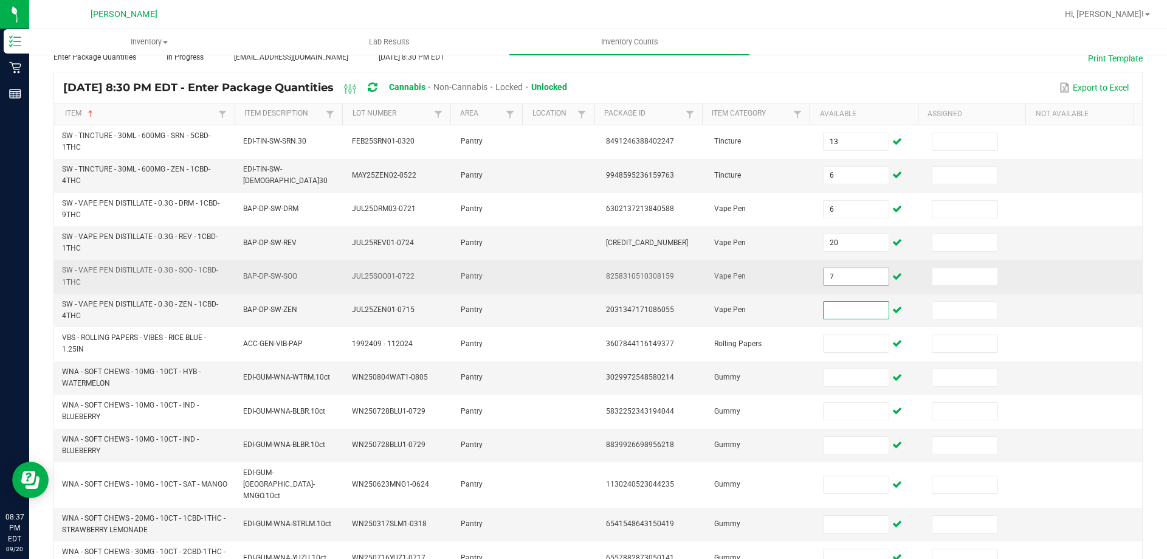
click at [848, 279] on input "7" at bounding box center [856, 276] width 64 height 17
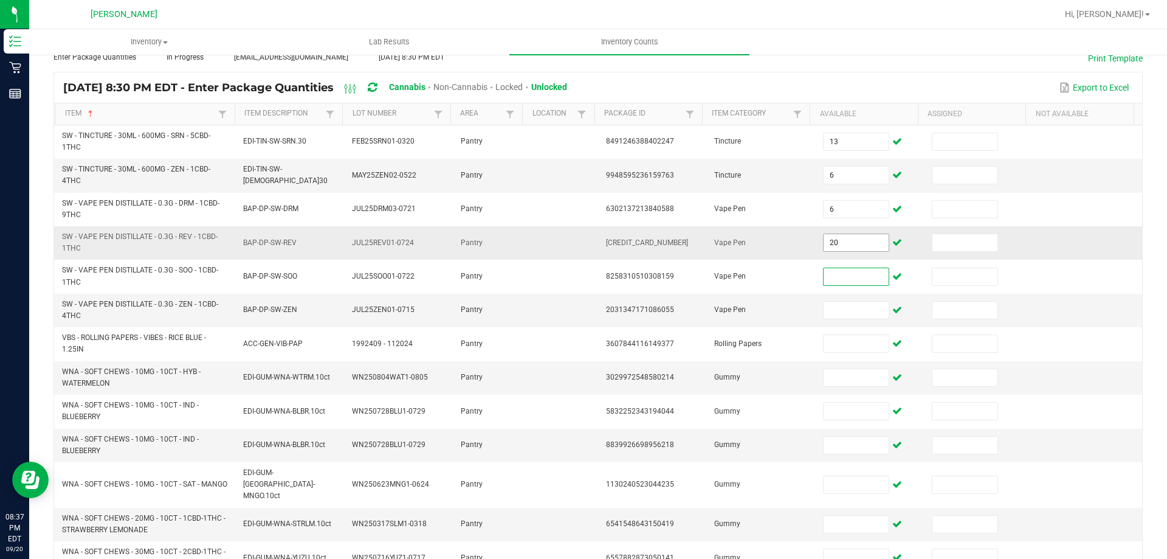
click at [847, 242] on input "20" at bounding box center [856, 242] width 64 height 17
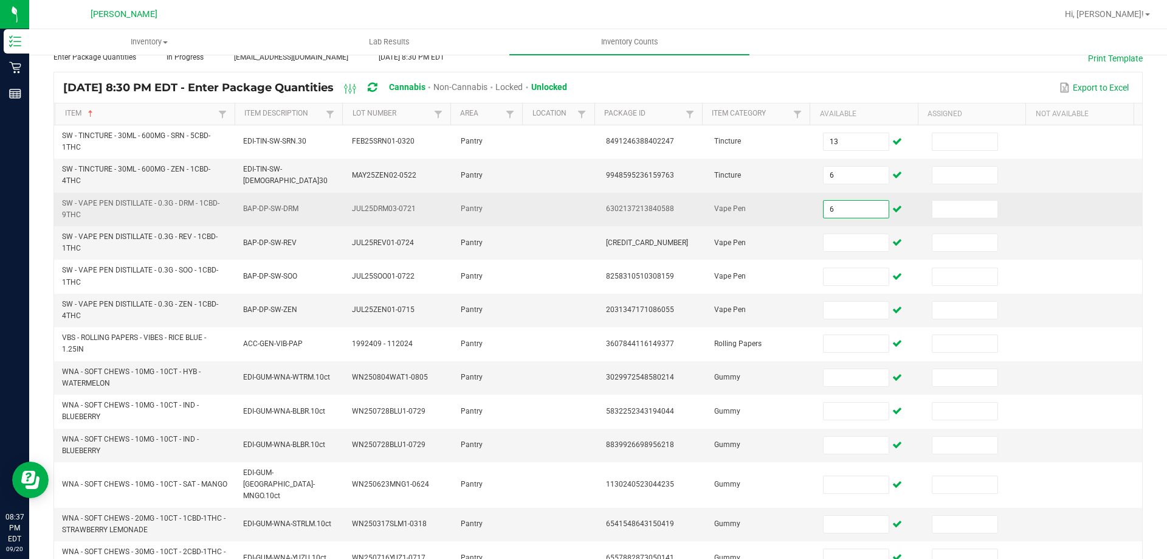
click at [849, 202] on input "6" at bounding box center [856, 209] width 64 height 17
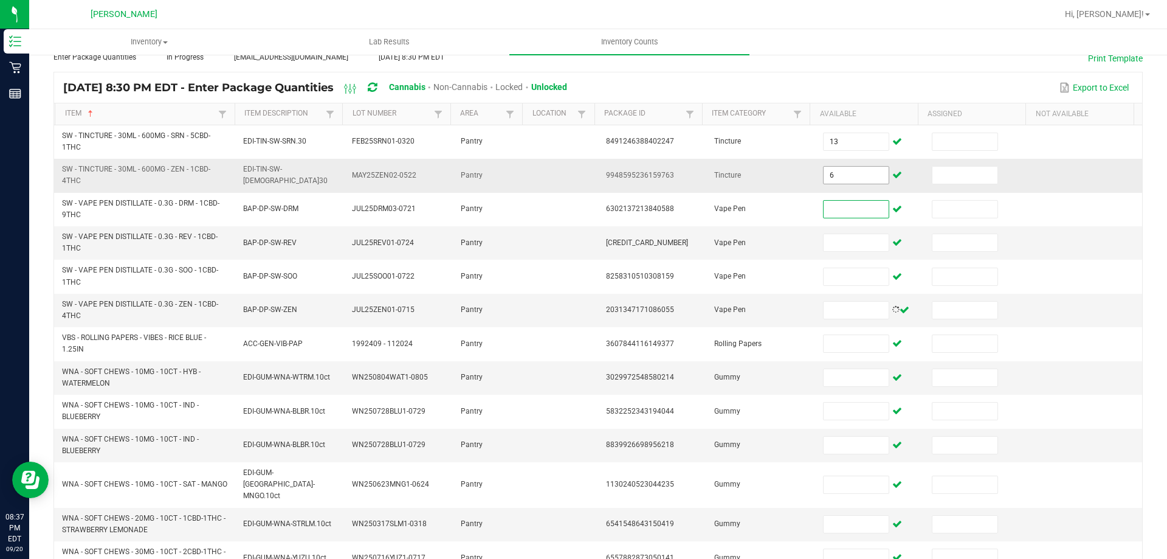
click at [849, 184] on input "6" at bounding box center [856, 175] width 64 height 17
click at [644, 230] on td "[CREDIT_CARD_NUMBER]" at bounding box center [653, 242] width 109 height 33
click at [844, 159] on td at bounding box center [870, 175] width 109 height 33
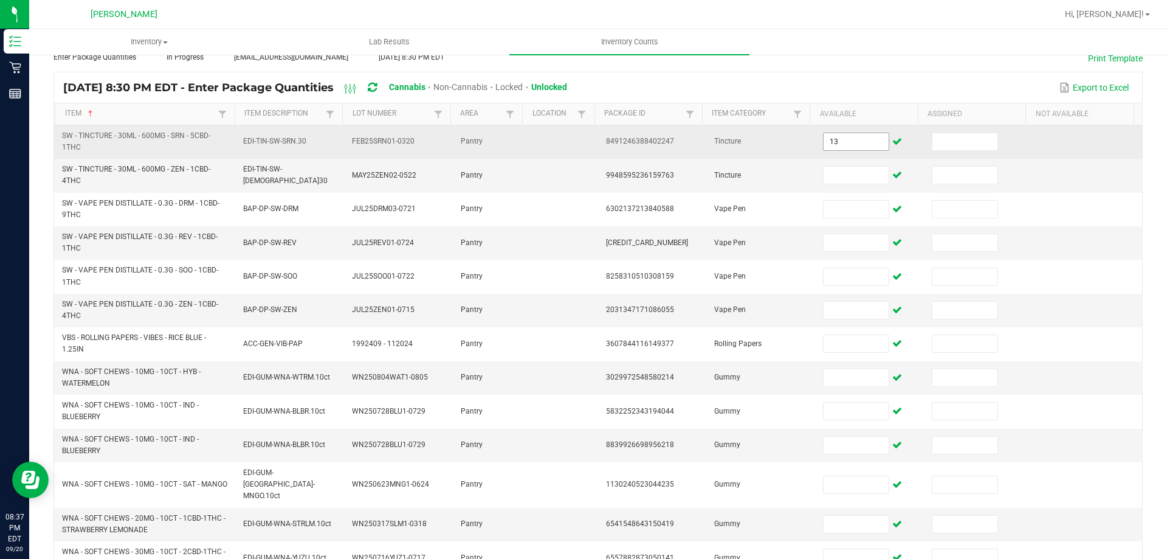
click at [838, 144] on input "13" at bounding box center [856, 141] width 64 height 17
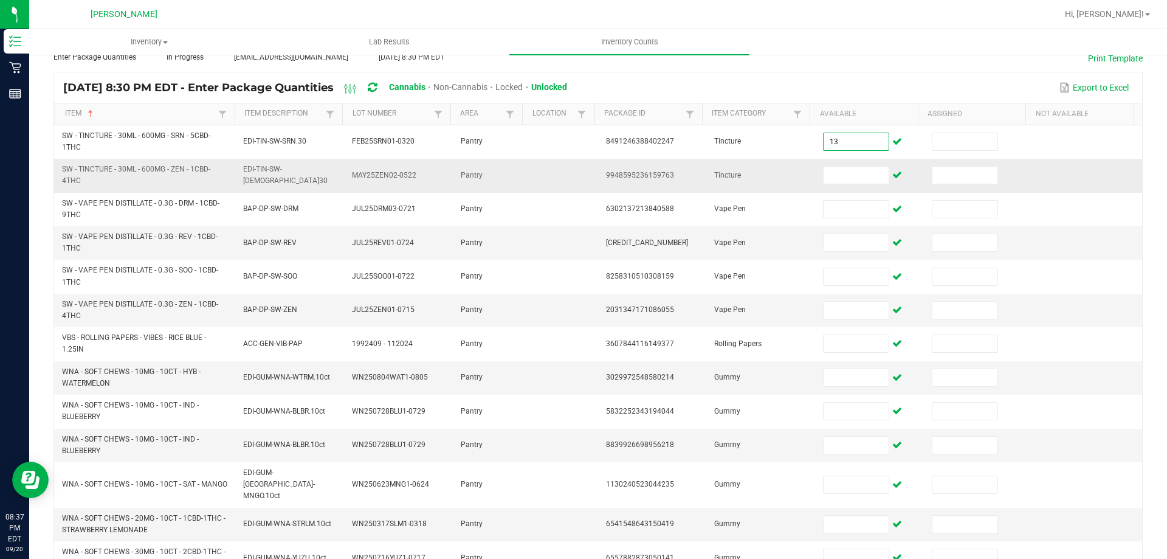
click at [833, 186] on td at bounding box center [870, 175] width 109 height 33
click at [830, 182] on input at bounding box center [856, 175] width 64 height 17
click at [844, 440] on input "26" at bounding box center [856, 445] width 64 height 17
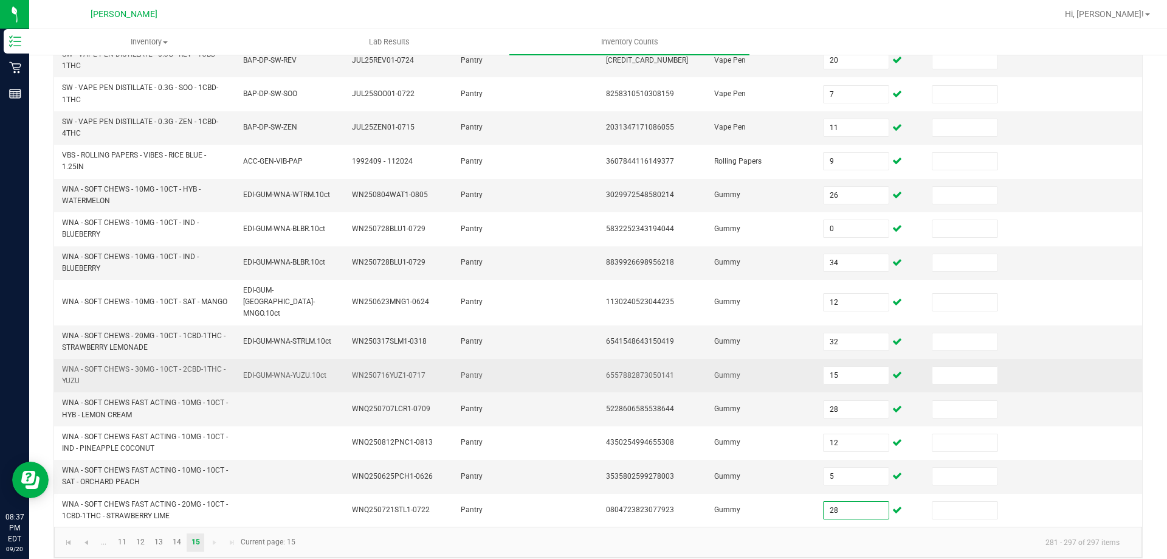
click at [707, 378] on td "Gummy" at bounding box center [761, 375] width 109 height 33
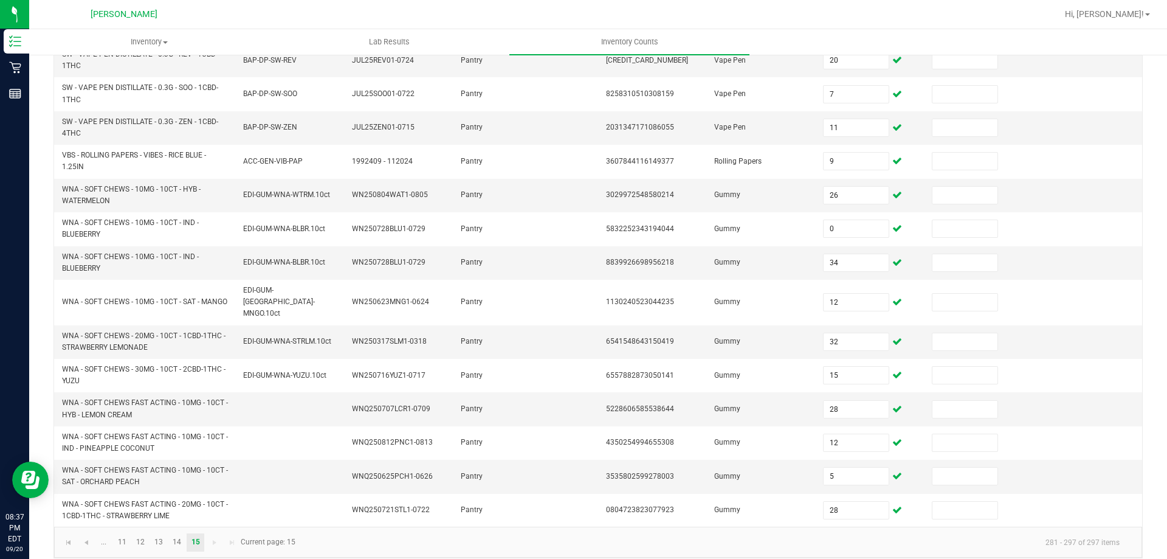
scroll to position [0, 0]
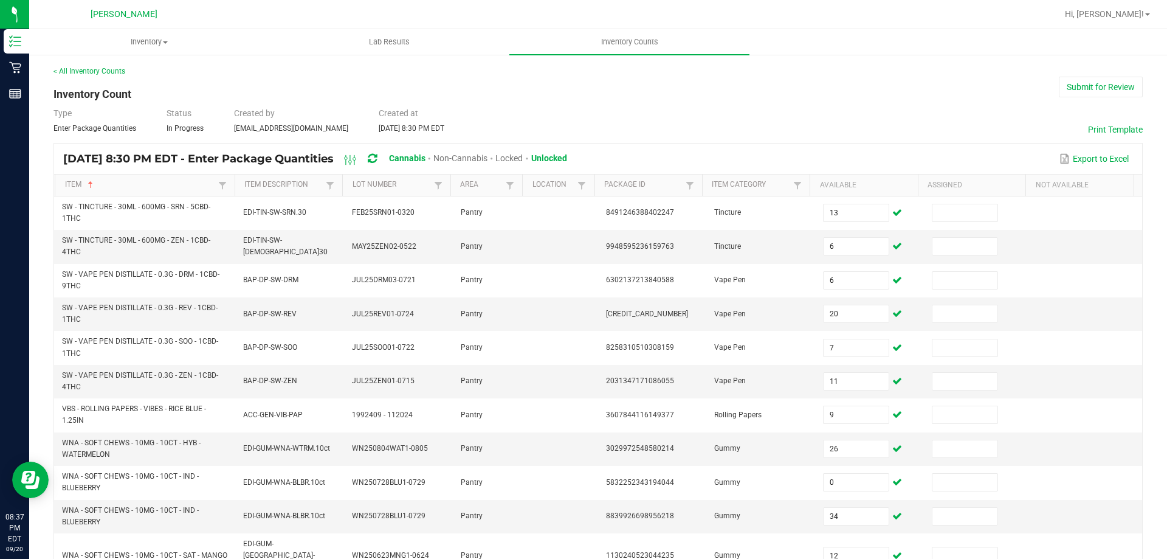
click at [1109, 71] on div "< All Inventory Counts" at bounding box center [597, 71] width 1089 height 11
click at [1102, 85] on button "Submit for Review" at bounding box center [1101, 87] width 84 height 21
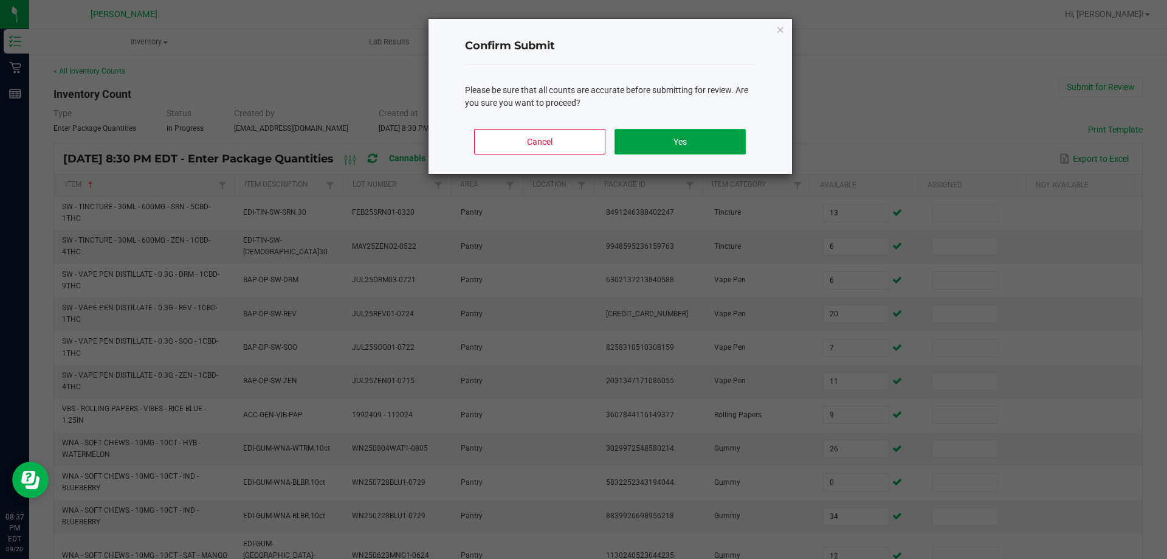
click at [706, 142] on button "Yes" at bounding box center [680, 142] width 131 height 26
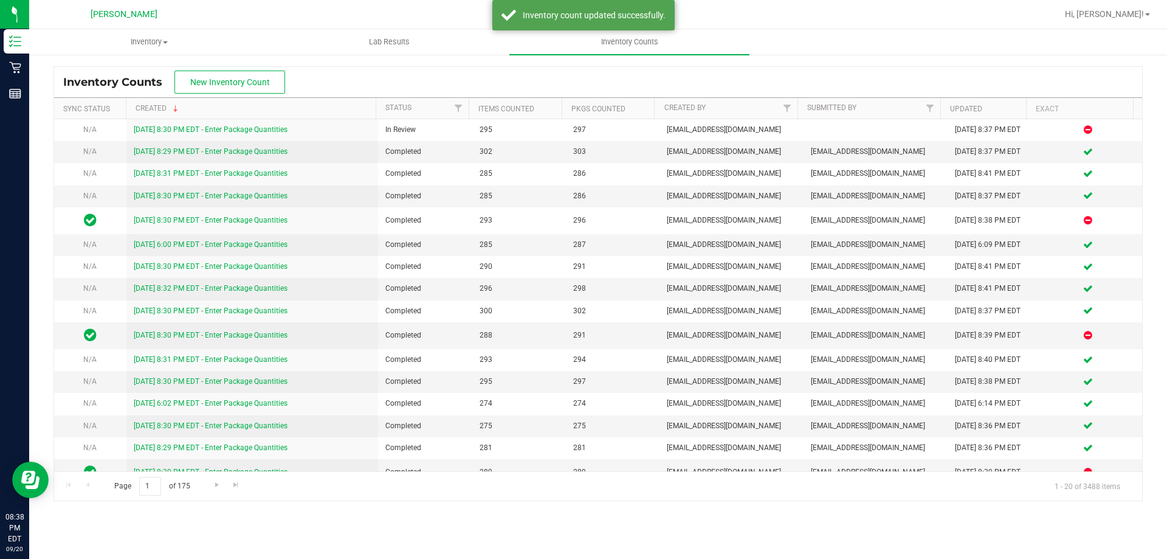
drag, startPoint x: 27, startPoint y: 66, endPoint x: 416, endPoint y: 64, distance: 389.1
click at [416, 64] on div "Inventory Counts New Inventory Count Sync Status Created Status Items Counted P…" at bounding box center [598, 283] width 1138 height 460
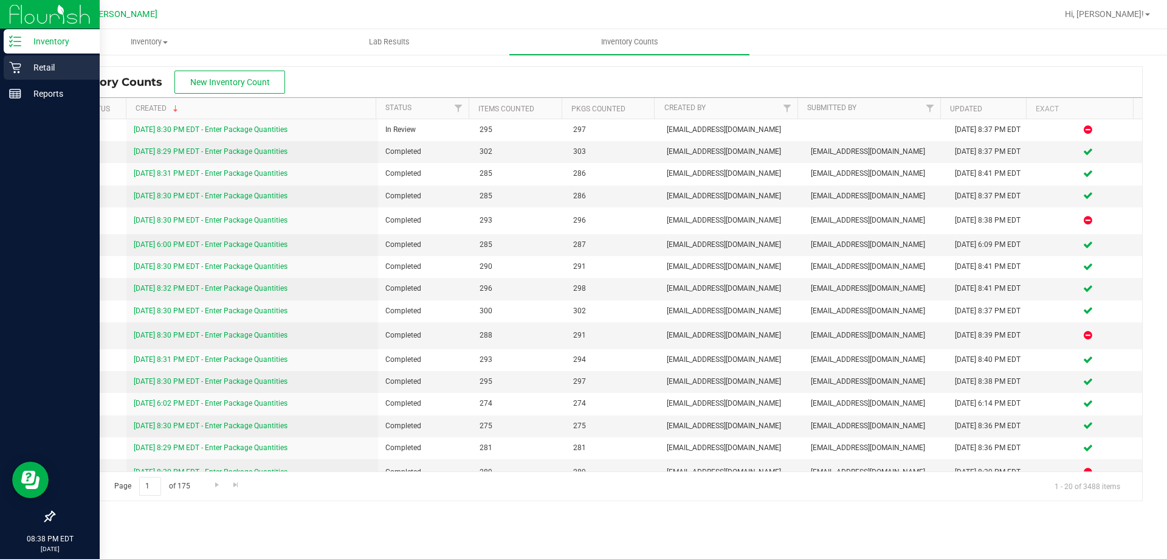
click at [25, 67] on p "Retail" at bounding box center [57, 67] width 73 height 15
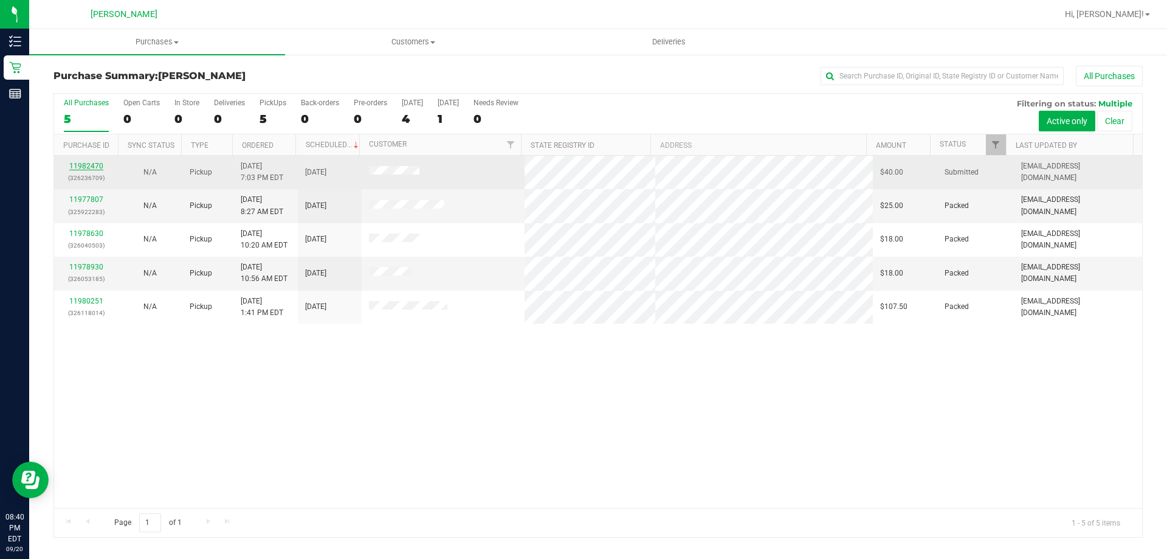
click at [100, 163] on link "11982470" at bounding box center [86, 166] width 34 height 9
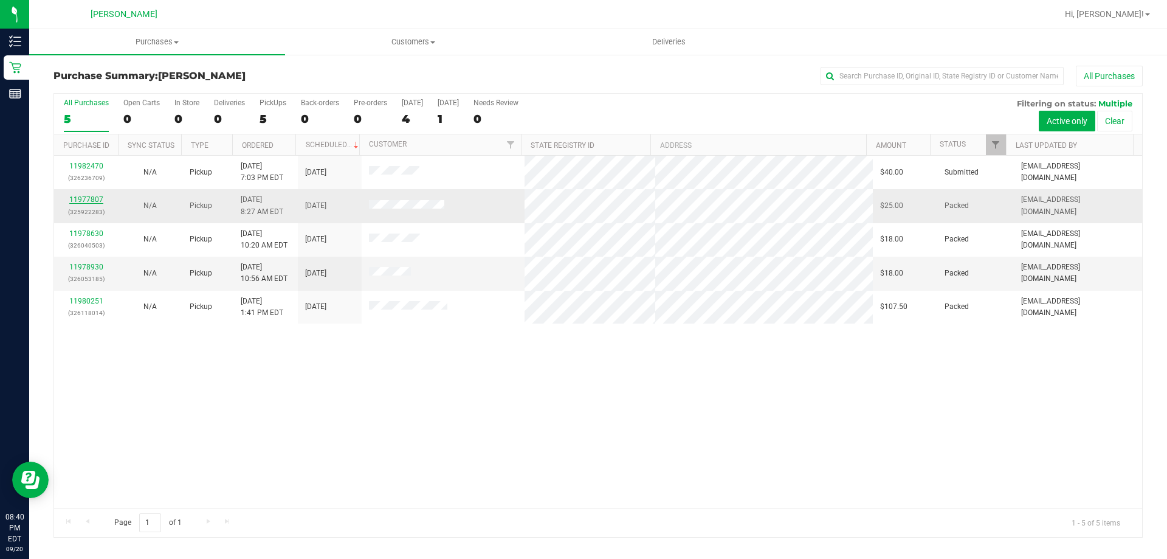
click at [85, 199] on link "11977807" at bounding box center [86, 199] width 34 height 9
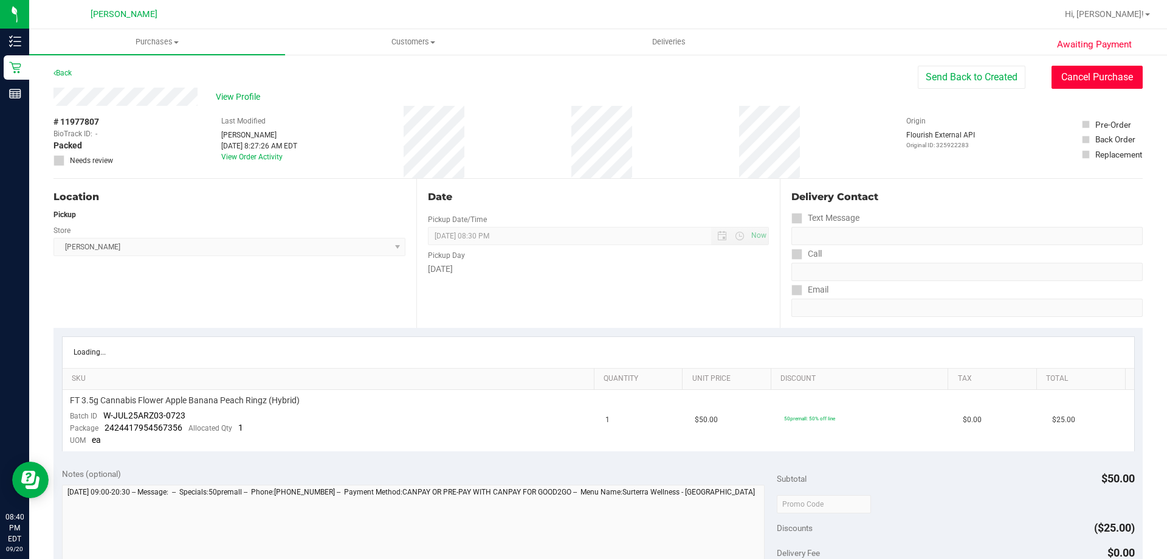
click at [1083, 74] on button "Cancel Purchase" at bounding box center [1097, 77] width 91 height 23
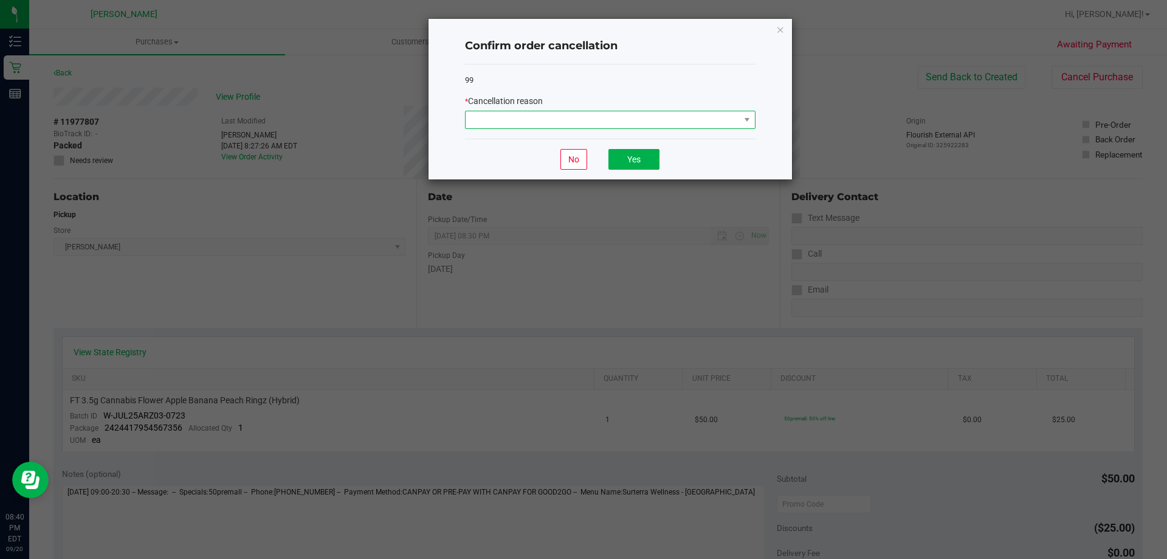
click at [649, 122] on span at bounding box center [603, 119] width 274 height 17
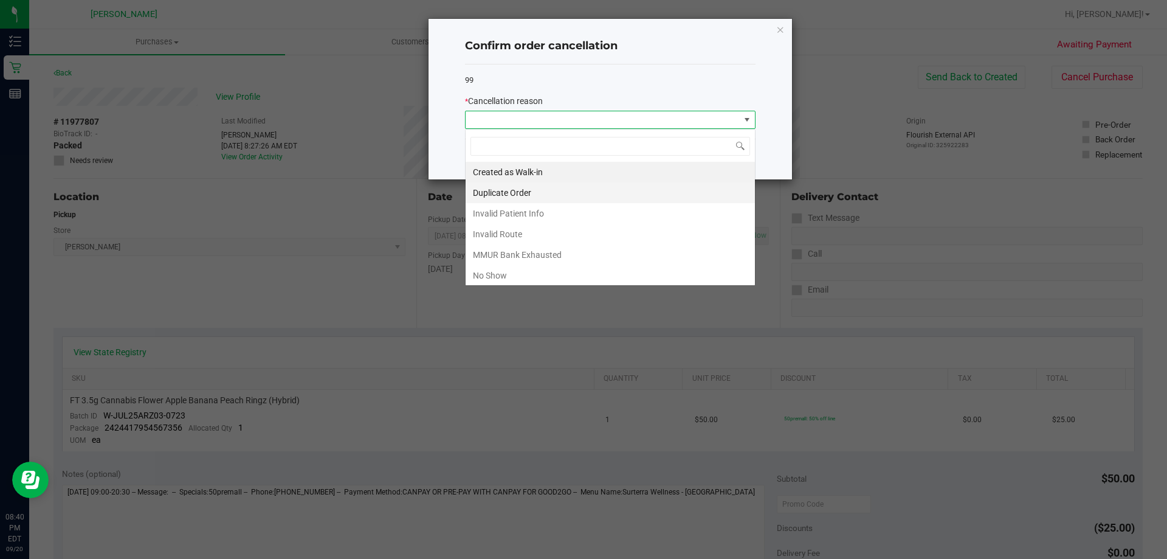
scroll to position [18, 291]
click at [514, 279] on li "No Show" at bounding box center [610, 275] width 289 height 21
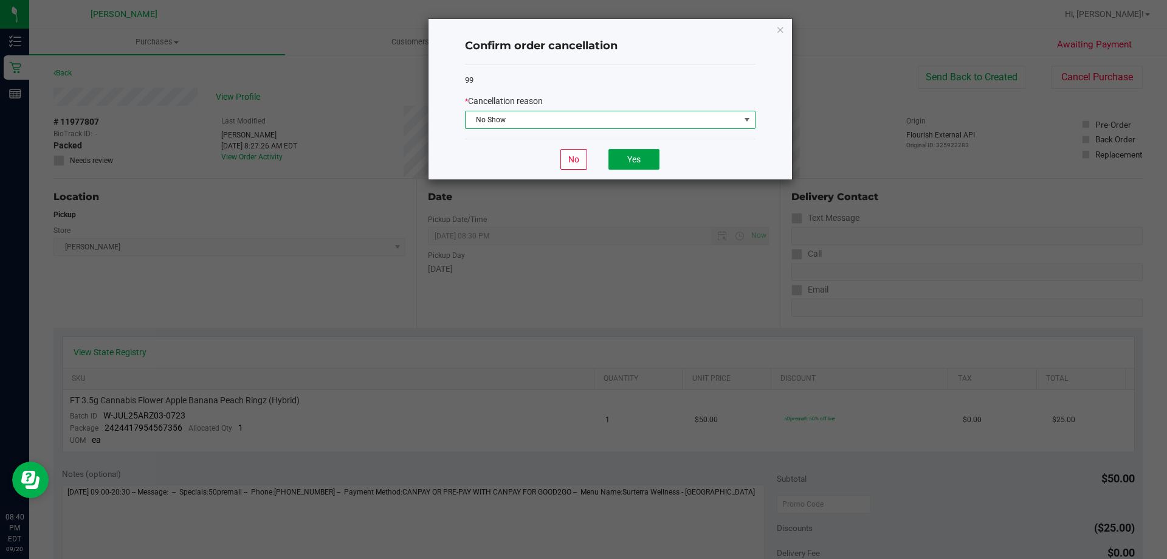
click at [621, 151] on button "Yes" at bounding box center [634, 159] width 51 height 21
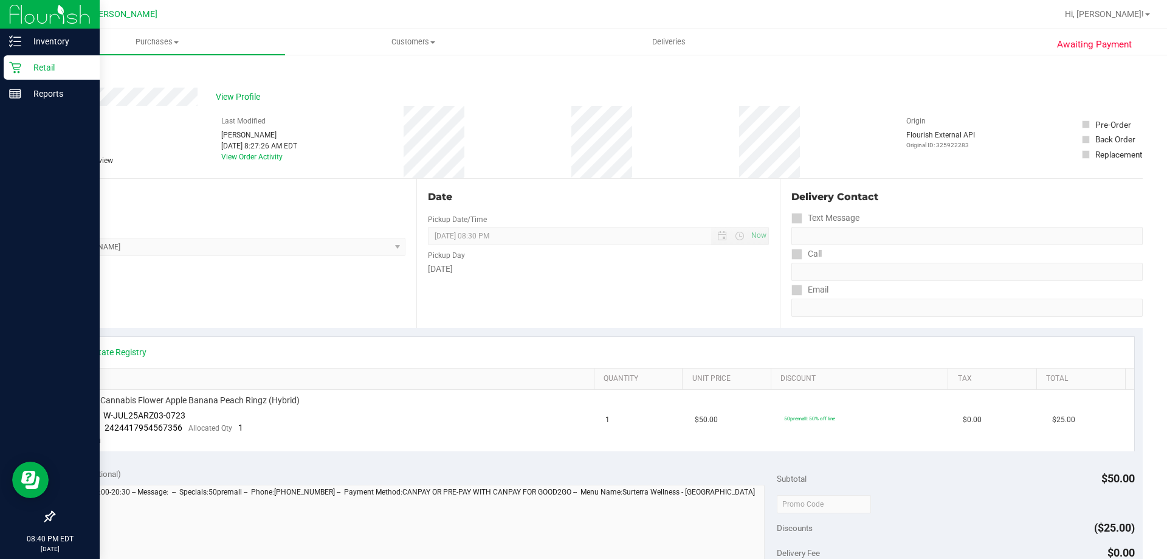
click at [27, 58] on div "Retail" at bounding box center [52, 67] width 96 height 24
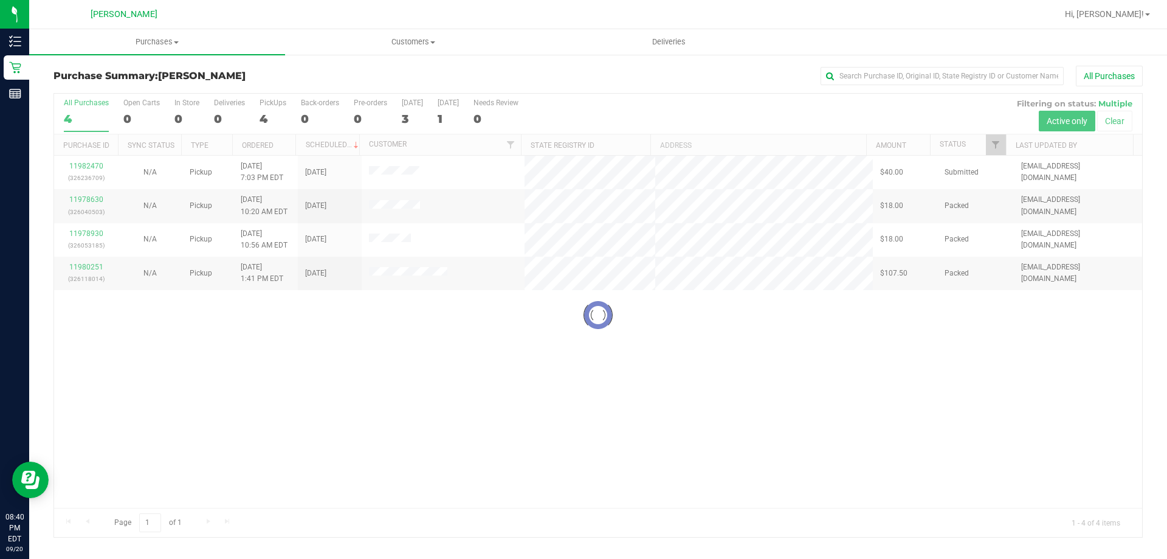
click at [93, 203] on div at bounding box center [598, 315] width 1088 height 443
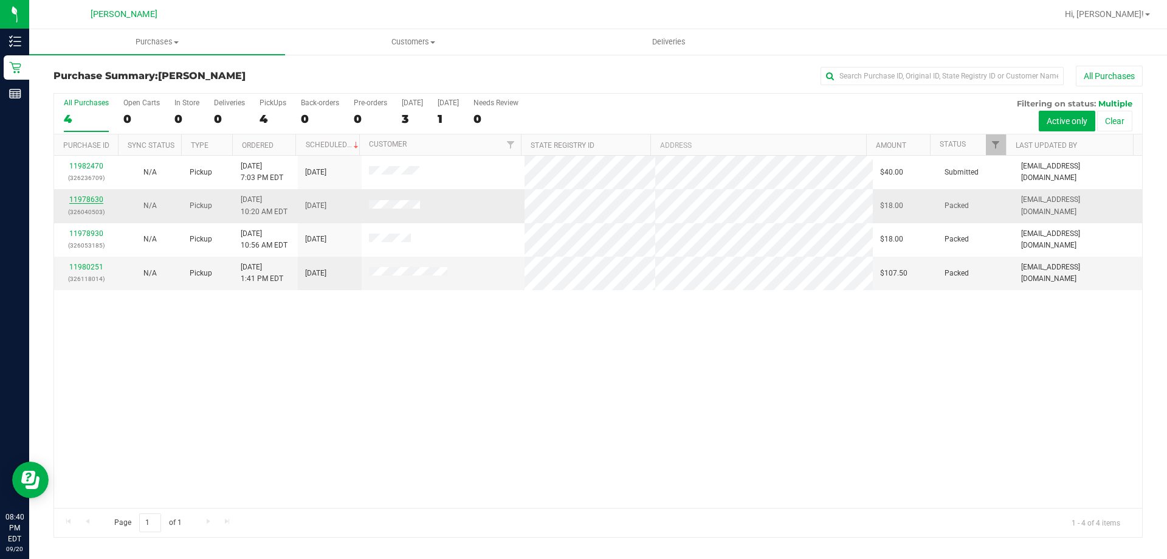
click at [100, 197] on link "11978630" at bounding box center [86, 199] width 34 height 9
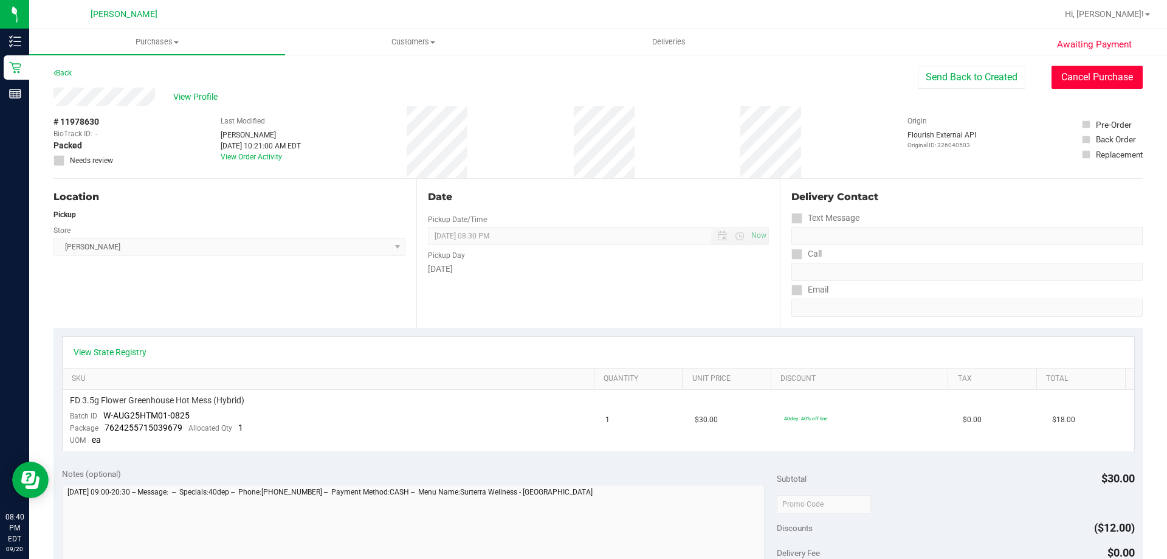
click at [1080, 71] on button "Cancel Purchase" at bounding box center [1097, 77] width 91 height 23
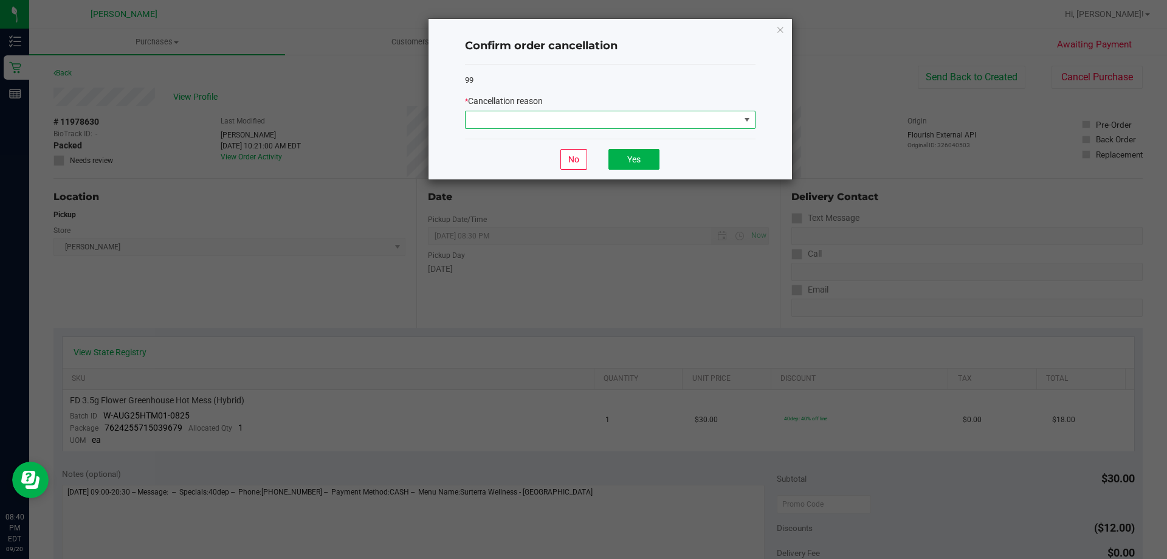
click at [519, 121] on span at bounding box center [603, 119] width 274 height 17
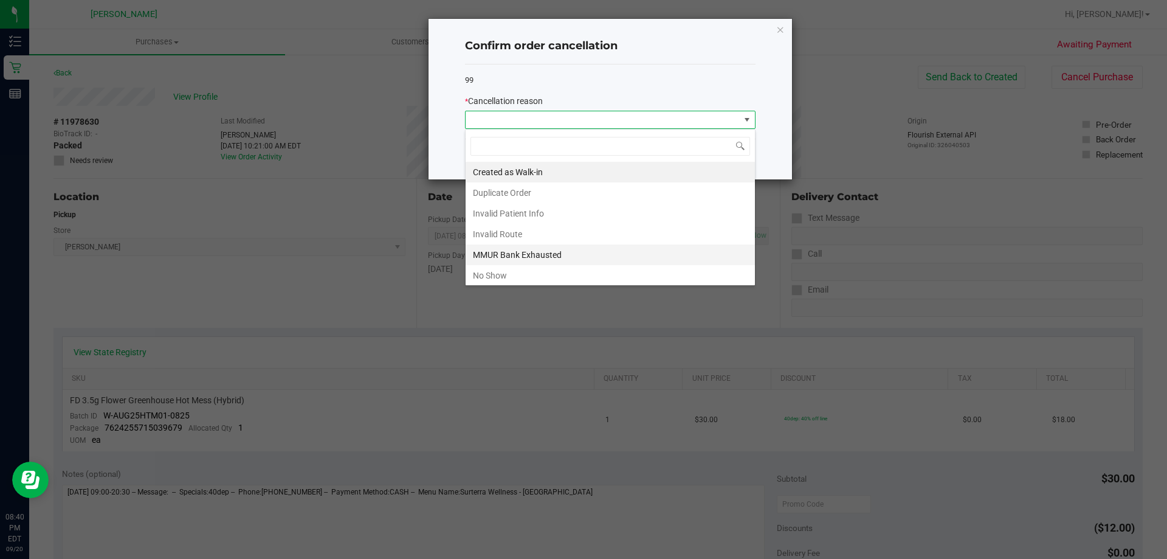
scroll to position [18, 291]
click at [510, 267] on li "No Show" at bounding box center [610, 275] width 289 height 21
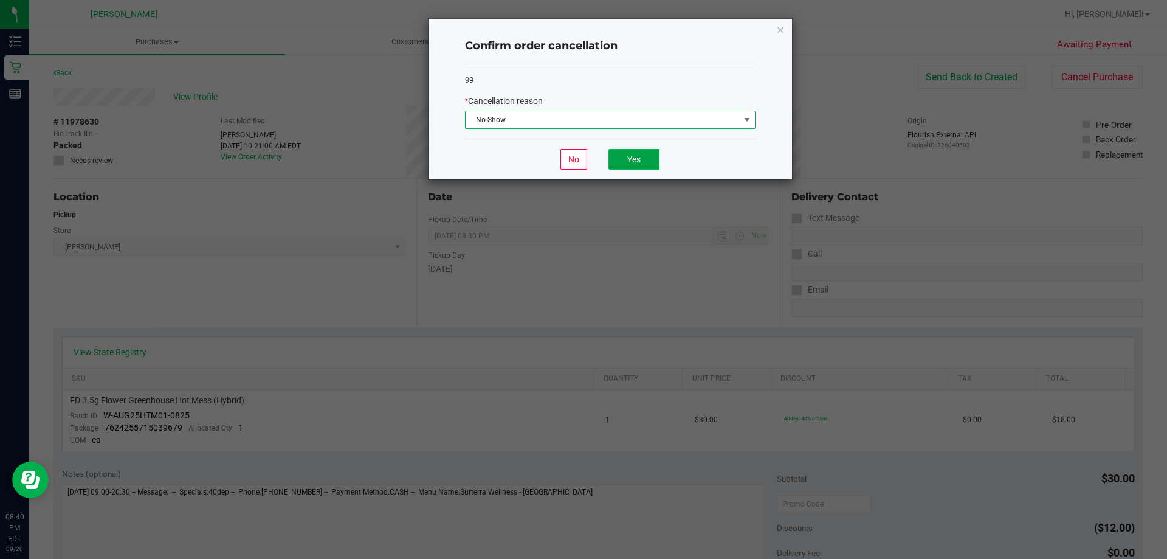
click at [655, 160] on button "Yes" at bounding box center [634, 159] width 51 height 21
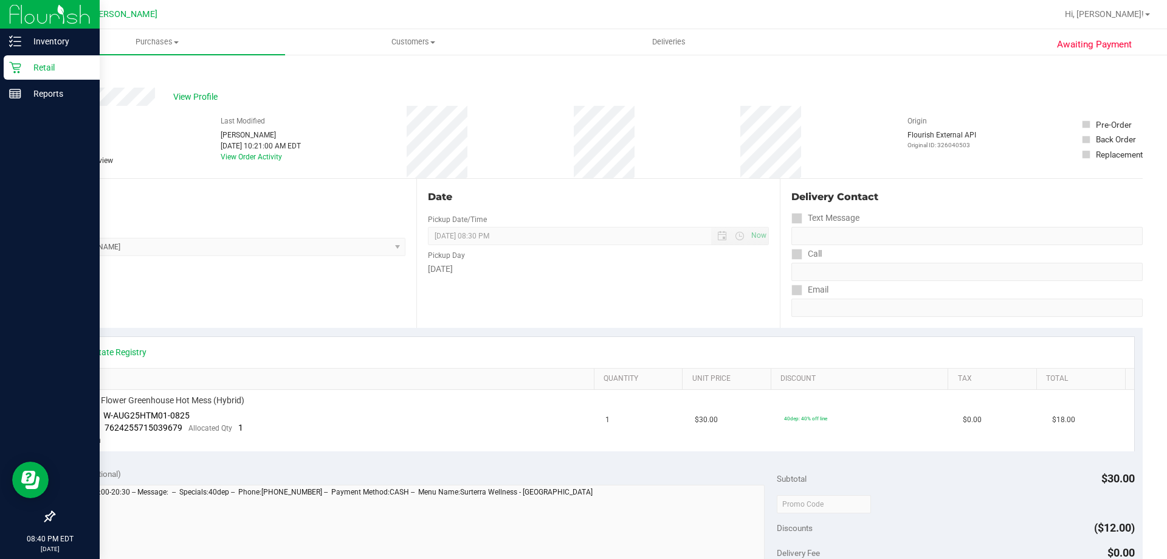
click at [25, 66] on p "Retail" at bounding box center [57, 67] width 73 height 15
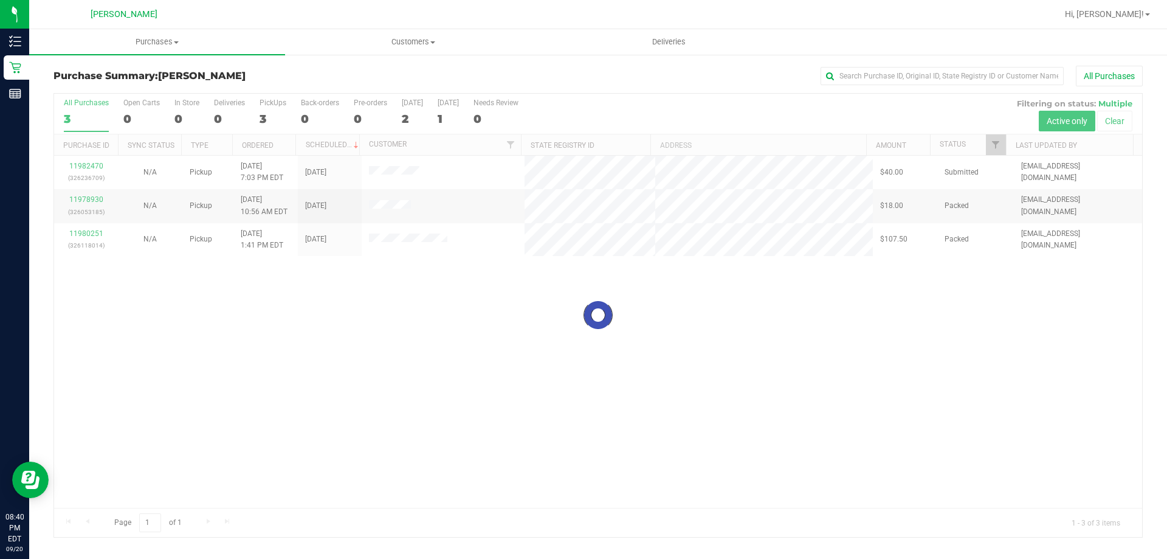
click at [88, 199] on div at bounding box center [598, 315] width 1088 height 443
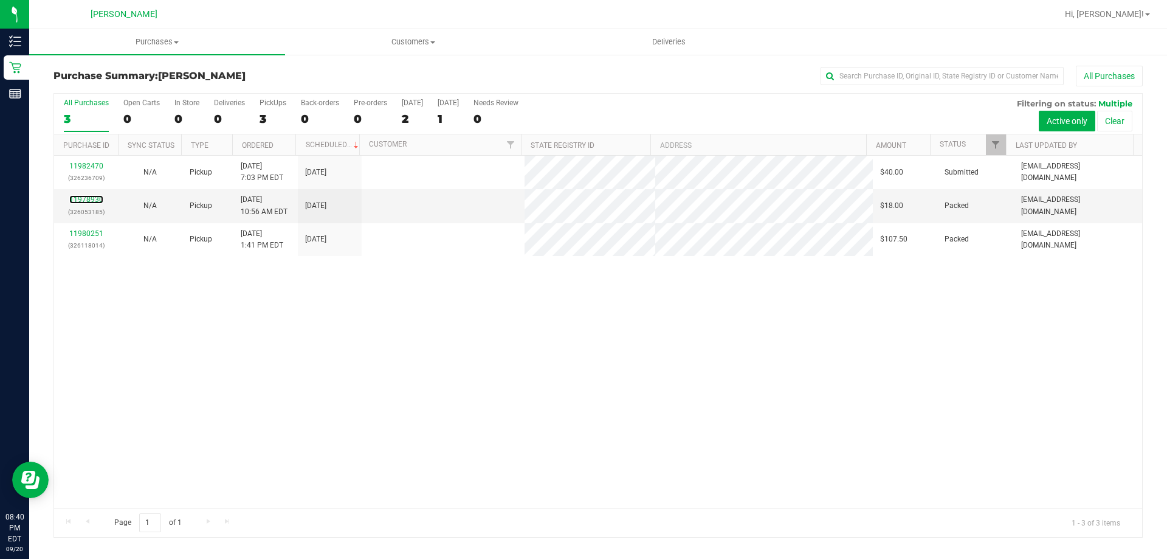
click at [88, 199] on link "11978930" at bounding box center [86, 199] width 34 height 9
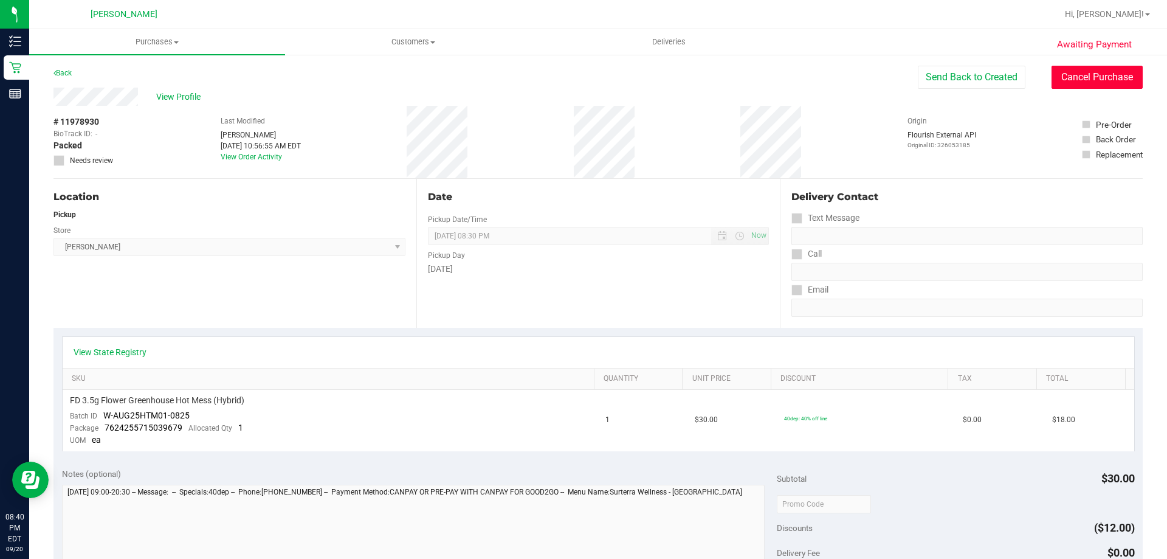
click at [1059, 74] on button "Cancel Purchase" at bounding box center [1097, 77] width 91 height 23
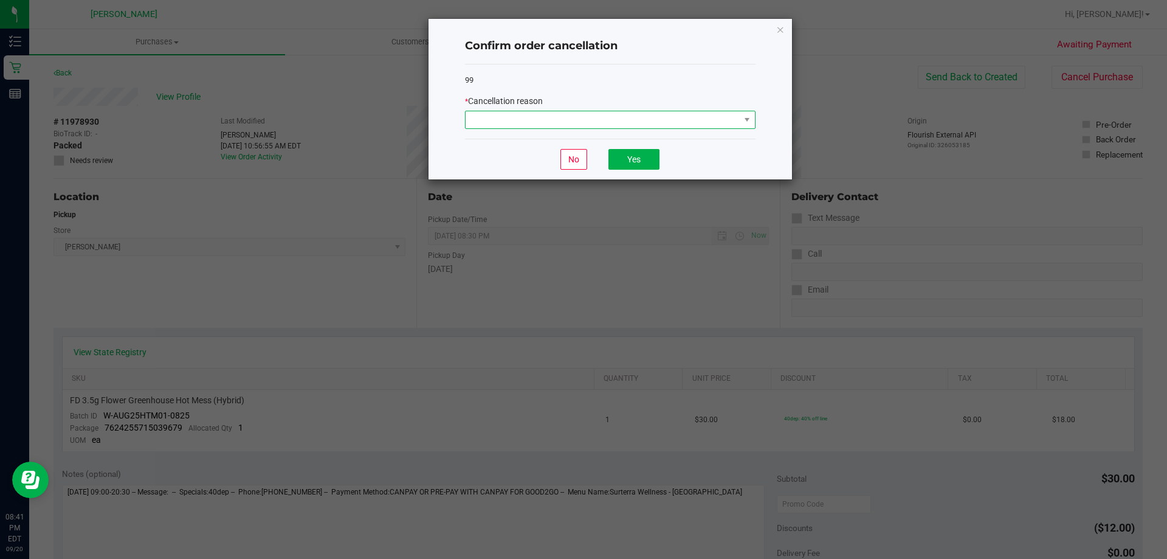
drag, startPoint x: 587, startPoint y: 129, endPoint x: 580, endPoint y: 126, distance: 7.7
click at [581, 126] on span at bounding box center [610, 120] width 291 height 18
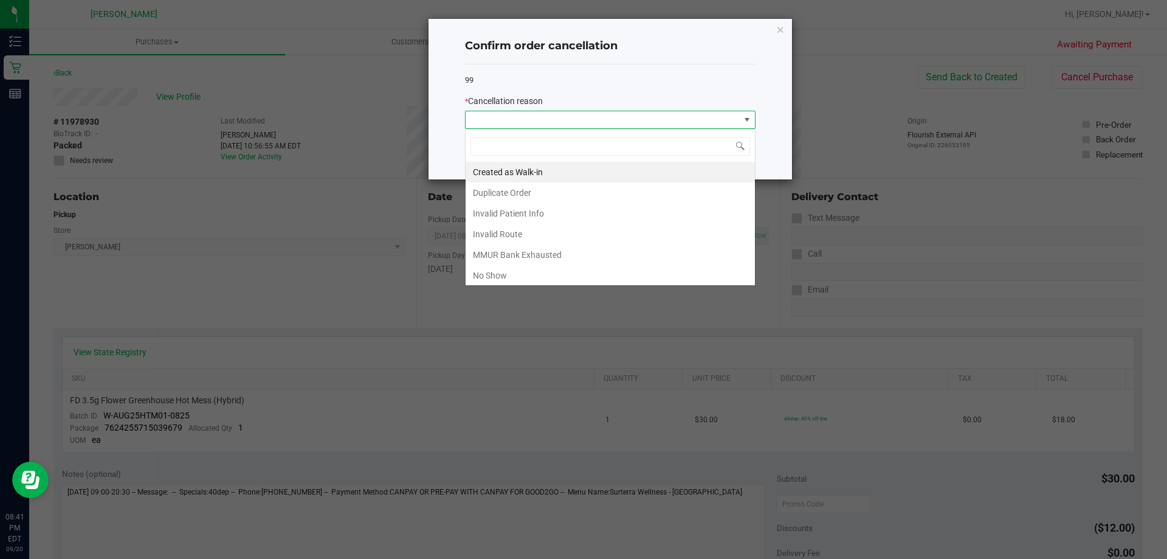
scroll to position [18, 291]
click at [499, 270] on li "No Show" at bounding box center [610, 275] width 289 height 21
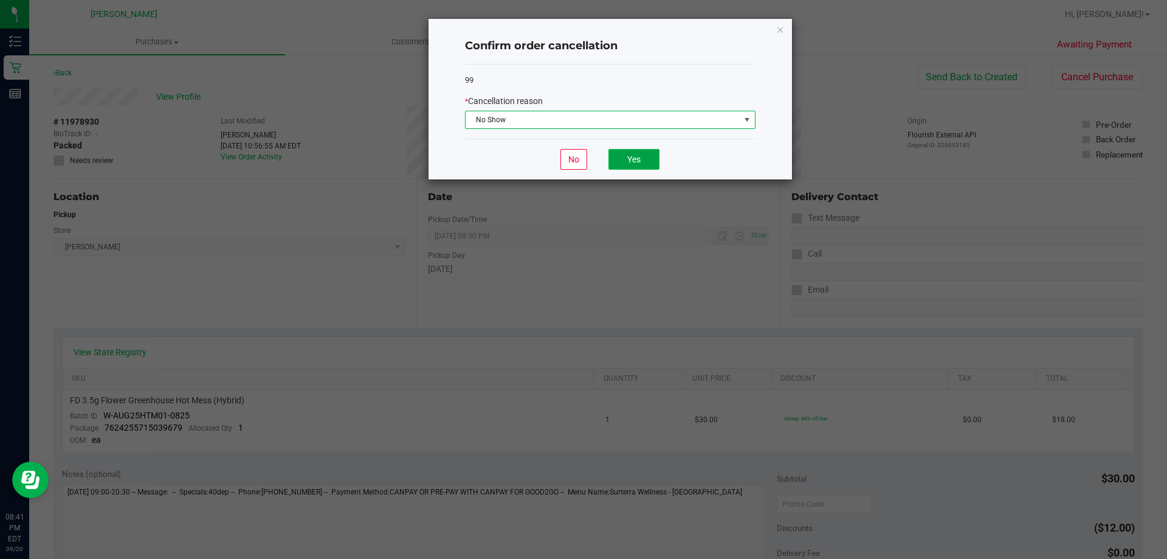
click at [652, 160] on button "Yes" at bounding box center [634, 159] width 51 height 21
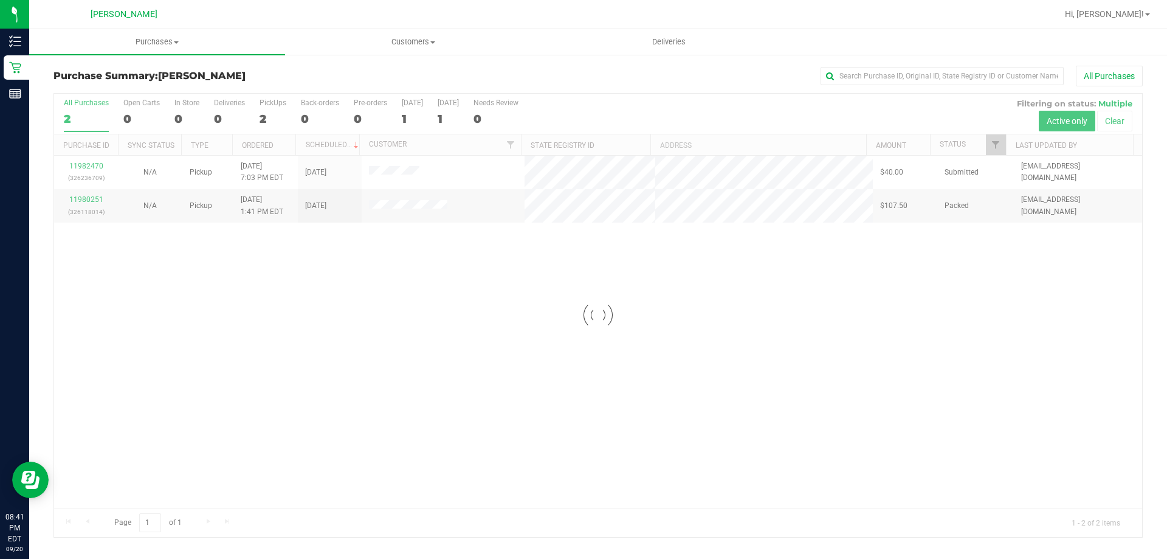
click at [85, 201] on div at bounding box center [598, 315] width 1088 height 443
click at [85, 201] on link "11980251" at bounding box center [86, 199] width 34 height 9
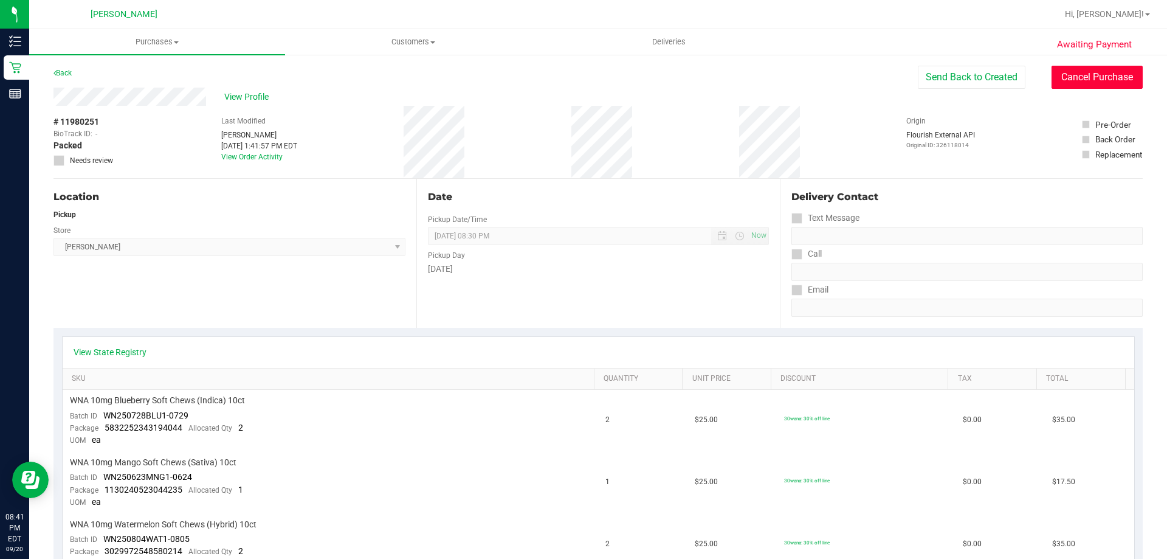
click at [1087, 81] on button "Cancel Purchase" at bounding box center [1097, 77] width 91 height 23
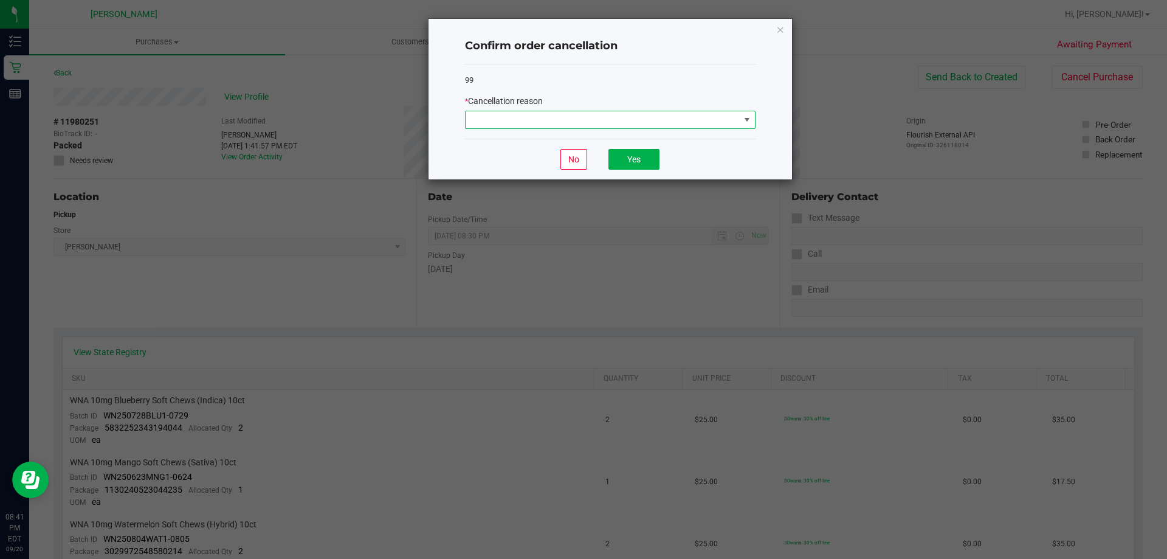
click at [593, 117] on span at bounding box center [603, 119] width 274 height 17
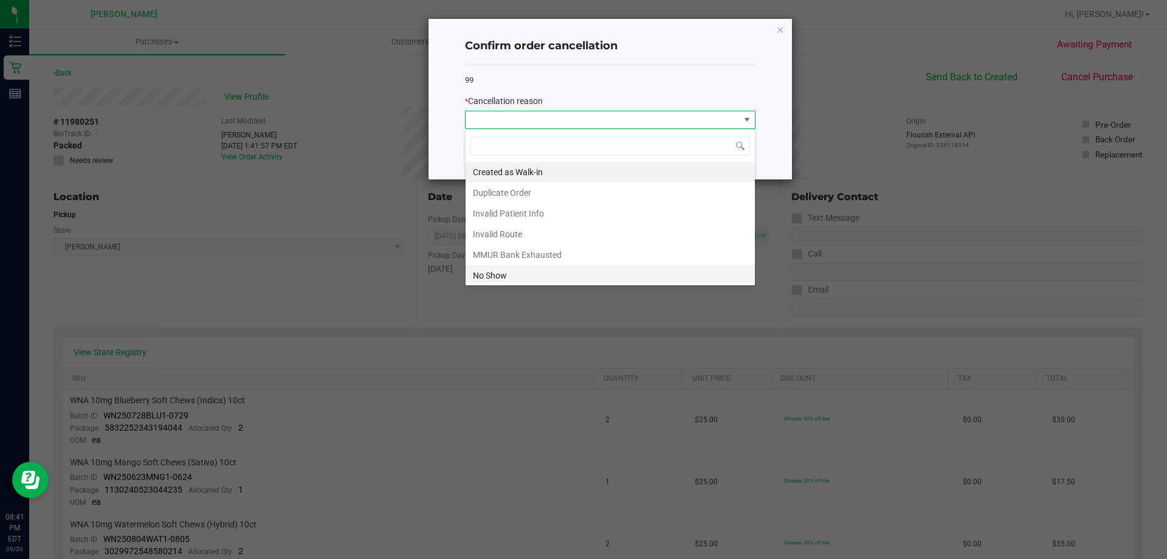
scroll to position [18, 291]
click at [501, 275] on li "No Show" at bounding box center [610, 275] width 289 height 21
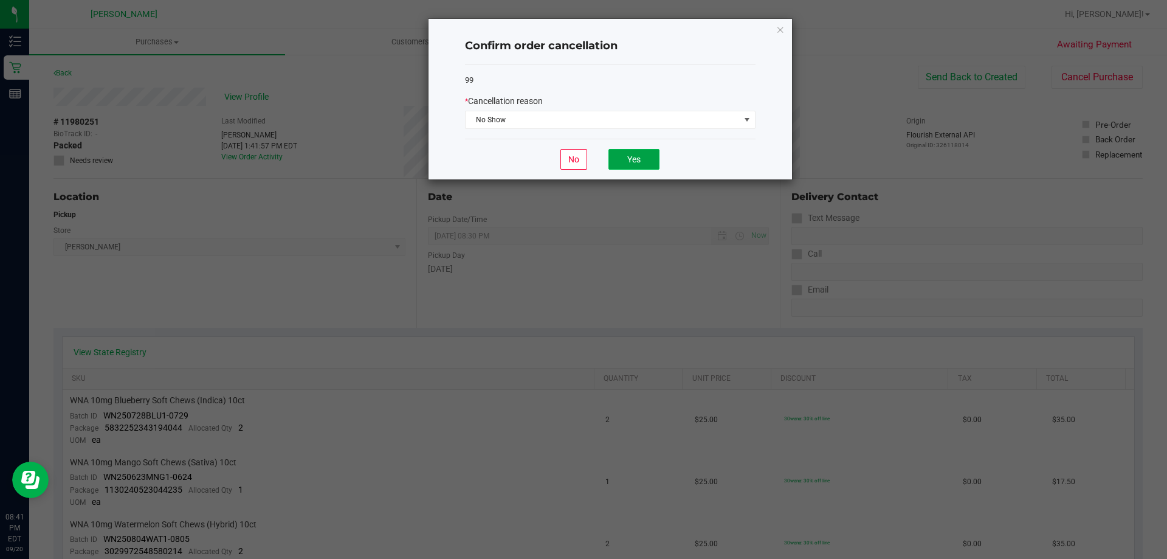
click at [629, 156] on button "Yes" at bounding box center [634, 159] width 51 height 21
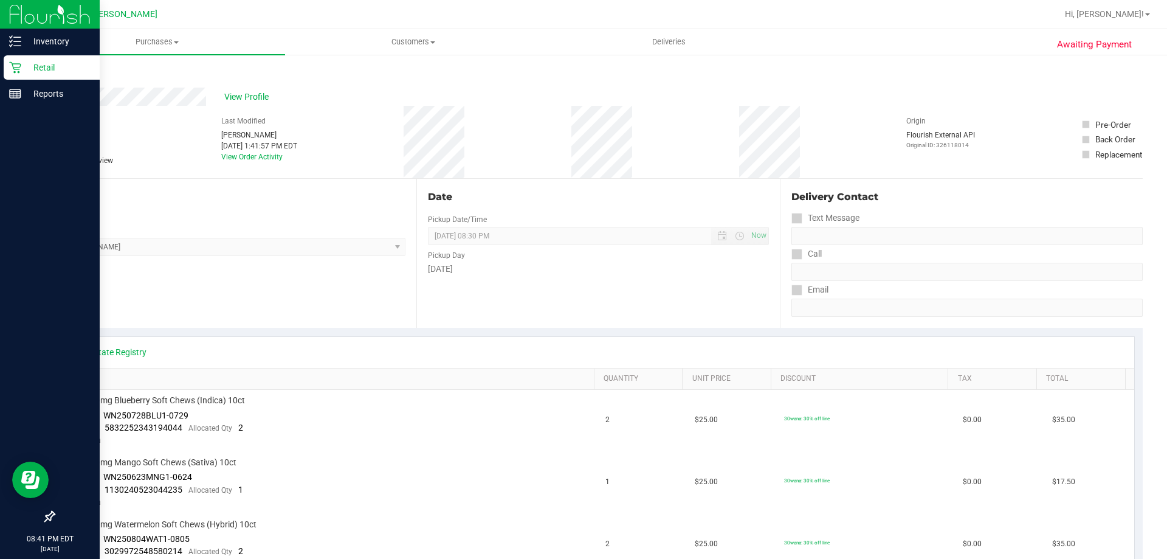
click at [21, 76] on div "Retail" at bounding box center [52, 67] width 96 height 24
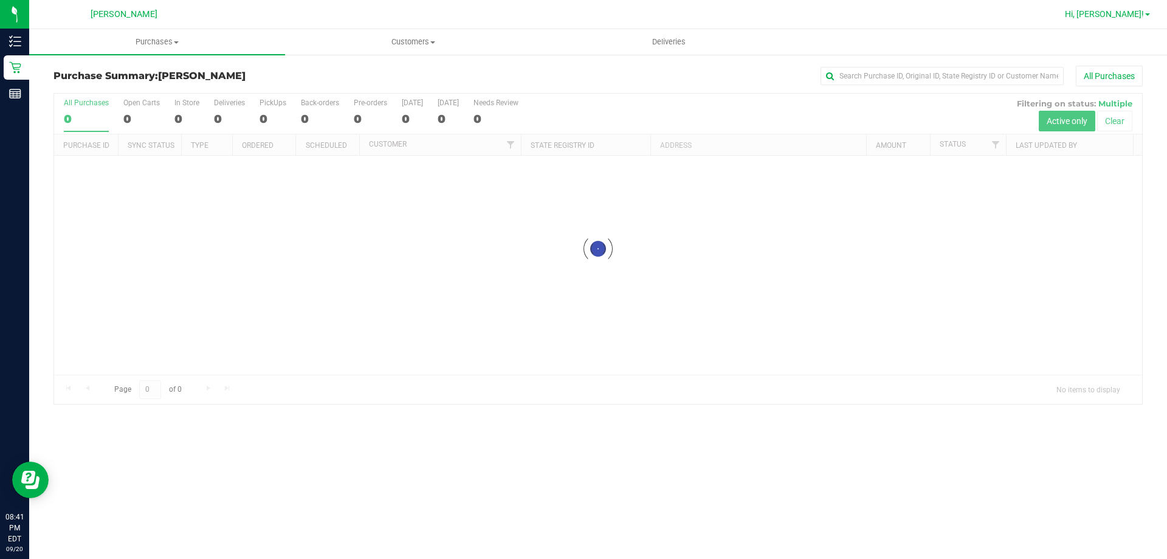
click at [1148, 14] on span at bounding box center [1147, 14] width 5 height 2
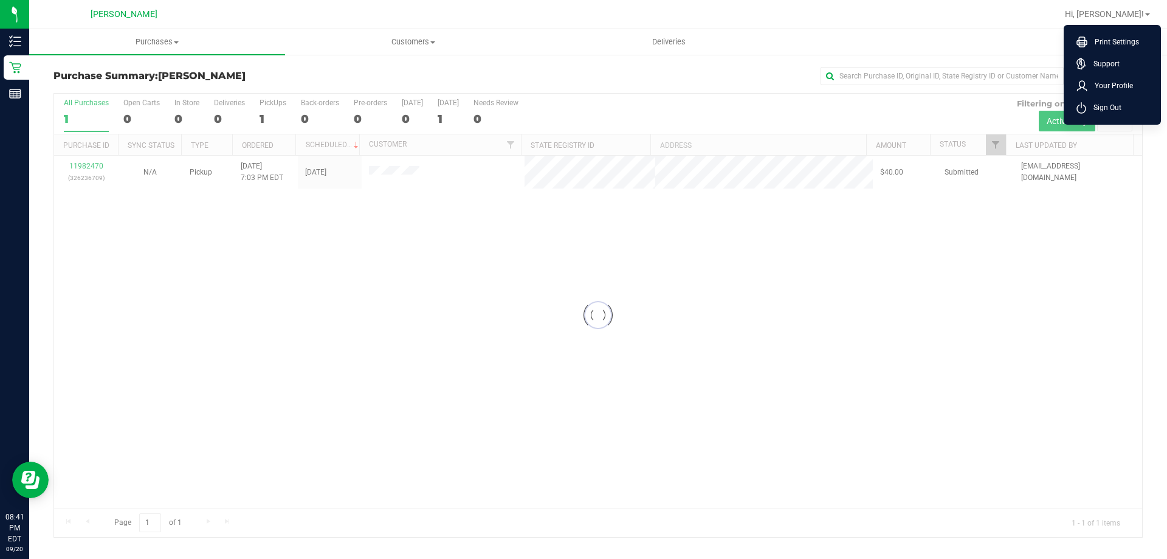
drag, startPoint x: 1106, startPoint y: 106, endPoint x: 984, endPoint y: 111, distance: 122.3
click at [1106, 106] on span "Sign Out" at bounding box center [1103, 108] width 35 height 12
